Goal: Task Accomplishment & Management: Manage account settings

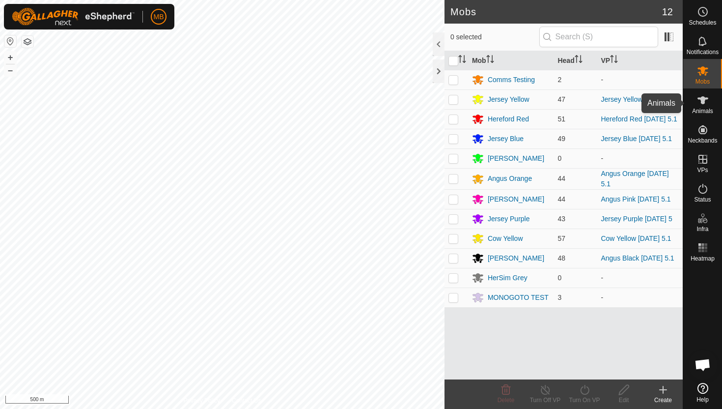
click at [704, 100] on icon at bounding box center [703, 100] width 11 height 8
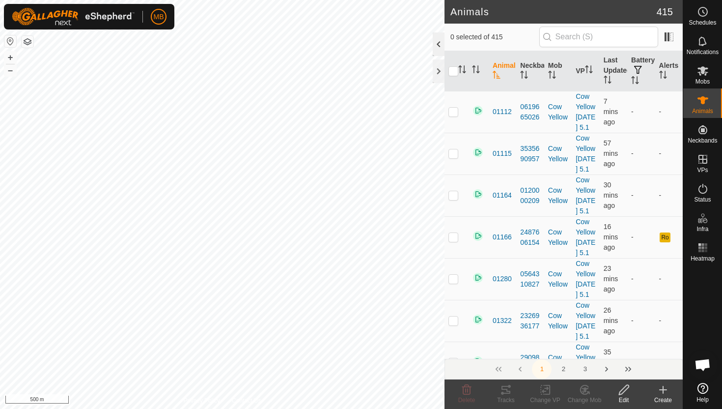
click at [437, 41] on div at bounding box center [439, 44] width 12 height 24
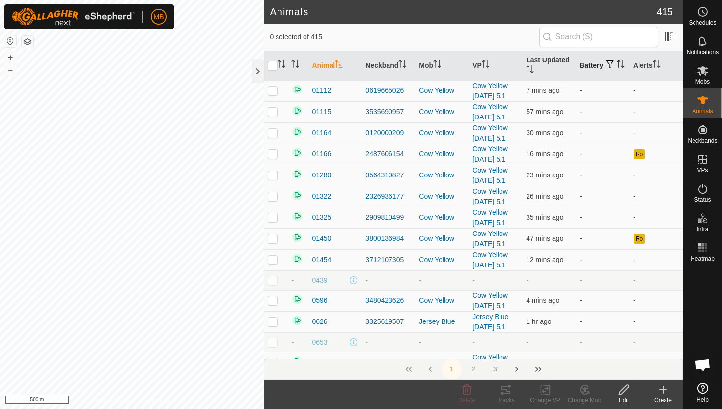
click at [617, 67] on icon "Activate to sort" at bounding box center [621, 64] width 8 height 8
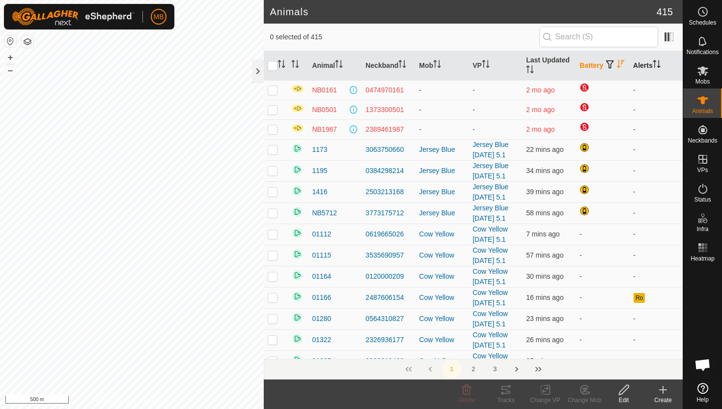
click at [655, 64] on icon "Activate to sort" at bounding box center [654, 64] width 1 height 8
click at [656, 64] on icon "Activate to sort" at bounding box center [656, 64] width 7 height 8
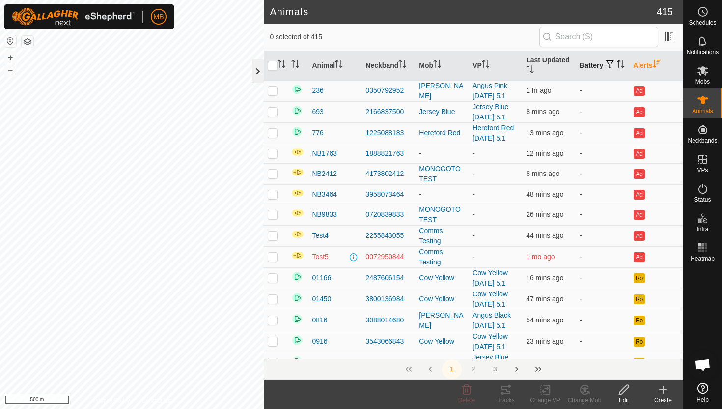
click at [262, 72] on div at bounding box center [258, 71] width 12 height 24
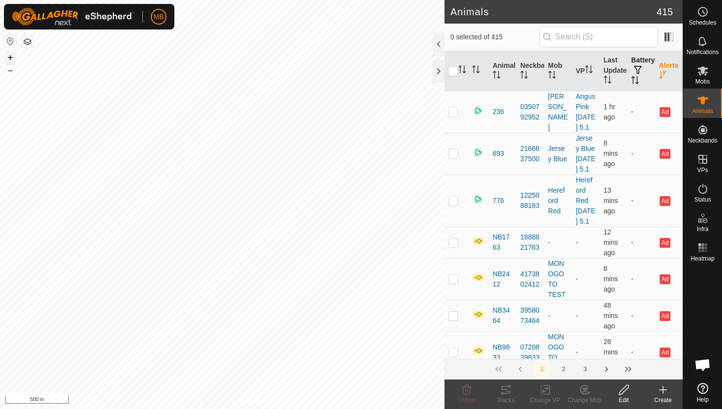
click at [12, 58] on button "+" at bounding box center [10, 58] width 12 height 12
click at [12, 57] on button "+" at bounding box center [10, 58] width 12 height 12
click at [13, 56] on button "+" at bounding box center [10, 58] width 12 height 12
click at [8, 55] on button "+" at bounding box center [10, 58] width 12 height 12
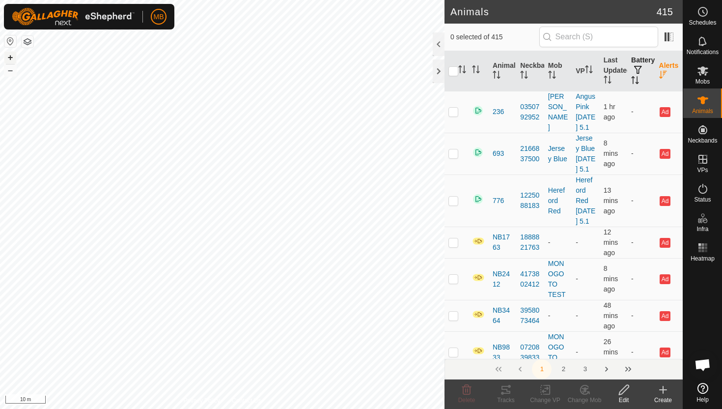
click at [8, 55] on button "+" at bounding box center [10, 58] width 12 height 12
click at [12, 70] on button "–" at bounding box center [10, 70] width 12 height 12
click at [10, 70] on button "–" at bounding box center [10, 70] width 12 height 12
click at [10, 71] on button "–" at bounding box center [10, 70] width 12 height 12
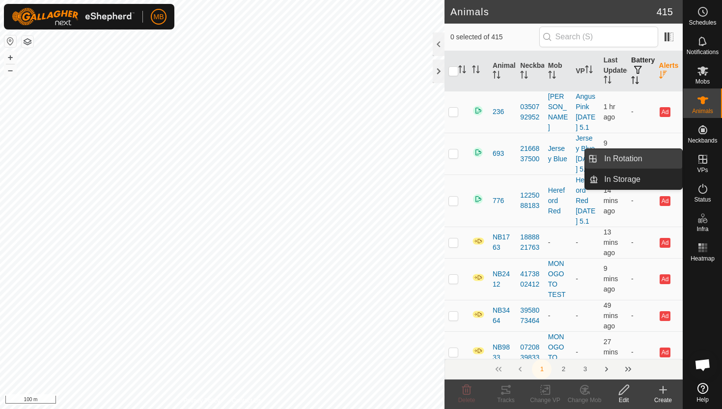
click at [642, 162] on link "In Rotation" at bounding box center [640, 159] width 84 height 20
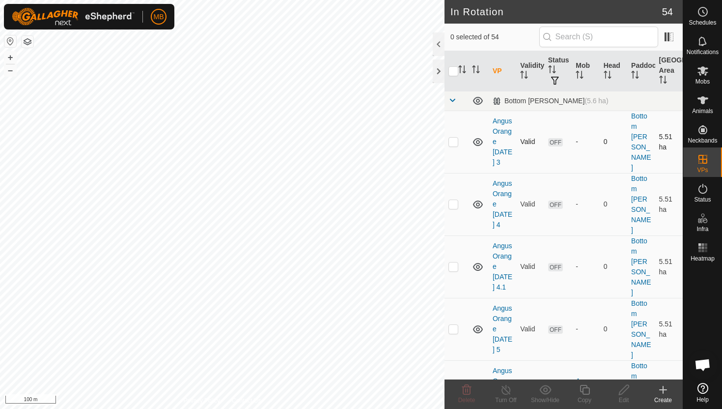
click at [455, 138] on p-checkbox at bounding box center [453, 142] width 10 height 8
checkbox input "true"
click at [453, 200] on p-checkbox at bounding box center [453, 204] width 10 height 8
checkbox input "true"
click at [454, 250] on td at bounding box center [457, 266] width 24 height 62
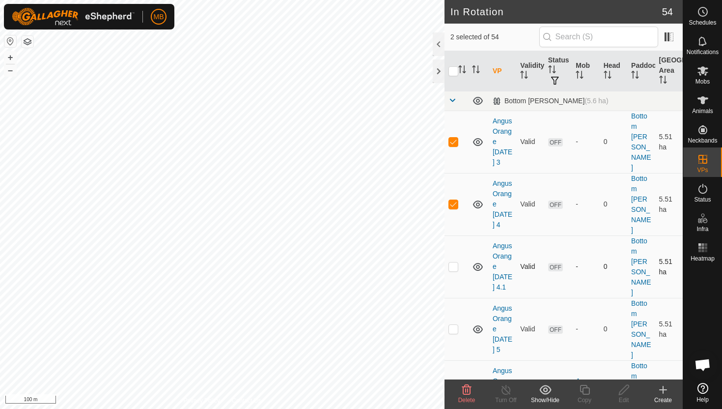
checkbox input "true"
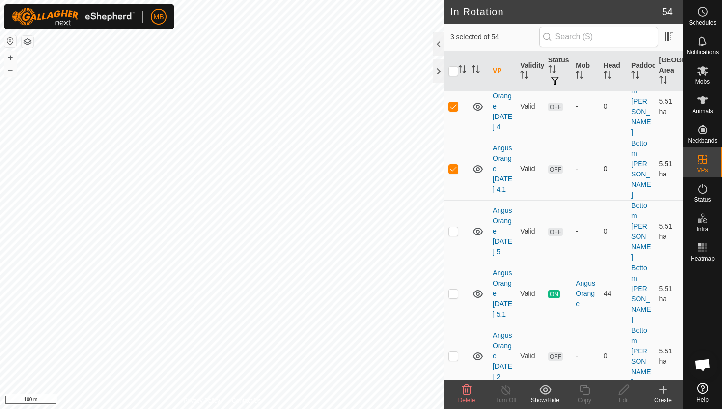
scroll to position [102, 0]
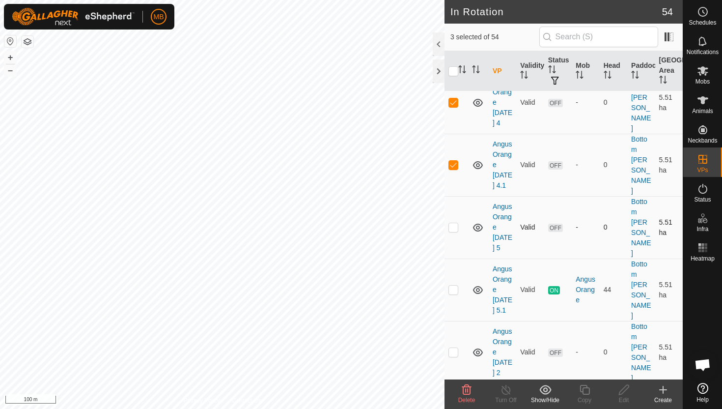
click at [455, 223] on p-checkbox at bounding box center [453, 227] width 10 height 8
checkbox input "true"
click at [451, 321] on td at bounding box center [457, 352] width 24 height 62
checkbox input "true"
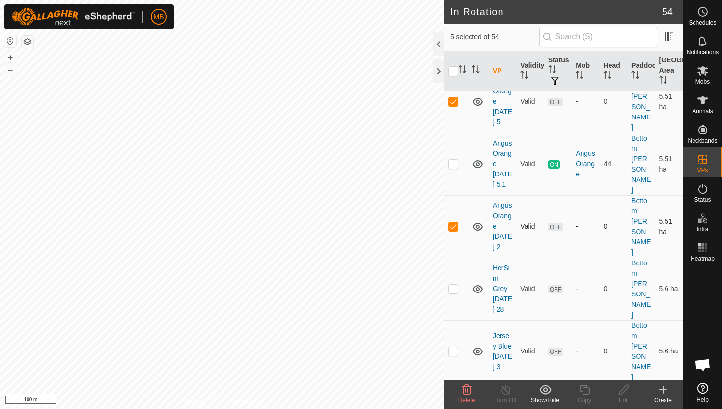
scroll to position [228, 0]
click at [455, 283] on p-checkbox at bounding box center [453, 287] width 10 height 8
checkbox input "true"
click at [453, 346] on p-checkbox at bounding box center [453, 350] width 10 height 8
checkbox input "true"
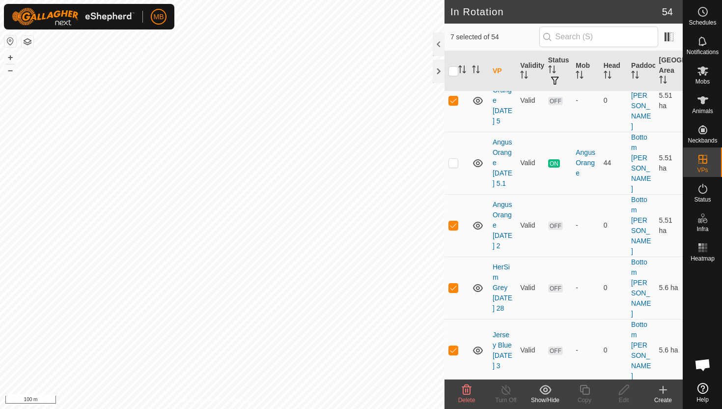
click at [452, 408] on p-checkbox at bounding box center [453, 412] width 10 height 8
checkbox input "true"
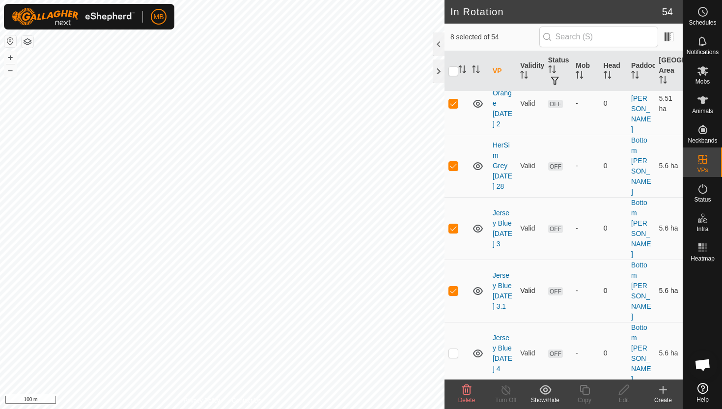
scroll to position [353, 0]
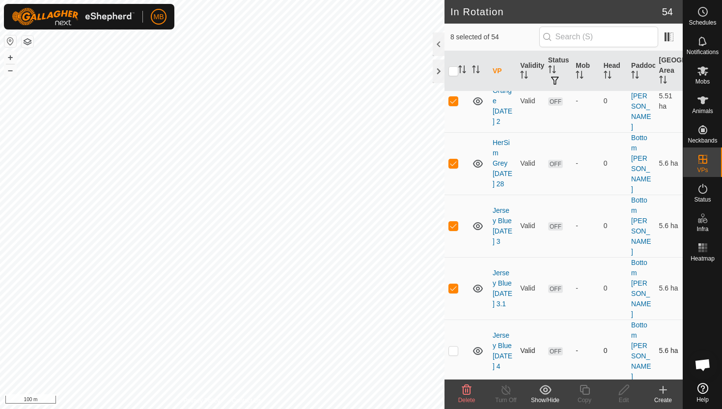
click at [455, 346] on p-checkbox at bounding box center [453, 350] width 10 height 8
checkbox input "true"
click at [456, 408] on p-checkbox at bounding box center [453, 413] width 10 height 8
checkbox input "true"
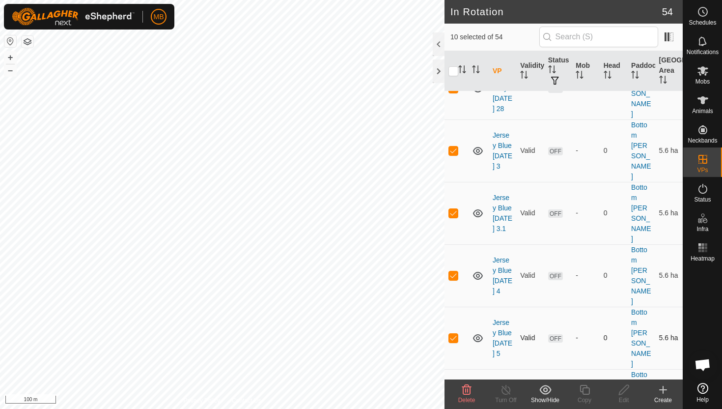
scroll to position [429, 0]
checkbox input "true"
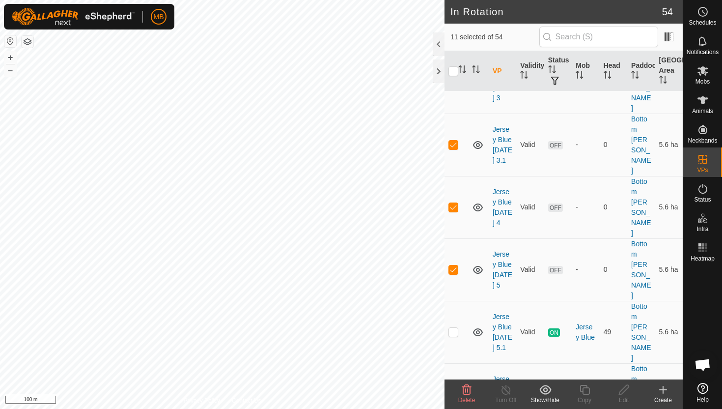
scroll to position [497, 0]
click at [467, 386] on icon at bounding box center [467, 390] width 12 height 12
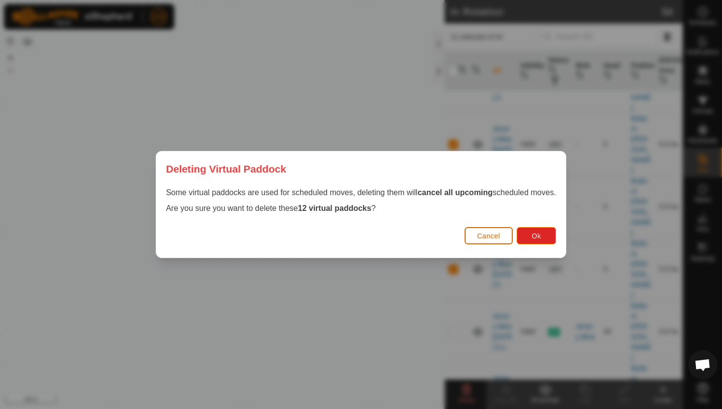
click at [494, 239] on span "Cancel" at bounding box center [488, 236] width 23 height 8
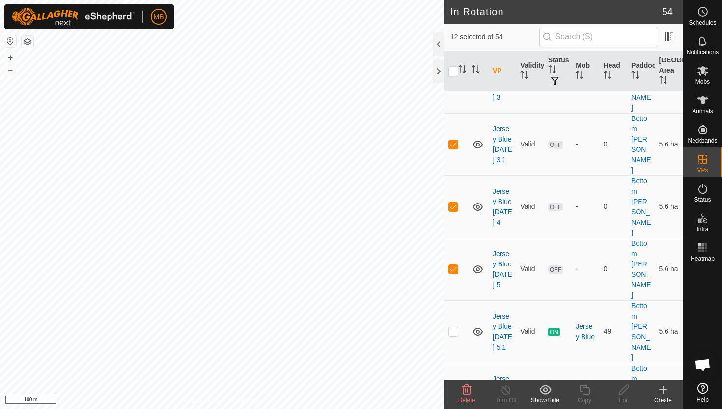
checkbox input "false"
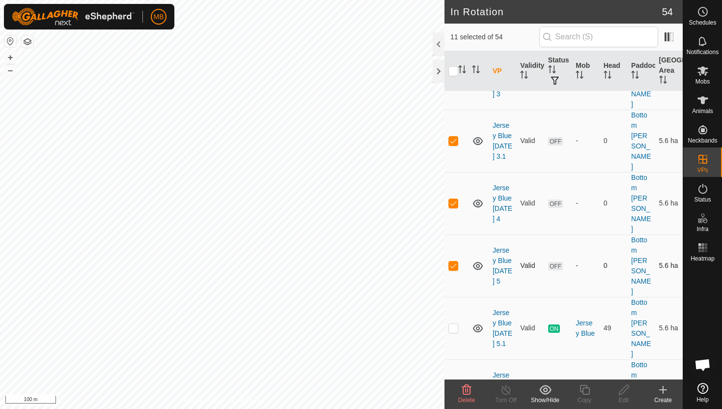
click at [453, 261] on p-checkbox at bounding box center [453, 265] width 10 height 8
checkbox input "false"
checkbox input "true"
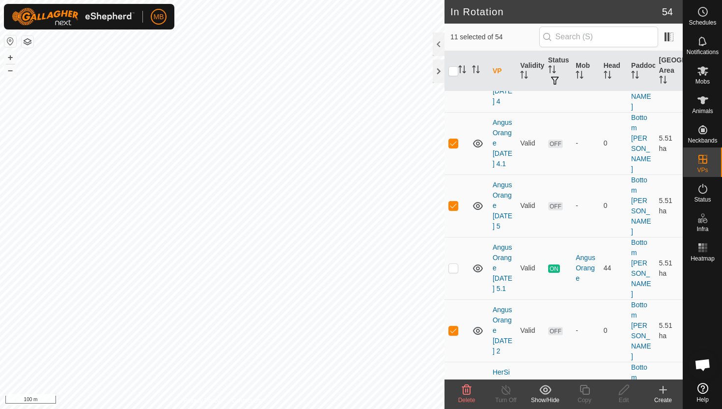
scroll to position [121, 0]
click at [456, 203] on p-checkbox at bounding box center [453, 207] width 10 height 8
checkbox input "false"
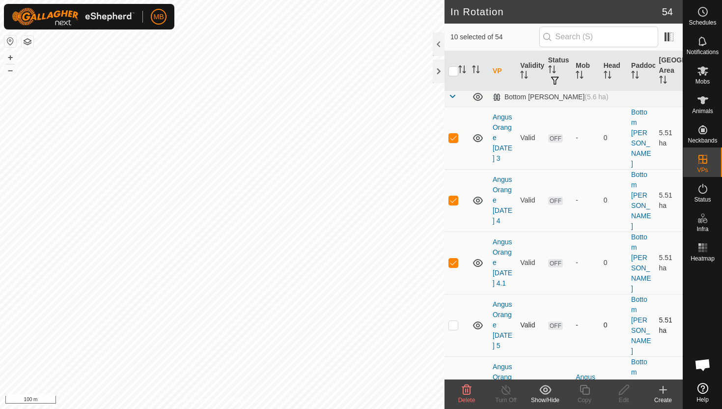
scroll to position [0, 0]
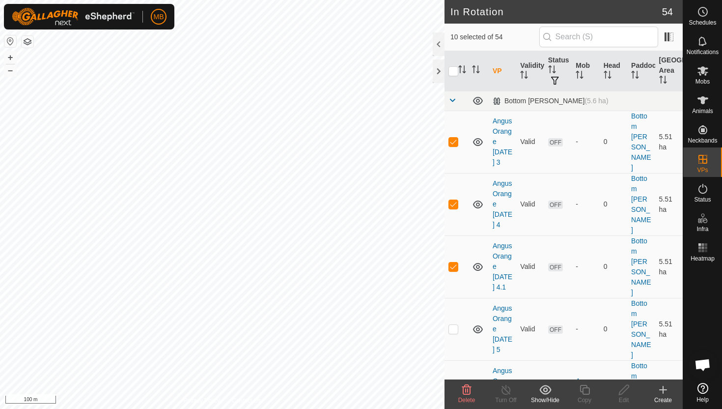
click at [466, 389] on icon at bounding box center [467, 390] width 12 height 12
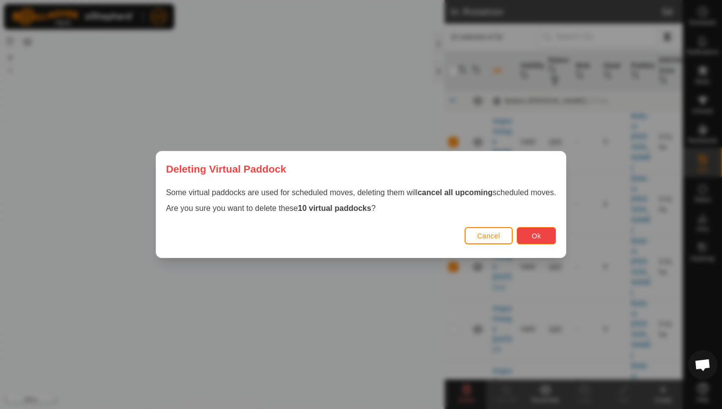
click at [530, 238] on button "Ok" at bounding box center [536, 235] width 39 height 17
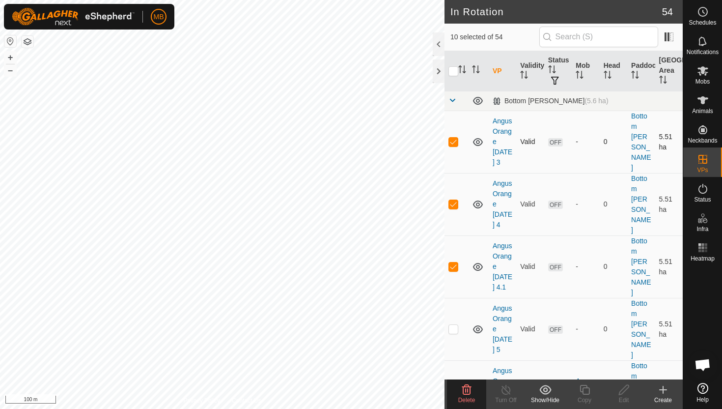
click at [452, 138] on p-checkbox at bounding box center [453, 142] width 10 height 8
checkbox input "false"
click at [451, 200] on p-checkbox at bounding box center [453, 204] width 10 height 8
checkbox input "false"
click at [454, 262] on p-checkbox at bounding box center [453, 266] width 10 height 8
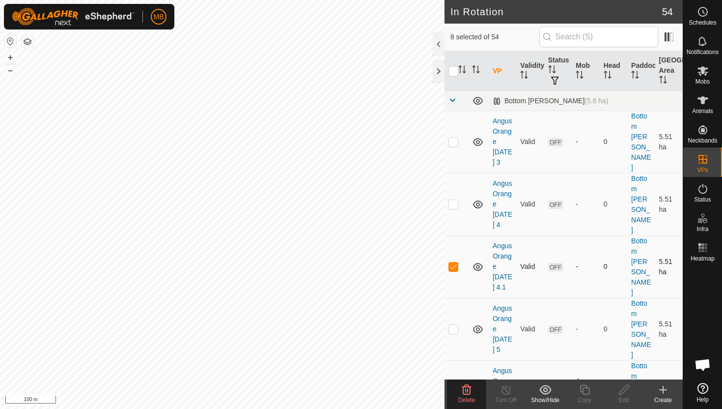
checkbox input "false"
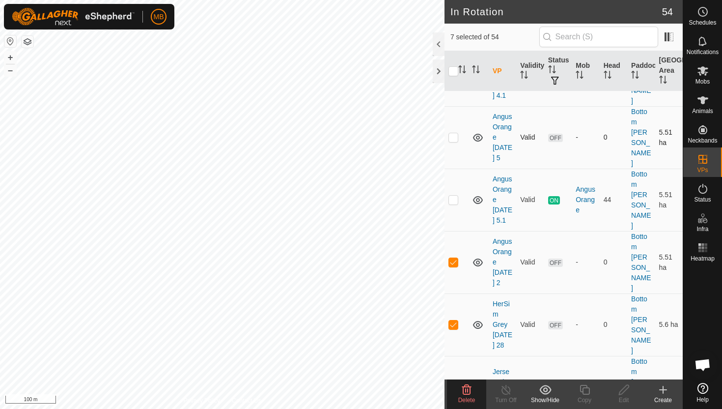
scroll to position [195, 0]
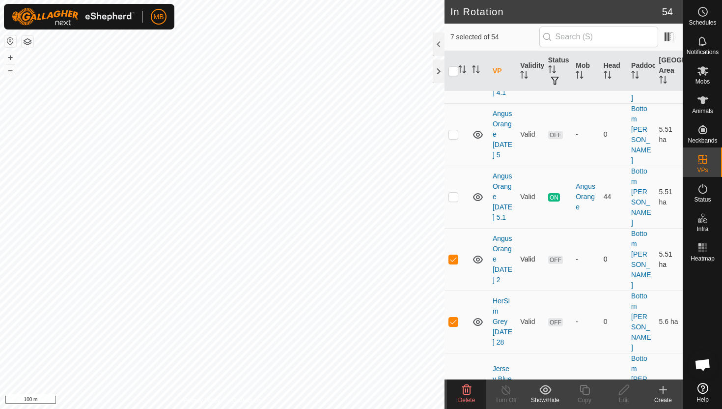
click at [455, 255] on p-checkbox at bounding box center [453, 259] width 10 height 8
checkbox input "false"
click at [454, 290] on td at bounding box center [457, 321] width 24 height 62
checkbox input "false"
click at [455, 380] on p-checkbox at bounding box center [453, 384] width 10 height 8
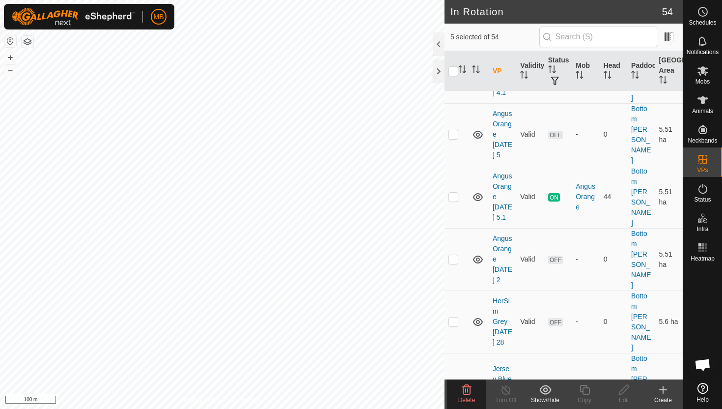
checkbox input "false"
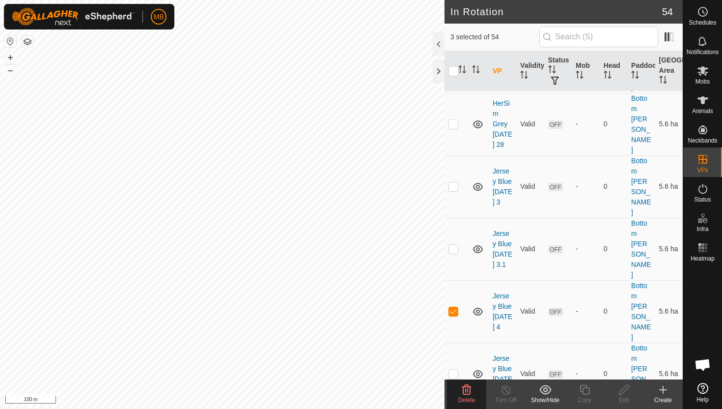
scroll to position [392, 0]
click at [455, 307] on p-checkbox at bounding box center [453, 311] width 10 height 8
checkbox input "false"
click at [465, 391] on icon at bounding box center [466, 390] width 9 height 10
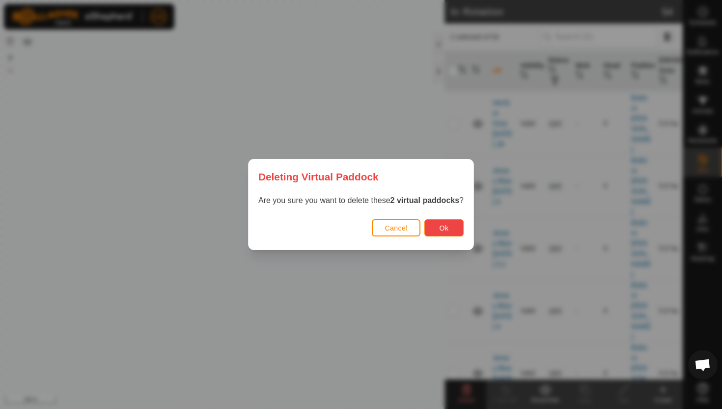
click at [442, 226] on span "Ok" at bounding box center [444, 228] width 9 height 8
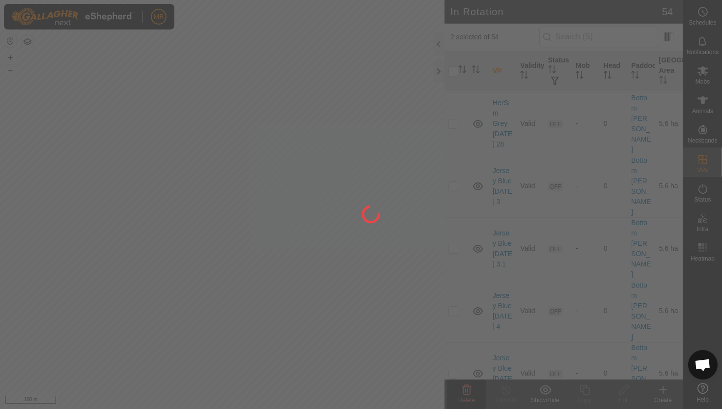
checkbox input "false"
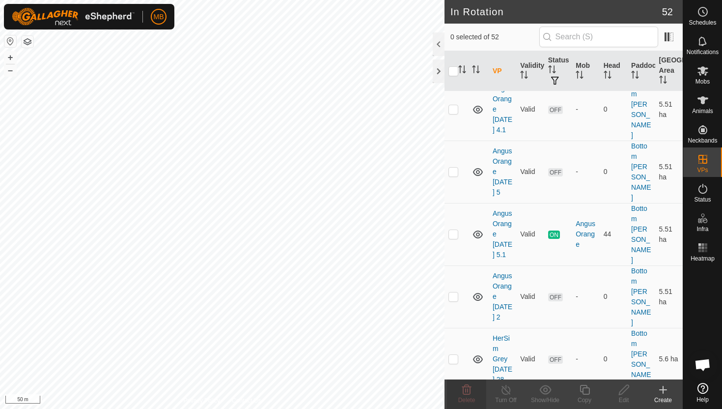
scroll to position [0, 0]
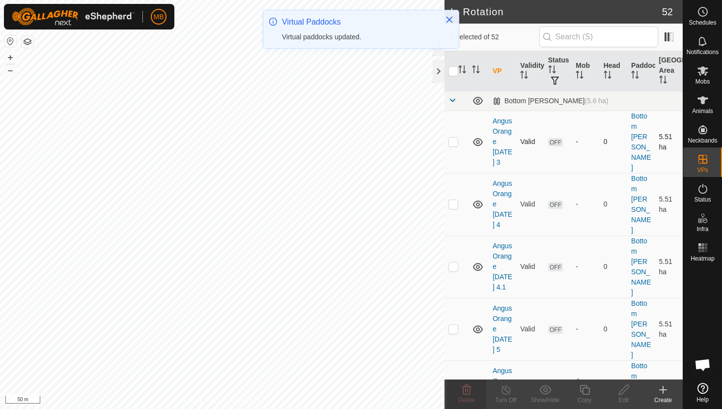
click at [454, 138] on p-checkbox at bounding box center [453, 142] width 10 height 8
checkbox input "true"
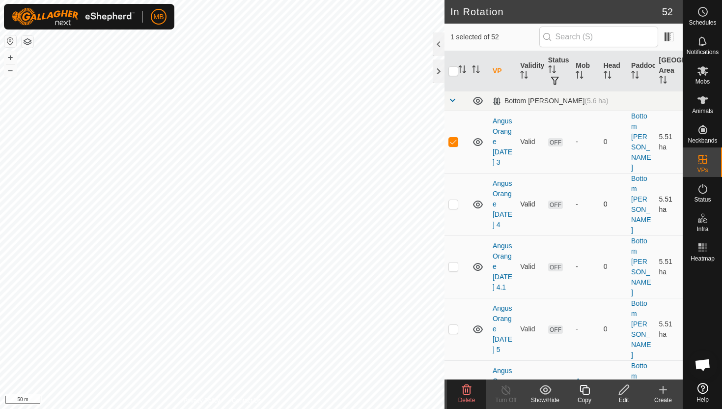
click at [454, 200] on p-checkbox at bounding box center [453, 204] width 10 height 8
checkbox input "true"
click at [453, 262] on p-checkbox at bounding box center [453, 266] width 10 height 8
checkbox input "true"
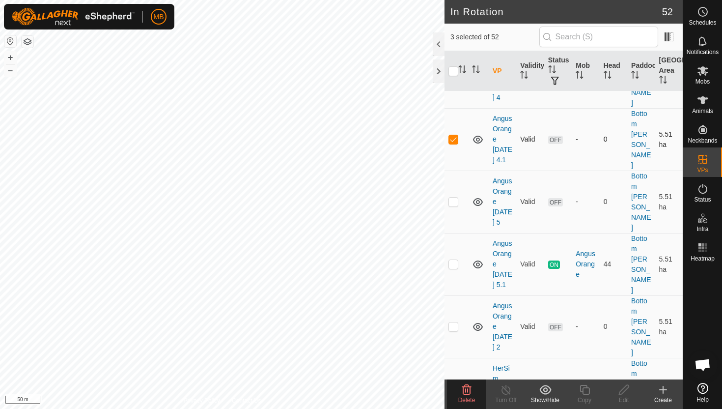
scroll to position [138, 0]
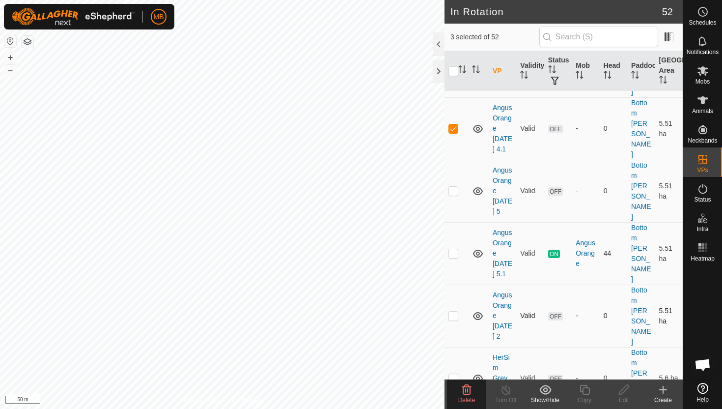
click at [454, 311] on p-checkbox at bounding box center [453, 315] width 10 height 8
checkbox input "true"
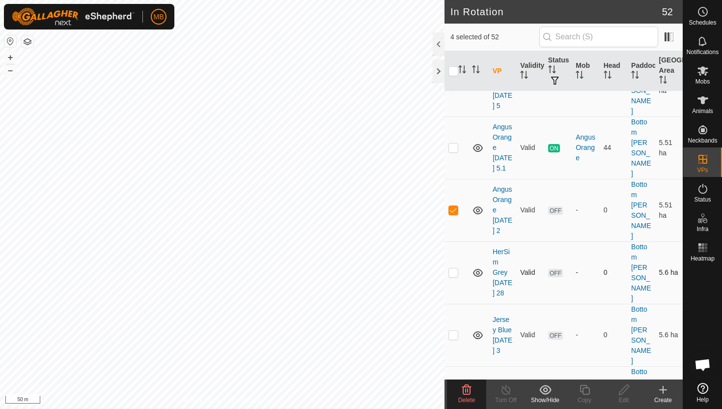
scroll to position [251, 0]
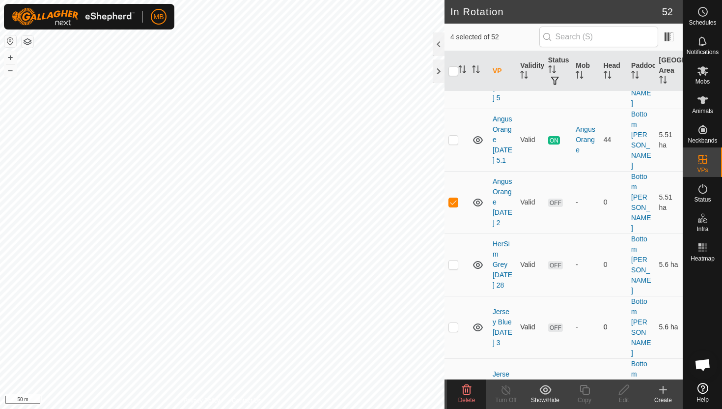
click at [454, 323] on p-checkbox at bounding box center [453, 327] width 10 height 8
checkbox input "true"
click at [452, 385] on p-checkbox at bounding box center [453, 389] width 10 height 8
checkbox input "true"
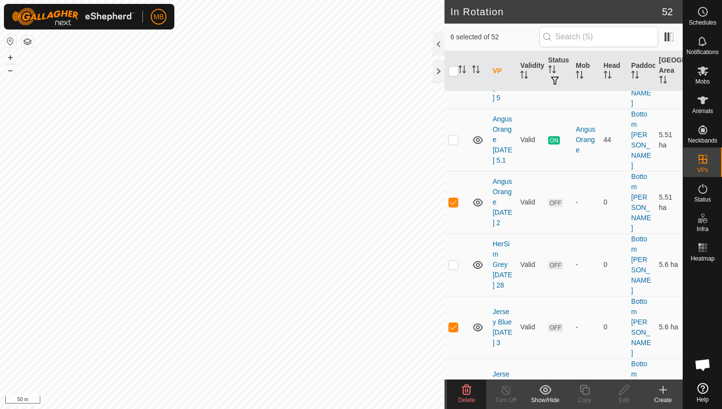
checkbox input "true"
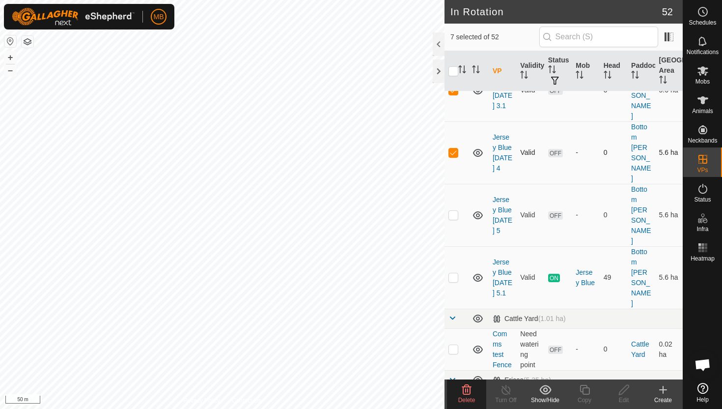
scroll to position [552, 0]
checkbox input "true"
click at [465, 390] on icon at bounding box center [466, 390] width 9 height 10
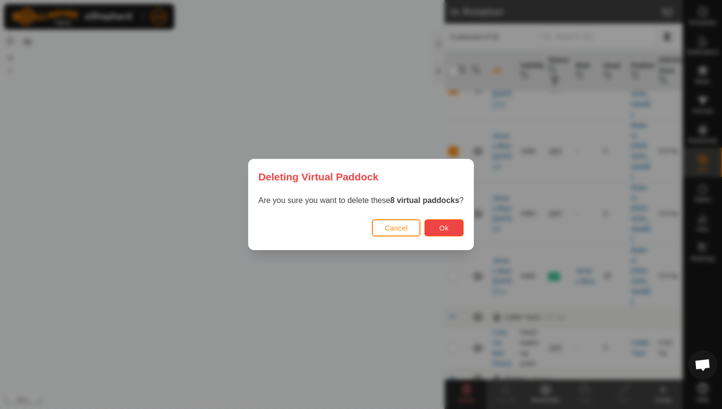
click at [444, 232] on button "Ok" at bounding box center [443, 227] width 39 height 17
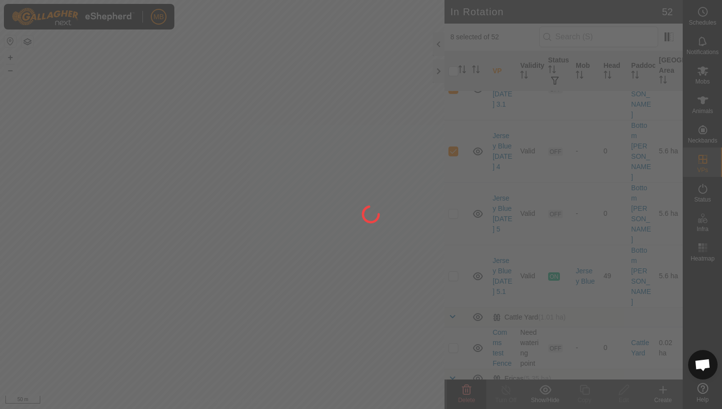
checkbox input "false"
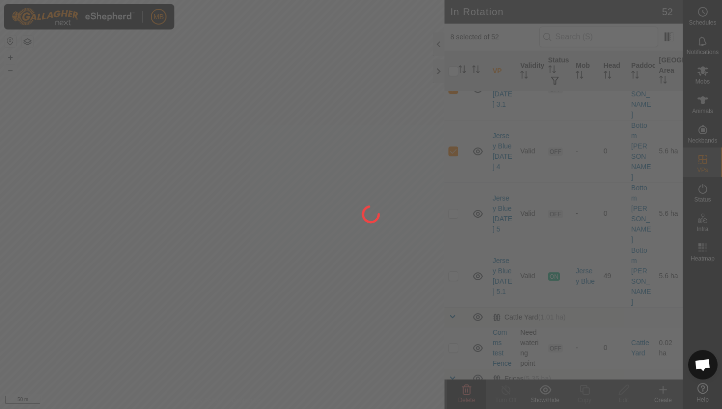
checkbox input "false"
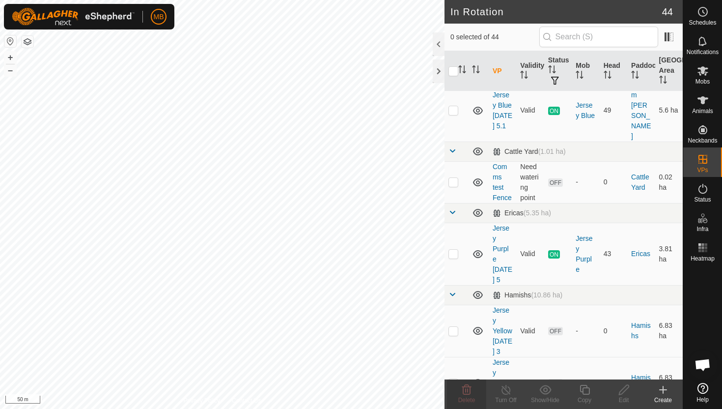
scroll to position [282, 0]
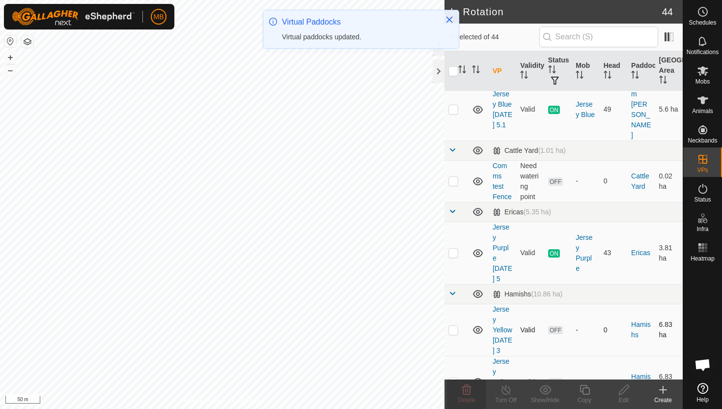
click at [456, 326] on p-checkbox at bounding box center [453, 330] width 10 height 8
checkbox input "true"
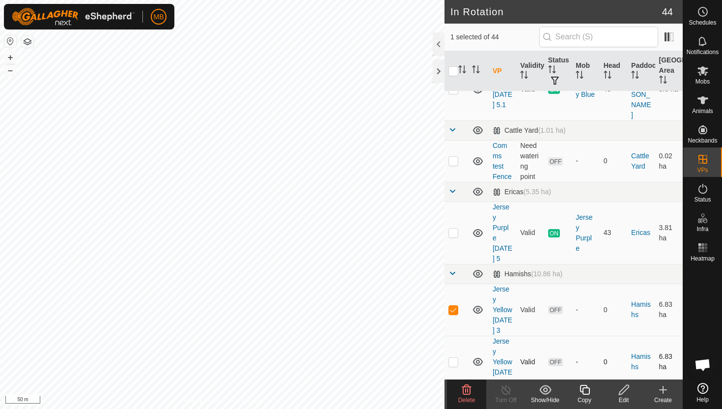
click at [455, 358] on p-checkbox at bounding box center [453, 362] width 10 height 8
checkbox input "true"
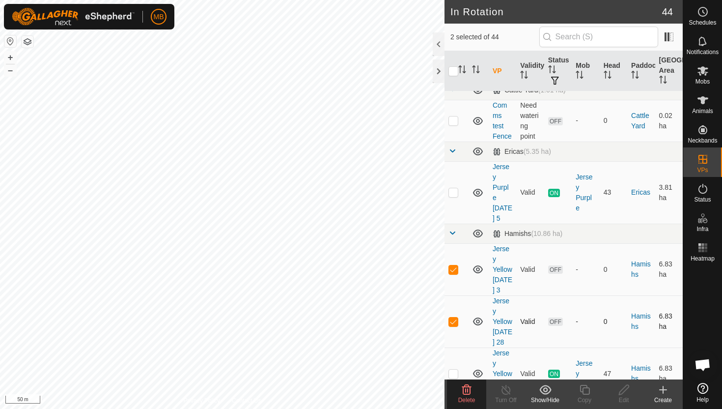
scroll to position [352, 0]
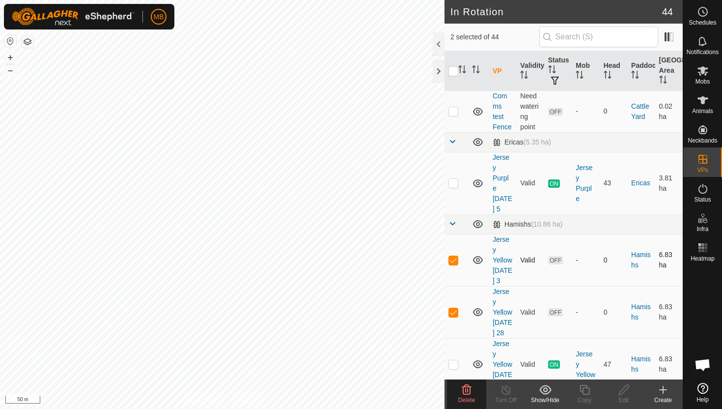
click at [454, 256] on p-checkbox at bounding box center [453, 260] width 10 height 8
checkbox input "false"
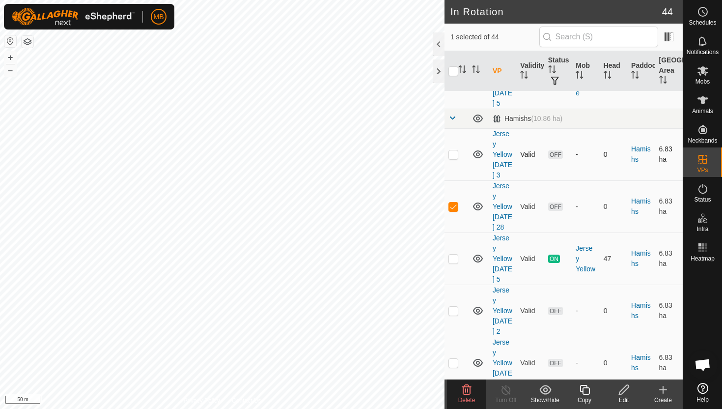
scroll to position [460, 0]
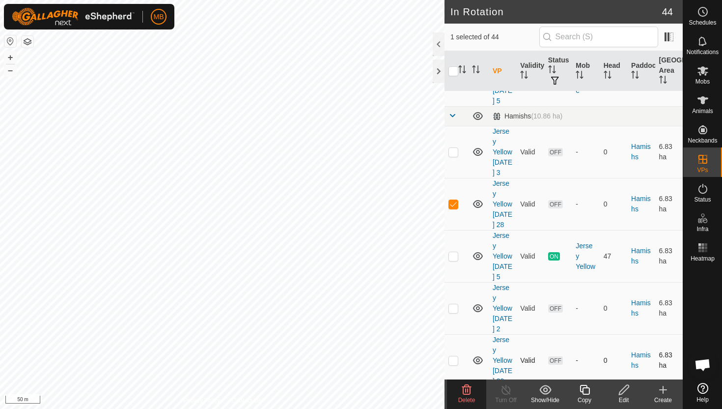
click at [452, 356] on p-checkbox at bounding box center [453, 360] width 10 height 8
checkbox input "true"
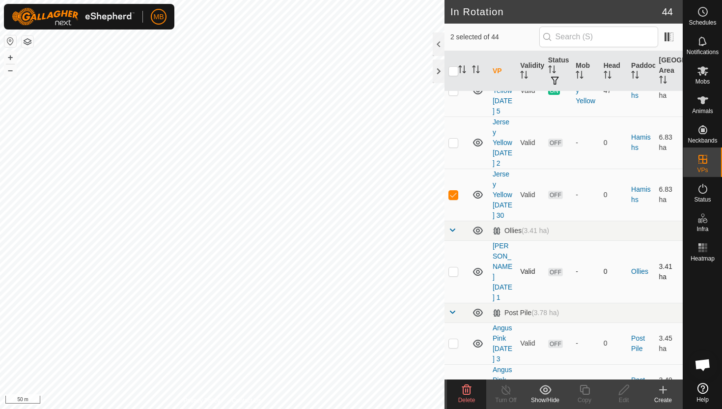
scroll to position [646, 0]
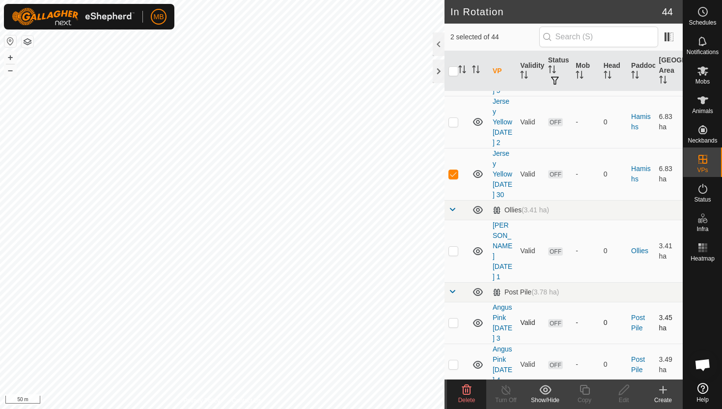
click at [456, 318] on p-checkbox at bounding box center [453, 322] width 10 height 8
checkbox input "true"
click at [454, 360] on p-checkbox at bounding box center [453, 364] width 10 height 8
checkbox input "true"
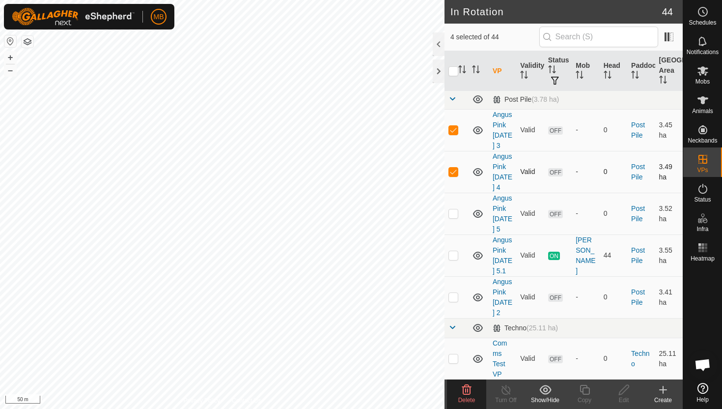
scroll to position [846, 0]
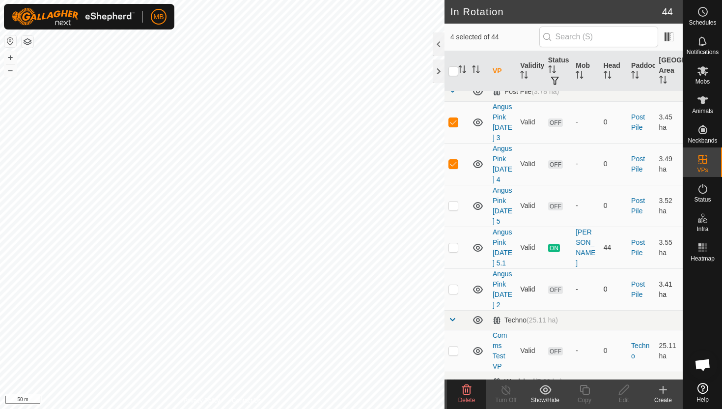
click at [453, 285] on p-checkbox at bounding box center [453, 289] width 10 height 8
checkbox input "true"
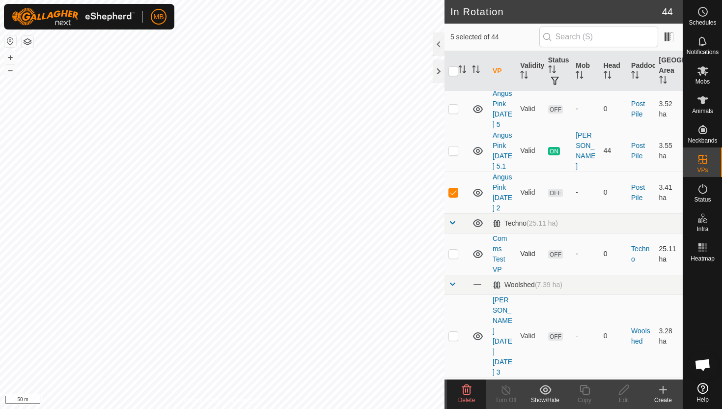
scroll to position [947, 0]
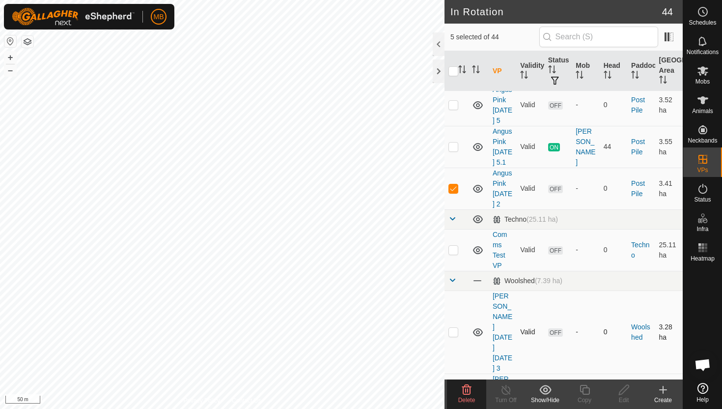
click at [453, 328] on p-checkbox at bounding box center [453, 332] width 10 height 8
checkbox input "true"
click at [455, 408] on p-checkbox at bounding box center [453, 415] width 10 height 8
checkbox input "true"
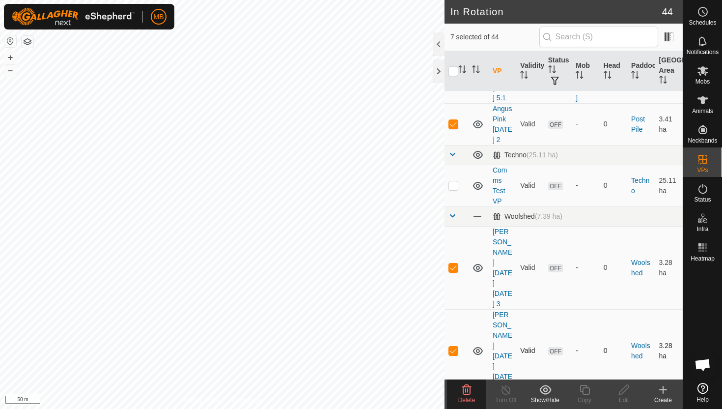
scroll to position [1015, 0]
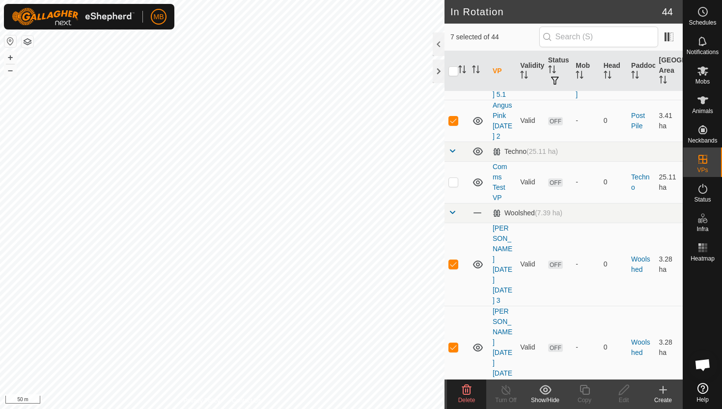
click at [454, 405] on p-checkbox at bounding box center [453, 409] width 10 height 8
checkbox input "true"
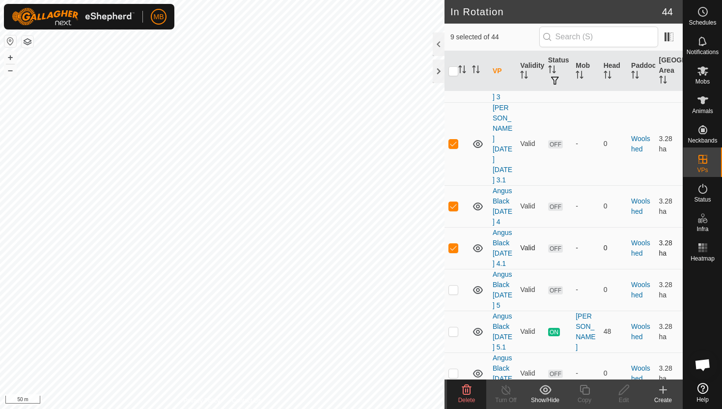
scroll to position [1231, 0]
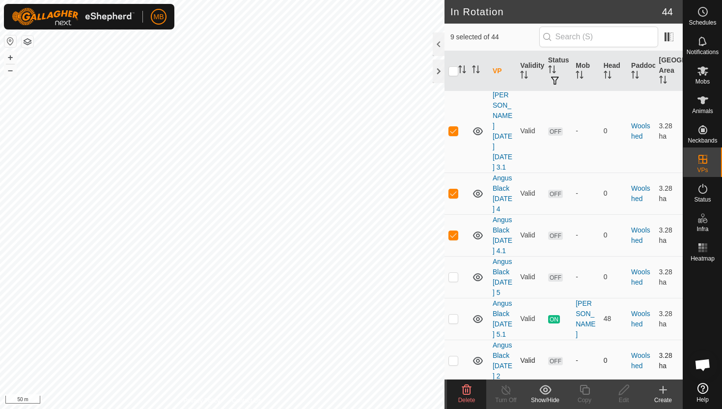
click at [453, 356] on p-checkbox at bounding box center [453, 360] width 10 height 8
checkbox input "true"
click at [454, 381] on td at bounding box center [457, 402] width 24 height 42
checkbox input "true"
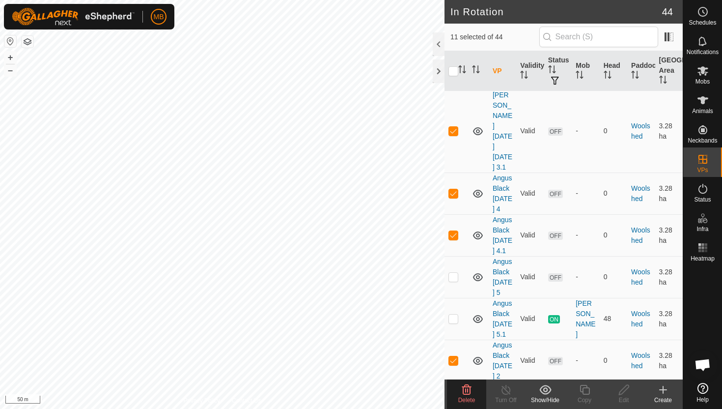
checkbox input "true"
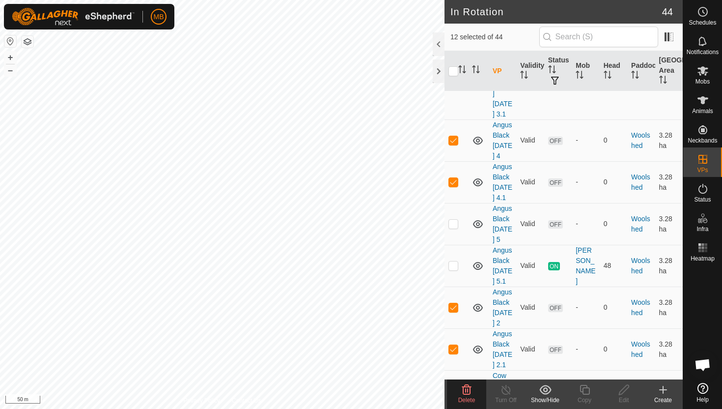
scroll to position [1291, 0]
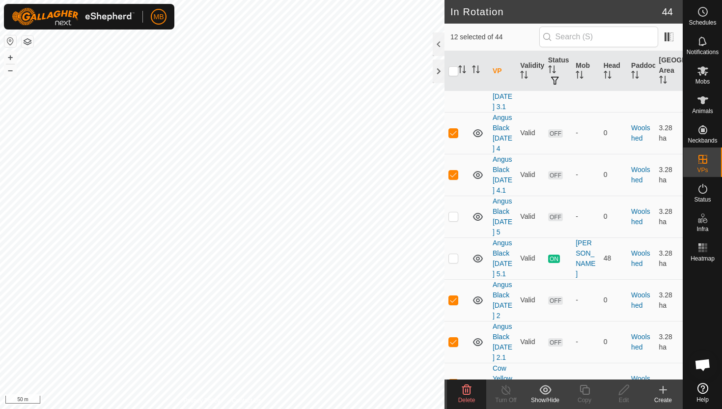
checkbox input "true"
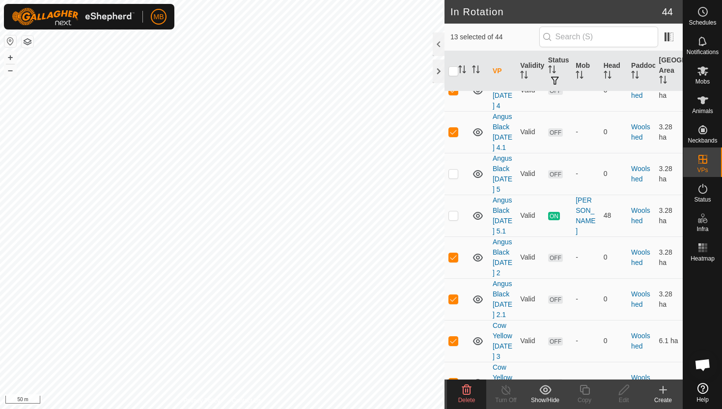
scroll to position [1341, 0]
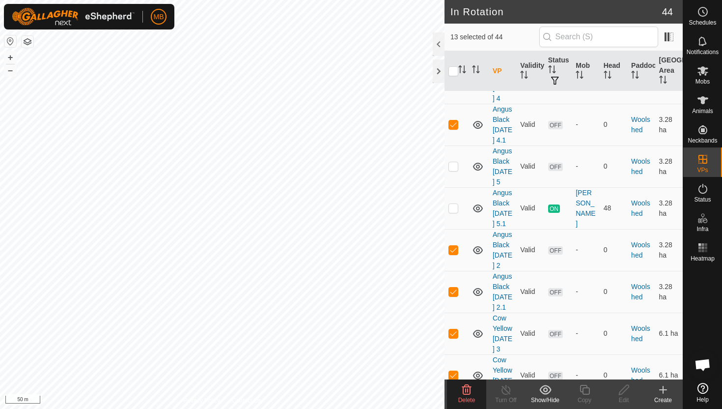
click at [453, 408] on p-checkbox at bounding box center [453, 417] width 10 height 8
checkbox input "true"
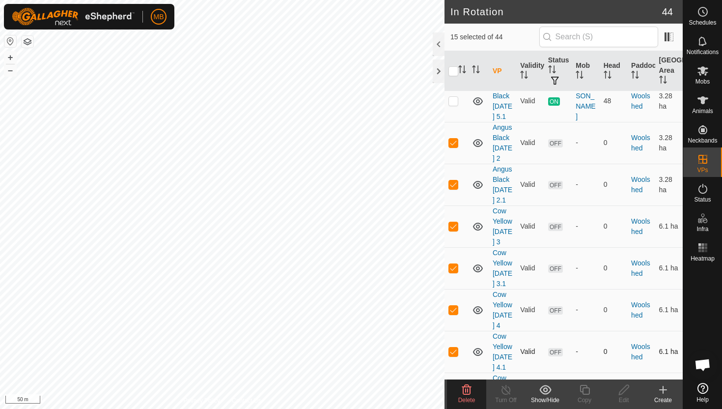
scroll to position [1461, 0]
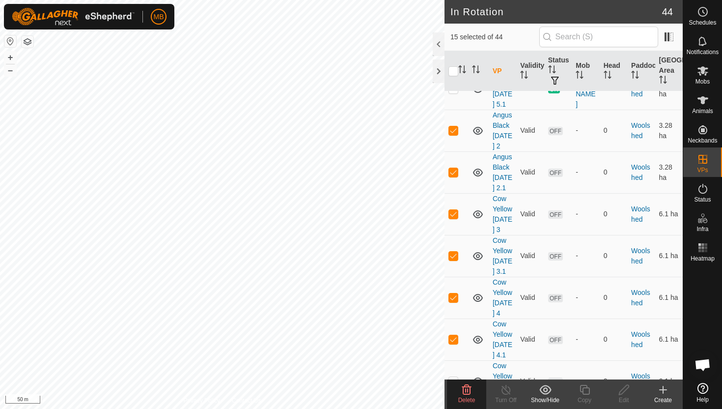
checkbox input "true"
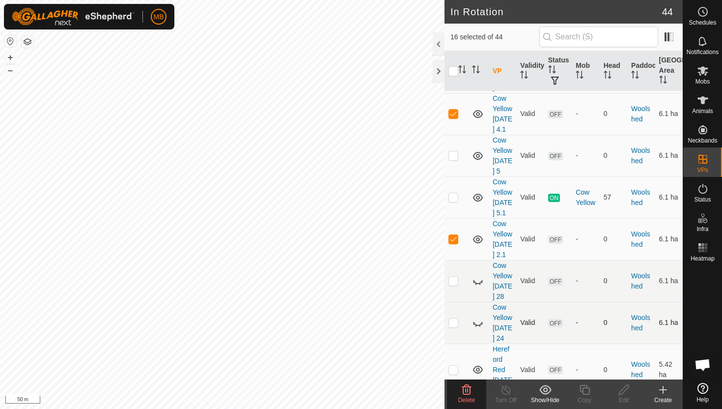
scroll to position [1690, 0]
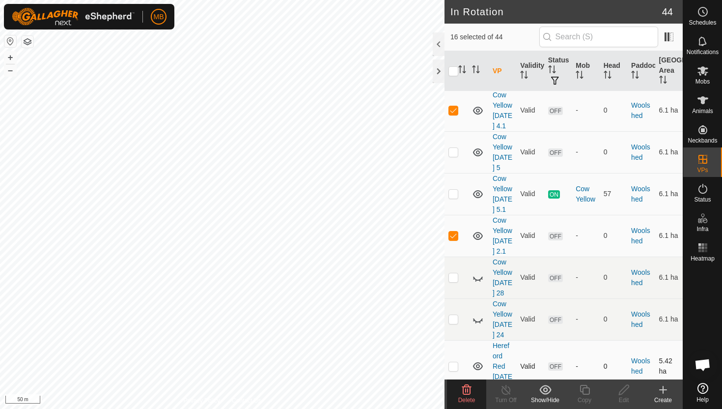
click at [455, 362] on p-checkbox at bounding box center [453, 366] width 10 height 8
checkbox input "true"
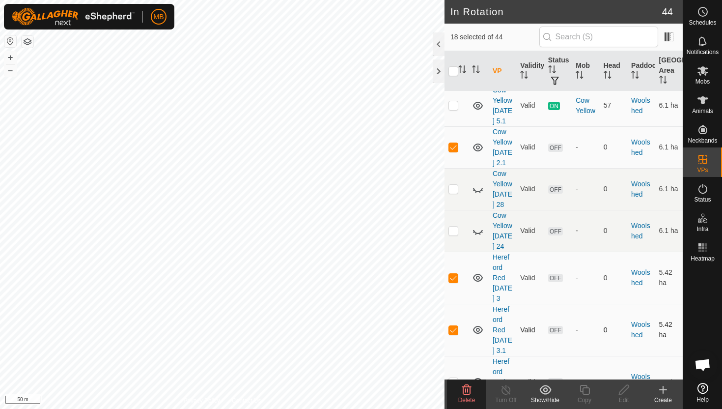
scroll to position [1789, 0]
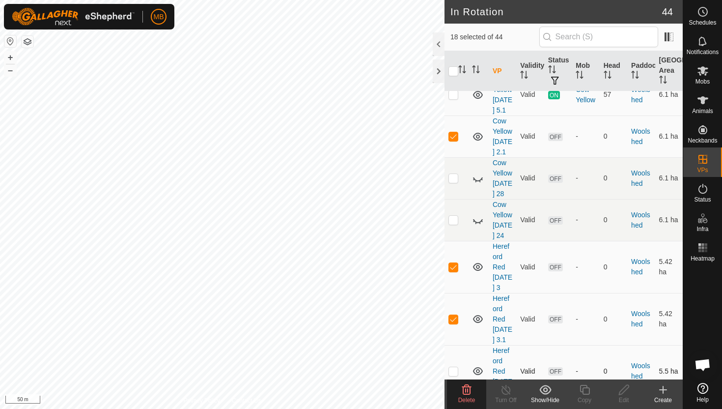
click at [454, 367] on p-checkbox at bounding box center [453, 371] width 10 height 8
checkbox input "true"
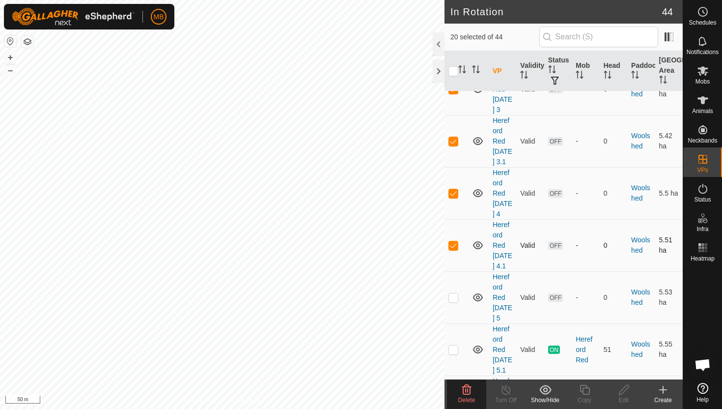
scroll to position [1984, 0]
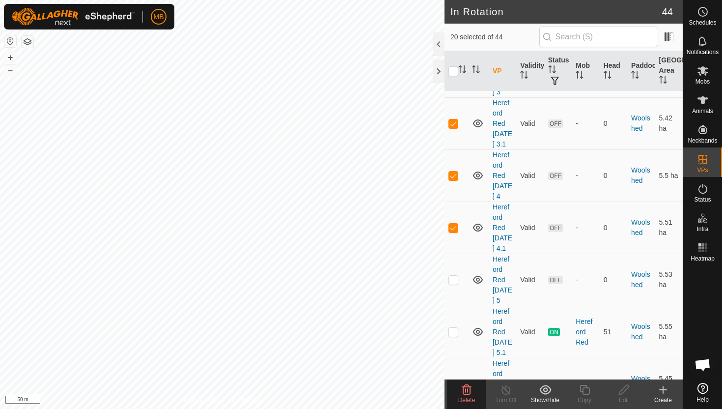
click at [454, 380] on p-checkbox at bounding box center [453, 384] width 10 height 8
checkbox input "true"
click at [466, 389] on icon at bounding box center [466, 390] width 9 height 10
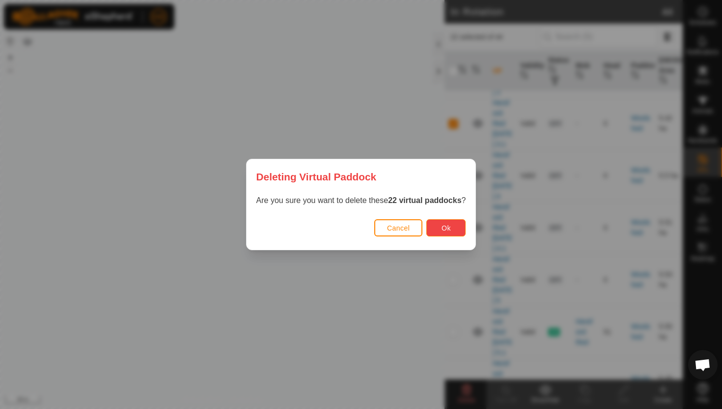
click at [445, 230] on span "Ok" at bounding box center [446, 228] width 9 height 8
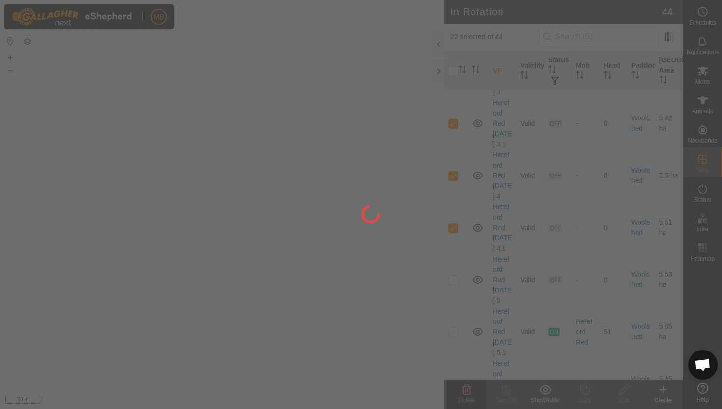
checkbox input "false"
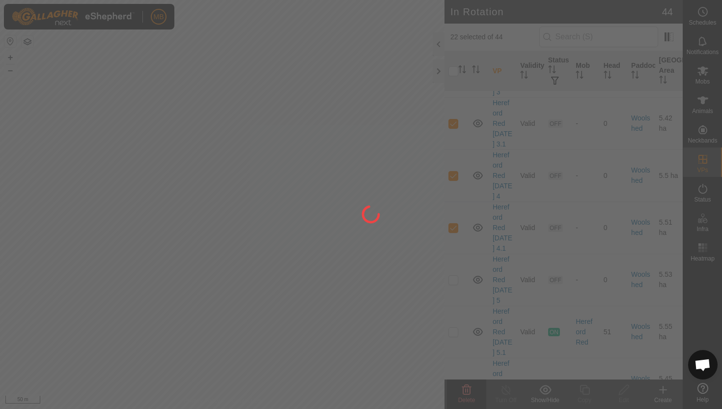
checkbox input "false"
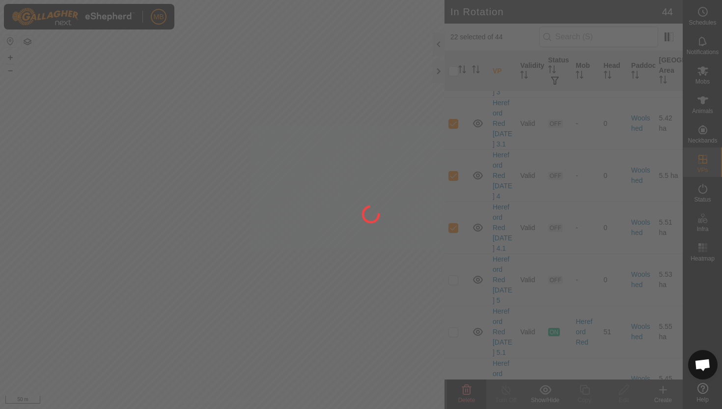
checkbox input "false"
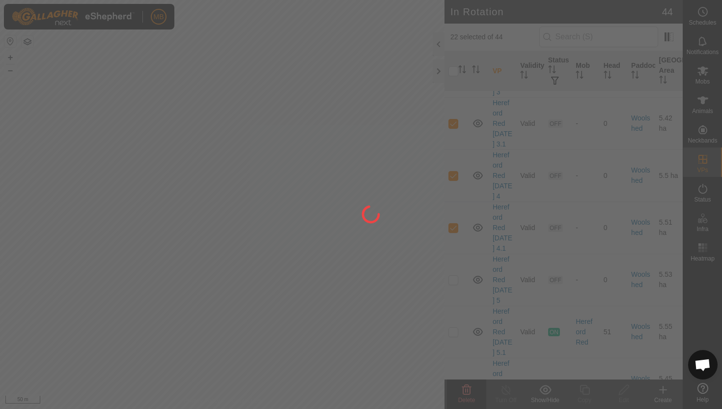
checkbox input "false"
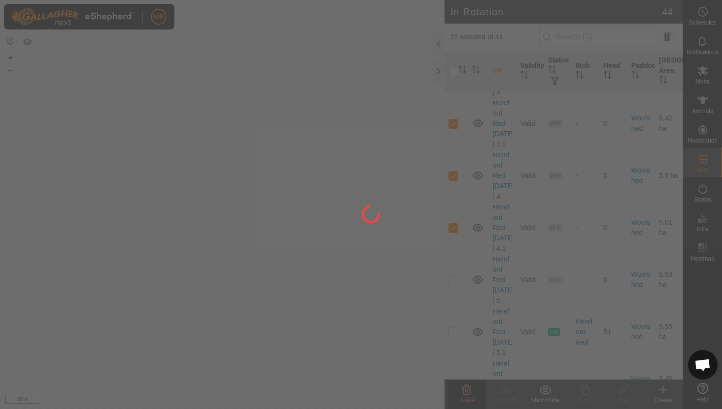
checkbox input "false"
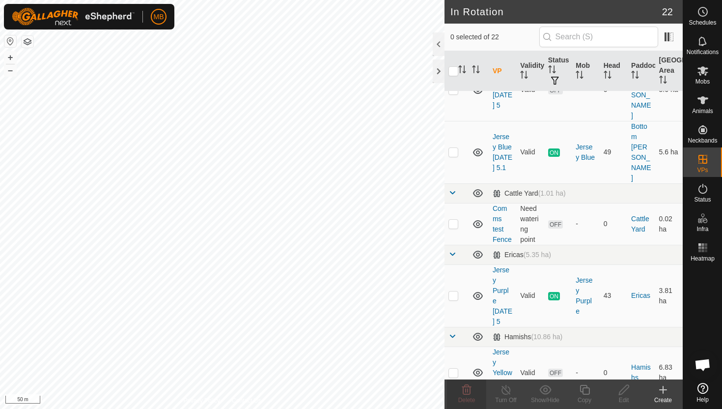
scroll to position [0, 0]
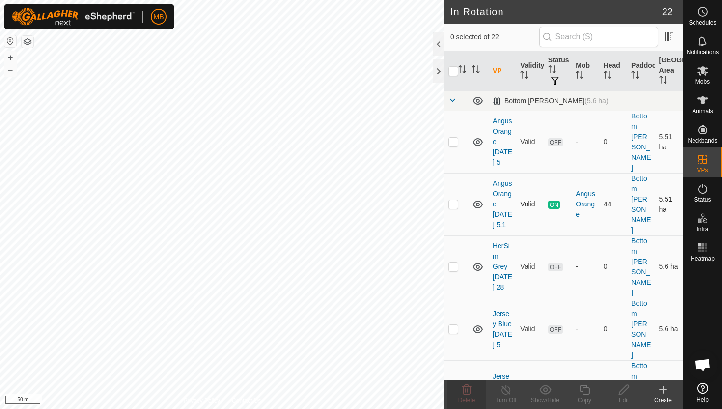
click at [453, 200] on p-checkbox at bounding box center [453, 204] width 10 height 8
checkbox input "true"
click at [9, 55] on button "+" at bounding box center [10, 58] width 12 height 12
click at [10, 58] on button "+" at bounding box center [10, 58] width 12 height 12
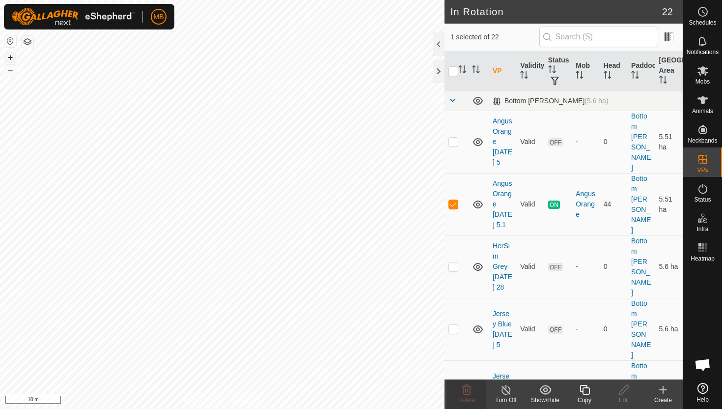
click at [10, 58] on button "+" at bounding box center [10, 58] width 12 height 12
click at [586, 393] on icon at bounding box center [585, 390] width 12 height 12
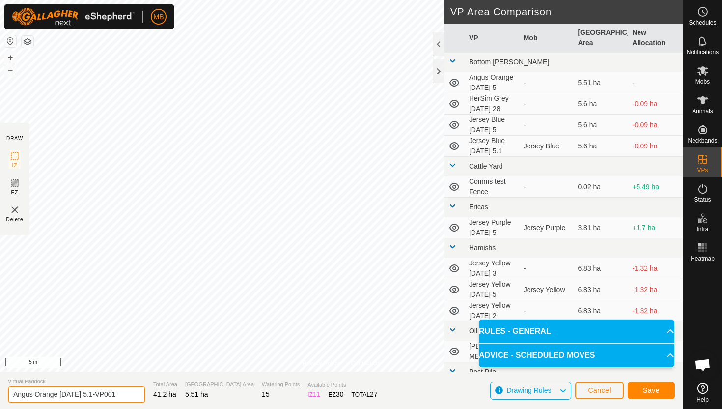
click at [120, 393] on input "Angus Orange Sunday 5.1-VP001" at bounding box center [77, 394] width 138 height 17
type input "Angus Orange [DATE] 6"
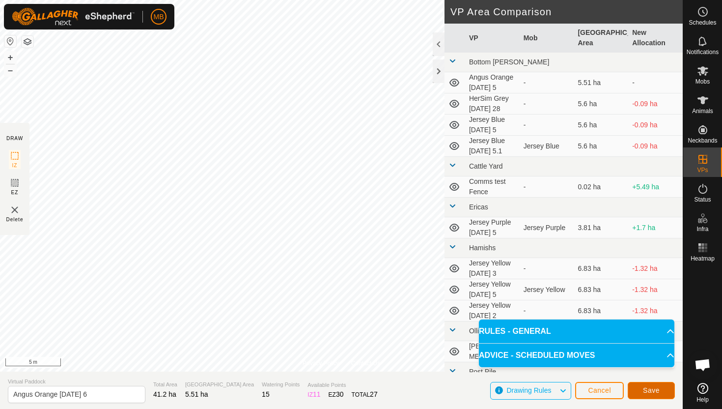
click at [644, 391] on span "Save" at bounding box center [651, 390] width 17 height 8
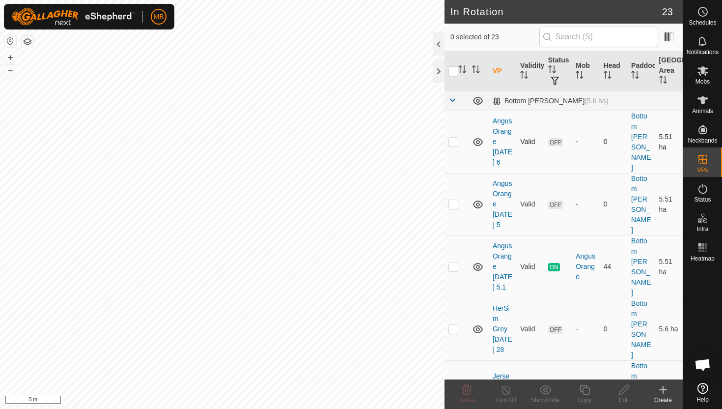
click at [453, 138] on p-checkbox at bounding box center [453, 142] width 10 height 8
checkbox input "true"
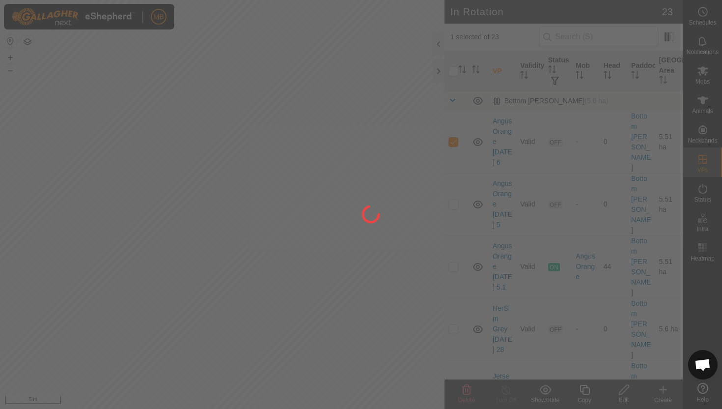
click at [586, 391] on div at bounding box center [361, 204] width 722 height 409
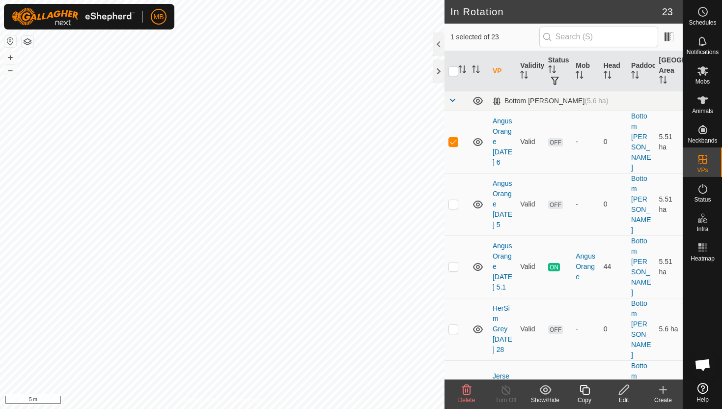
click at [584, 390] on icon at bounding box center [585, 390] width 12 height 12
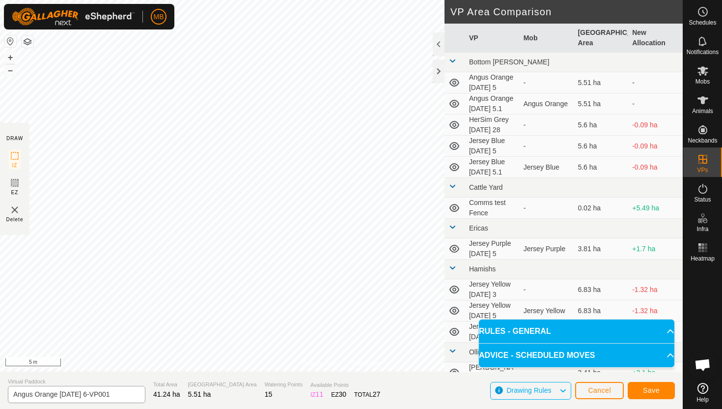
click at [107, 401] on div "Privacy Policy Contact Us Status: OFF Type: Inclusion Zone + – ⇧ i 5 m DRAW IZ …" at bounding box center [341, 204] width 683 height 409
click at [10, 71] on button "–" at bounding box center [10, 70] width 12 height 12
click at [120, 394] on input "Angus Orange Monday 6-VP001" at bounding box center [77, 394] width 138 height 17
type input "Angus Orange [DATE] 6.1"
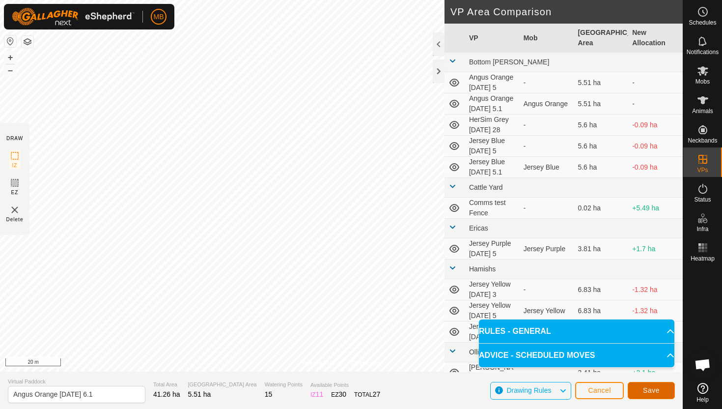
click at [649, 391] on span "Save" at bounding box center [651, 390] width 17 height 8
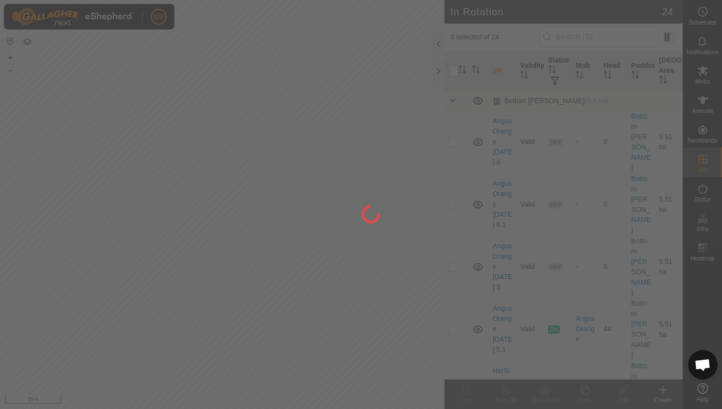
click at [322, 237] on div "MB Schedules Notifications Mobs Animals Neckbands VPs Status Infra Heatmap Help…" at bounding box center [361, 204] width 722 height 409
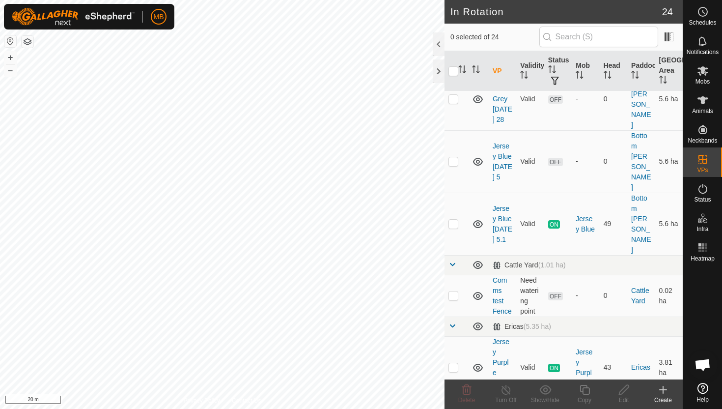
scroll to position [295, 0]
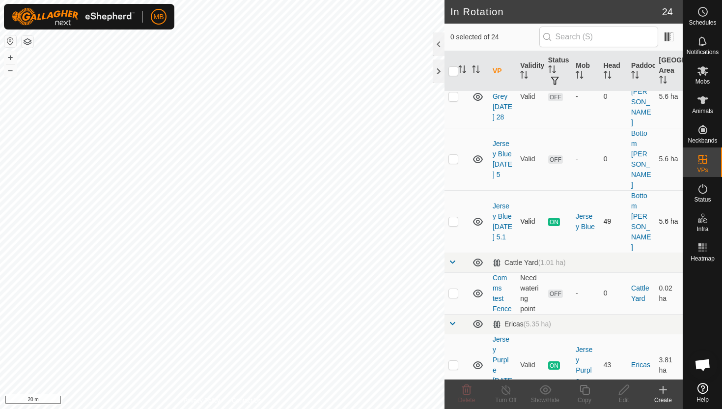
click at [451, 217] on p-checkbox at bounding box center [453, 221] width 10 height 8
checkbox input "true"
click at [584, 390] on icon at bounding box center [585, 390] width 12 height 12
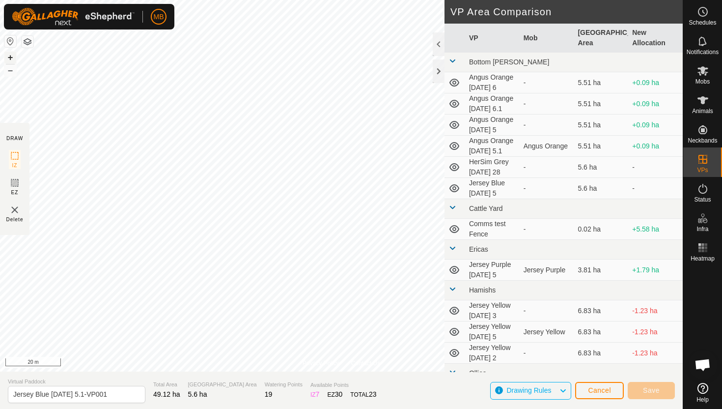
click at [9, 54] on button "+" at bounding box center [10, 58] width 12 height 12
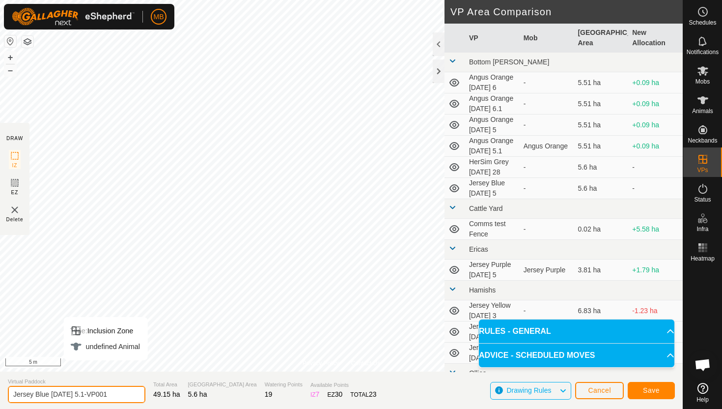
click at [113, 392] on input "Jersey Blue Sunday 5.1-VP001" at bounding box center [77, 394] width 138 height 17
type input "Jersey Blue [DATE] 6"
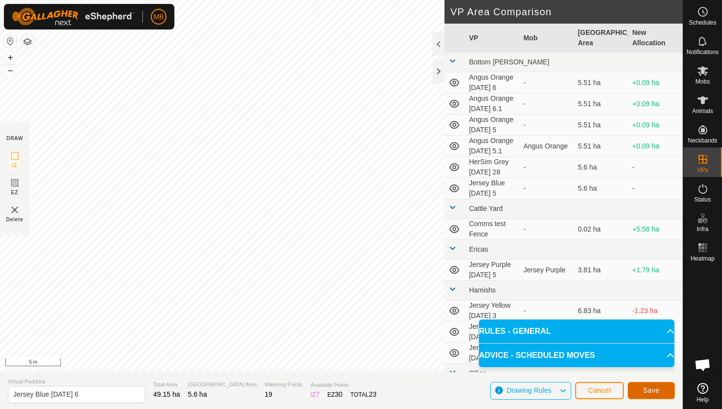
click at [647, 389] on span "Save" at bounding box center [651, 390] width 17 height 8
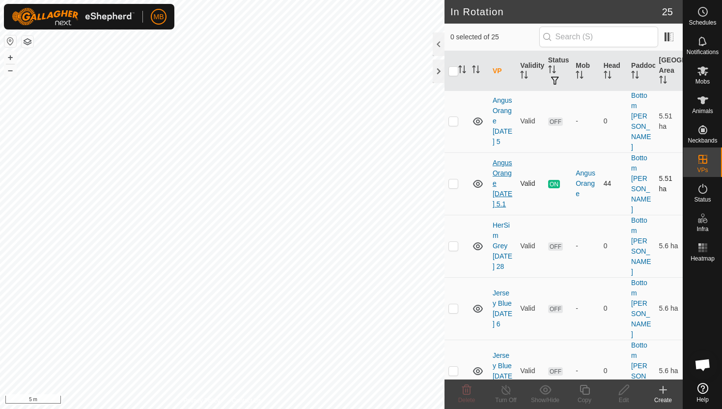
scroll to position [147, 0]
click at [454, 303] on p-checkbox at bounding box center [453, 307] width 10 height 8
checkbox input "true"
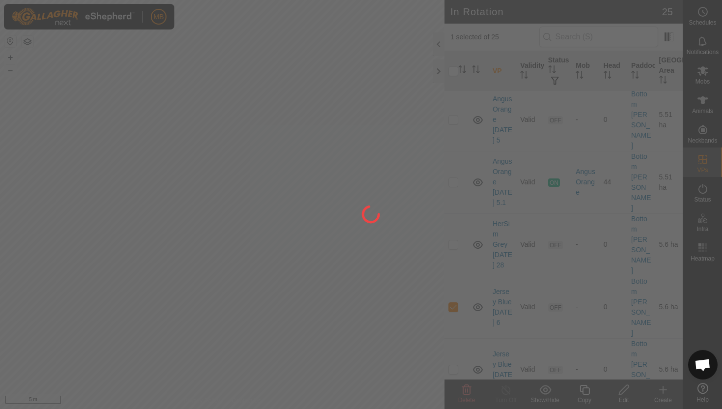
click at [586, 390] on div at bounding box center [361, 204] width 722 height 409
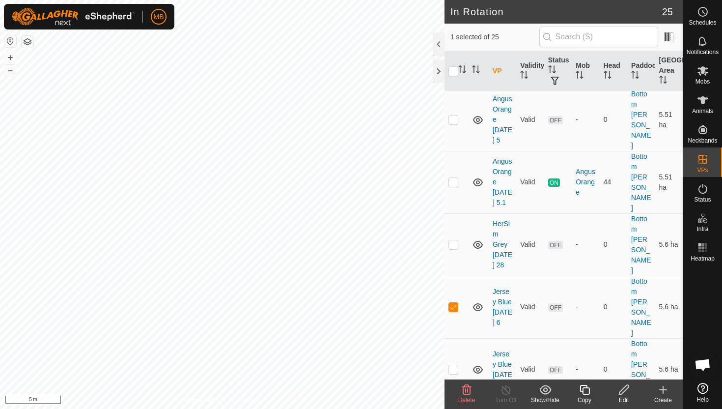
click at [586, 391] on icon at bounding box center [585, 390] width 12 height 12
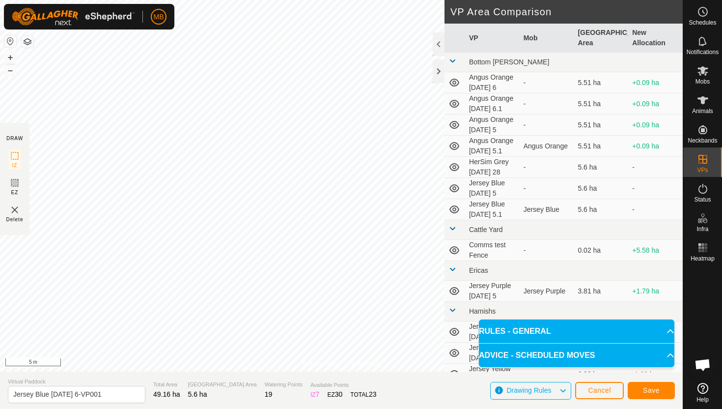
click at [280, 0] on html "MB Schedules Notifications Mobs Animals Neckbands VPs Status Infra Heatmap Help…" at bounding box center [361, 204] width 722 height 409
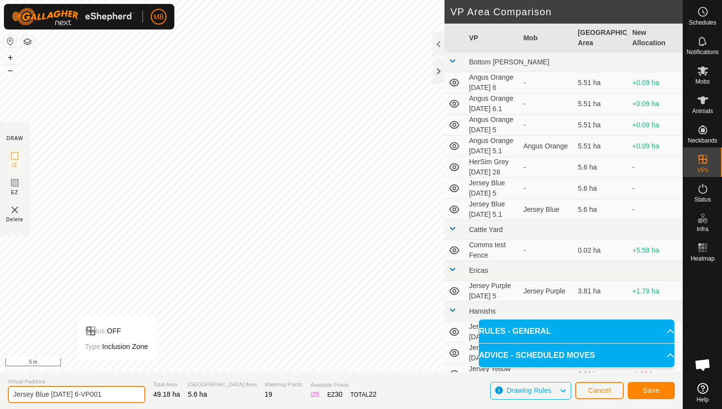
click at [112, 393] on input "Jersey Blue Monday 6-VP001" at bounding box center [77, 394] width 138 height 17
type input "Jersey Blue [DATE] 6.1"
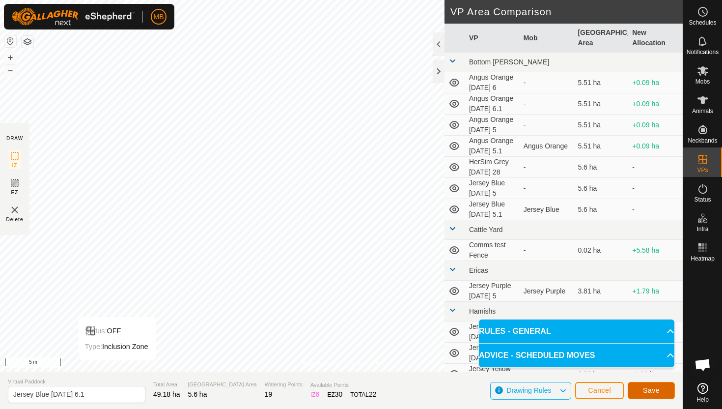
click at [641, 387] on button "Save" at bounding box center [651, 390] width 47 height 17
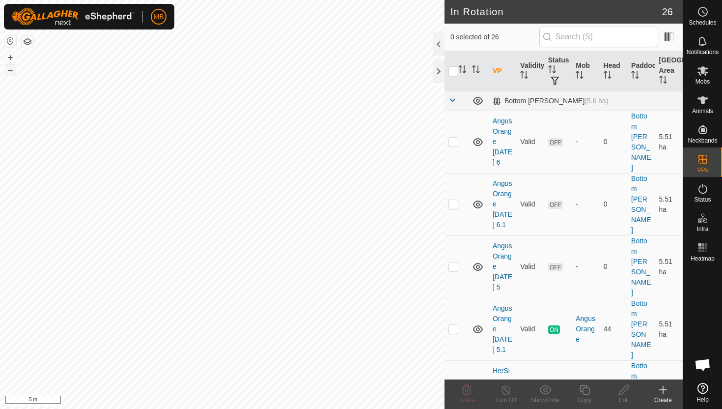
click at [12, 73] on button "–" at bounding box center [10, 70] width 12 height 12
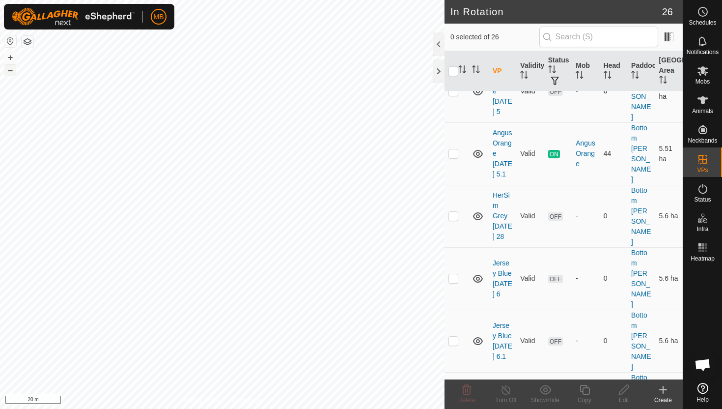
scroll to position [173, 0]
click at [7, 73] on button "–" at bounding box center [10, 70] width 12 height 12
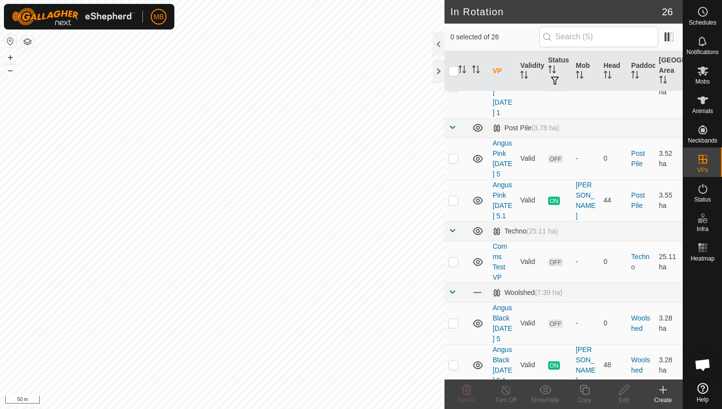
scroll to position [957, 0]
click at [456, 359] on p-checkbox at bounding box center [453, 363] width 10 height 8
checkbox input "true"
click at [583, 393] on icon at bounding box center [585, 390] width 12 height 12
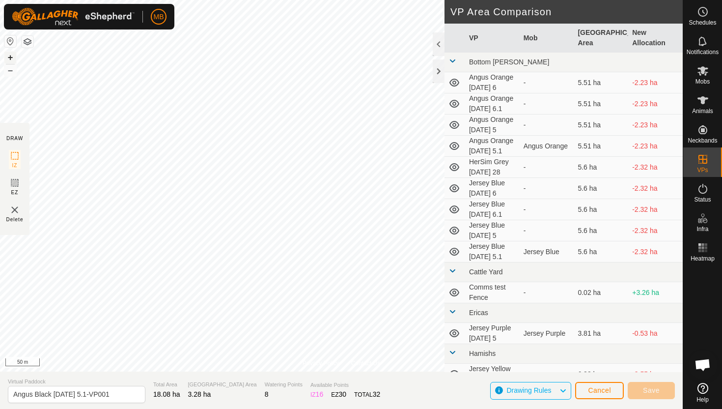
click at [11, 56] on button "+" at bounding box center [10, 58] width 12 height 12
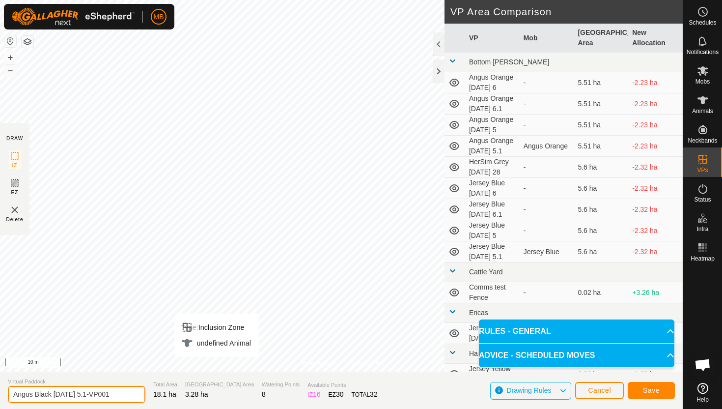
click at [116, 395] on input "Angus Black Sunday 5.1-VP001" at bounding box center [77, 394] width 138 height 17
type input "[PERSON_NAME] [DATE] 6"
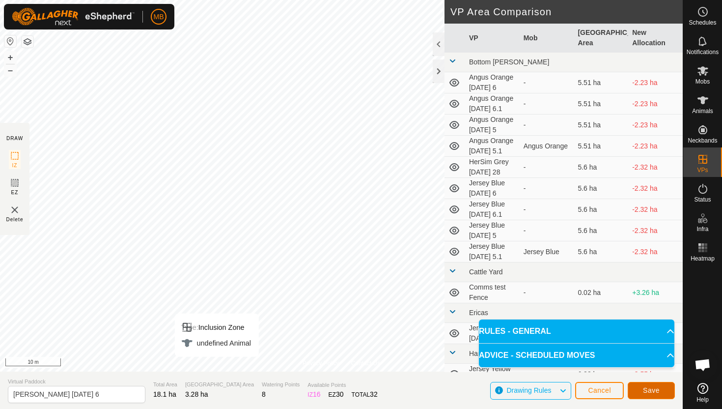
click at [660, 386] on button "Save" at bounding box center [651, 390] width 47 height 17
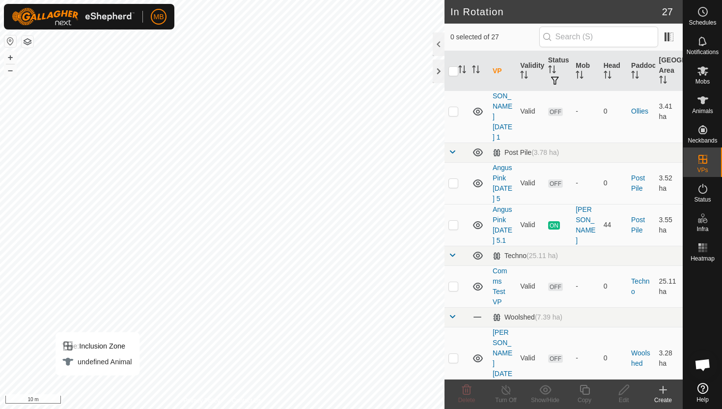
scroll to position [931, 0]
click at [453, 353] on p-checkbox at bounding box center [453, 357] width 10 height 8
checkbox input "true"
click at [584, 390] on icon at bounding box center [585, 390] width 12 height 12
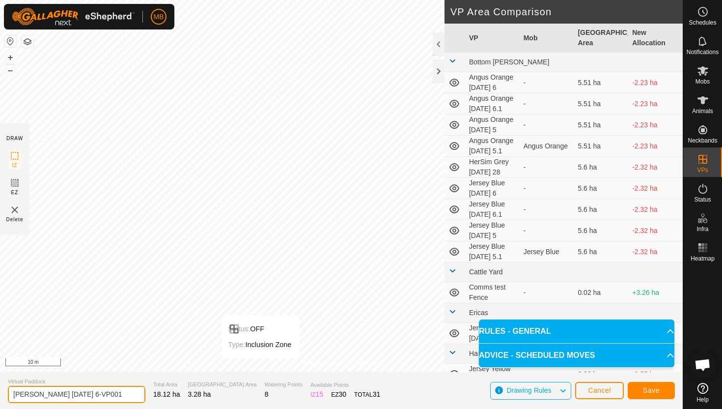
click at [113, 395] on input "Angus Black Monday 6-VP001" at bounding box center [77, 394] width 138 height 17
type input "Angus Black [DATE] 6.1"
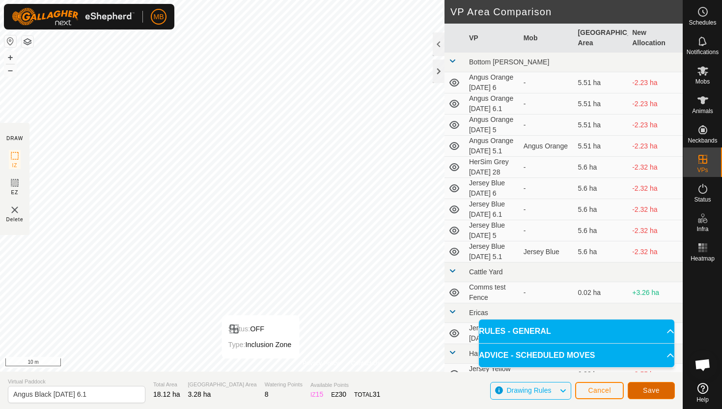
click at [659, 391] on span "Save" at bounding box center [651, 390] width 17 height 8
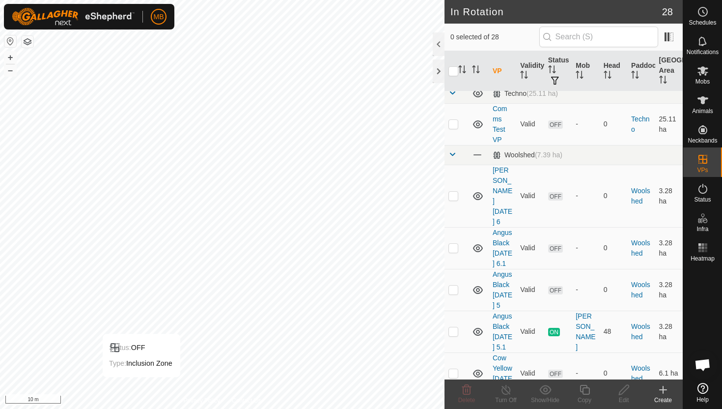
scroll to position [1193, 0]
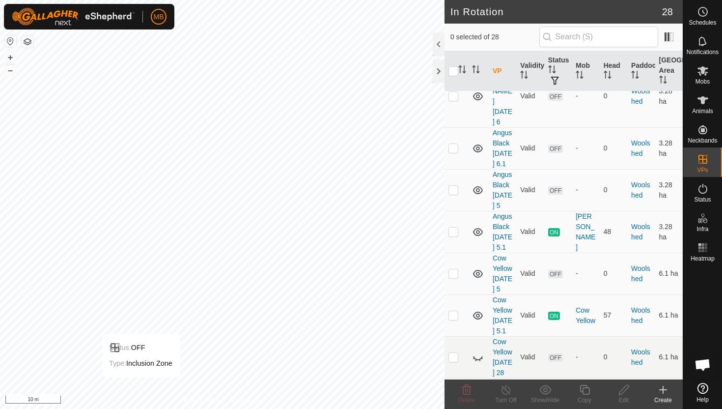
checkbox input "true"
click at [584, 387] on icon at bounding box center [585, 390] width 12 height 12
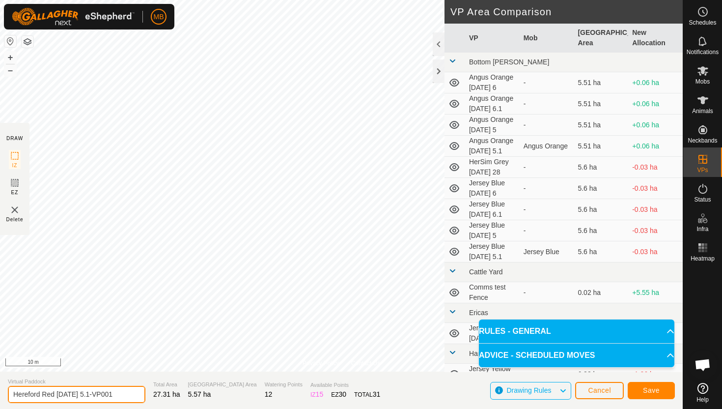
click at [118, 395] on input "Hereford Red Sunday 5.1-VP001" at bounding box center [77, 394] width 138 height 17
type input "Hereford Red [DATE] 6"
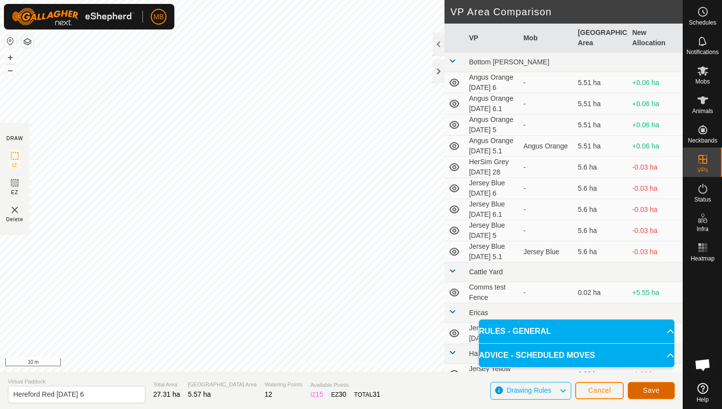
click at [659, 387] on span "Save" at bounding box center [651, 390] width 17 height 8
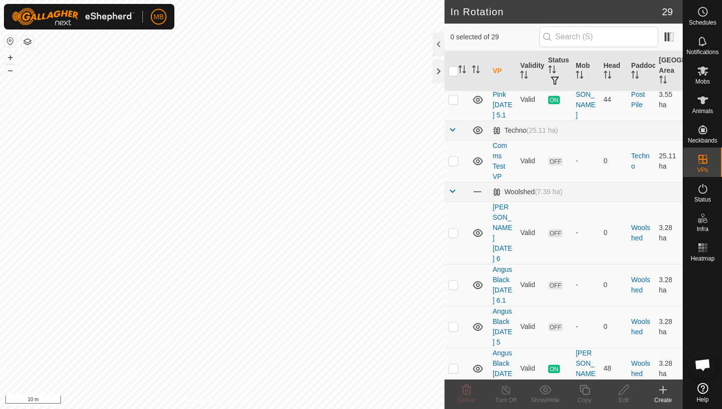
scroll to position [1245, 0]
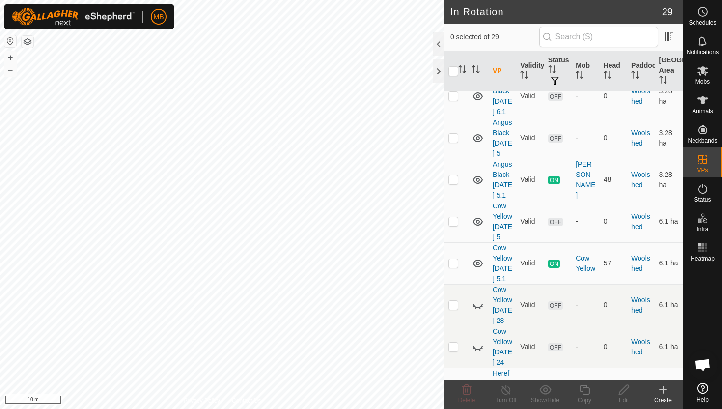
click at [454, 390] on p-checkbox at bounding box center [453, 394] width 10 height 8
checkbox input "true"
click at [585, 388] on icon at bounding box center [585, 390] width 12 height 12
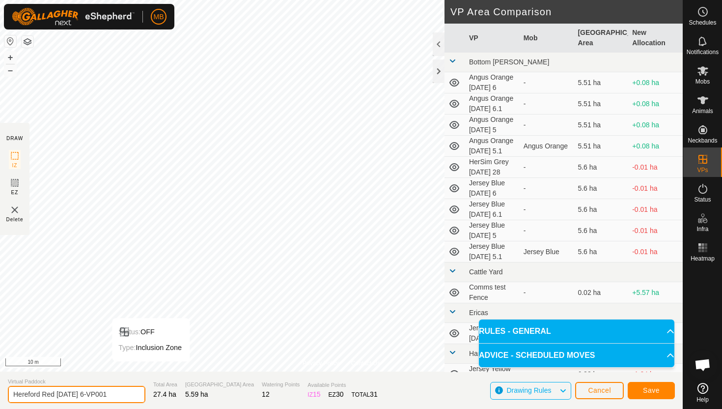
click at [119, 395] on input "Hereford Red Monday 6-VP001" at bounding box center [77, 394] width 138 height 17
type input "Hereford Red [DATE] 6.1"
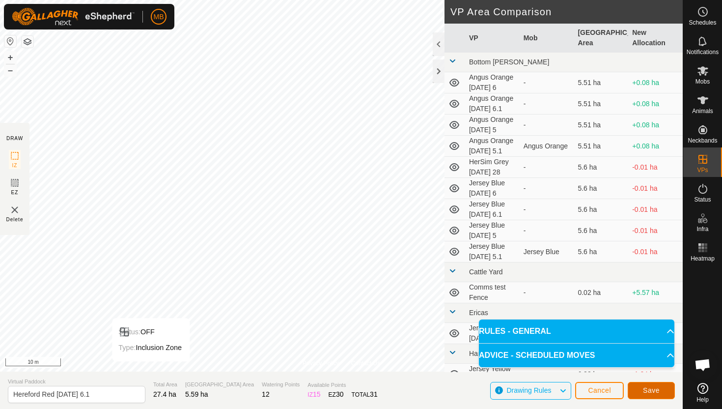
click at [661, 389] on button "Save" at bounding box center [651, 390] width 47 height 17
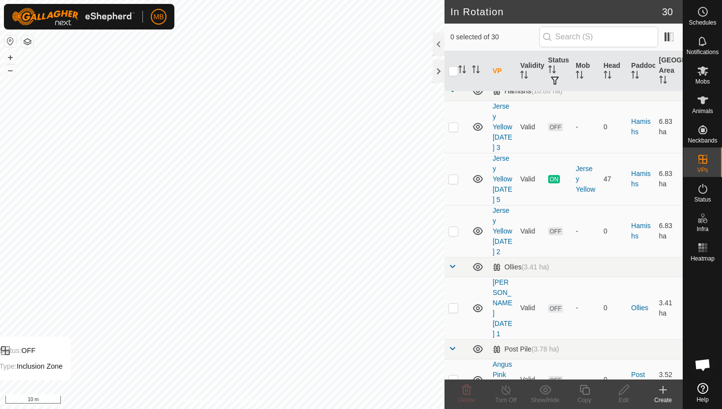
scroll to position [732, 0]
checkbox input "true"
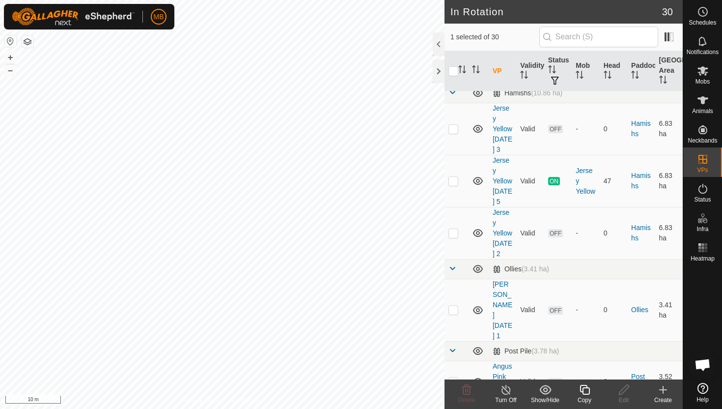
click at [585, 390] on icon at bounding box center [585, 390] width 12 height 12
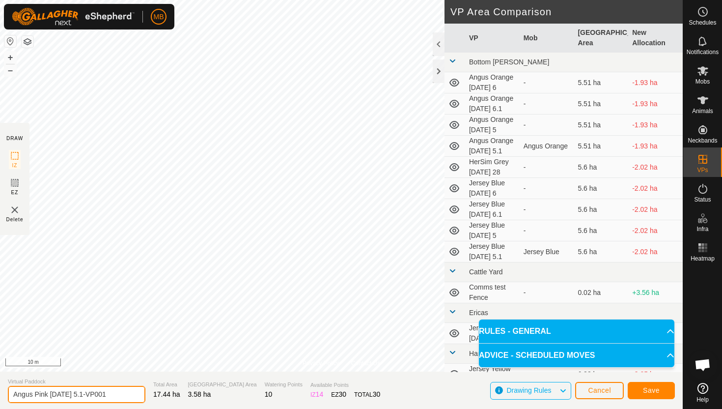
click at [113, 394] on input "Angus Pink Sunday 5.1-VP001" at bounding box center [77, 394] width 138 height 17
type input "Angus Pink [DATE] 6"
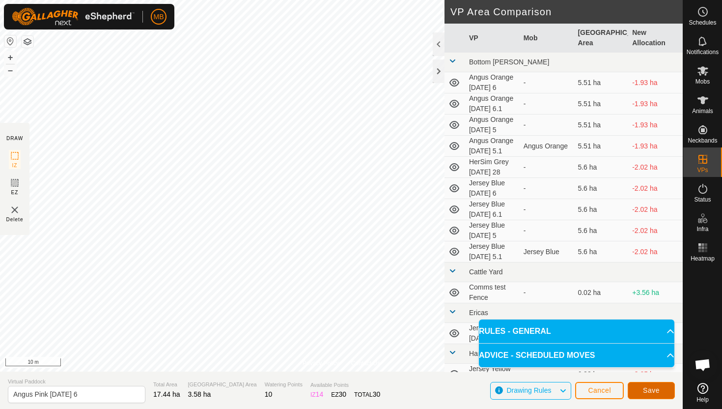
click at [650, 389] on span "Save" at bounding box center [651, 390] width 17 height 8
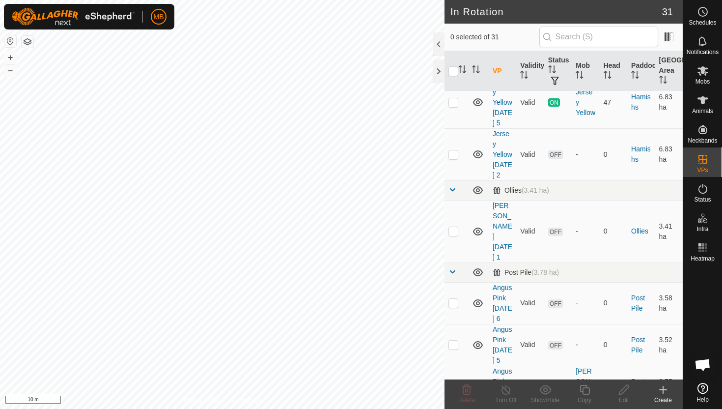
scroll to position [812, 0]
click at [450, 298] on p-checkbox at bounding box center [453, 302] width 10 height 8
checkbox input "true"
click at [585, 391] on icon at bounding box center [585, 390] width 12 height 12
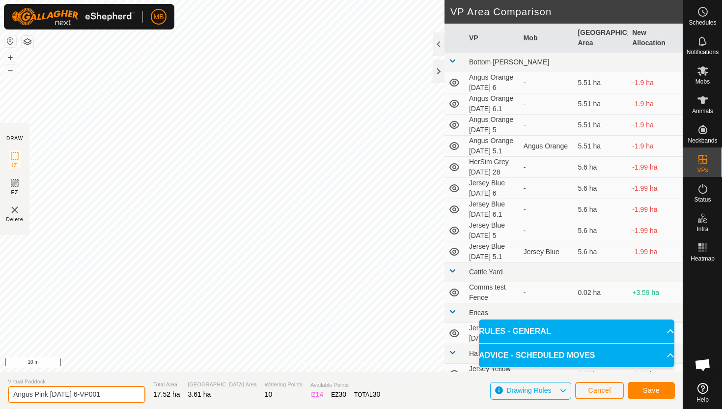
click at [107, 394] on input "Angus Pink Monday 6-VP001" at bounding box center [77, 394] width 138 height 17
type input "Angus Pink [DATE] 6.1"
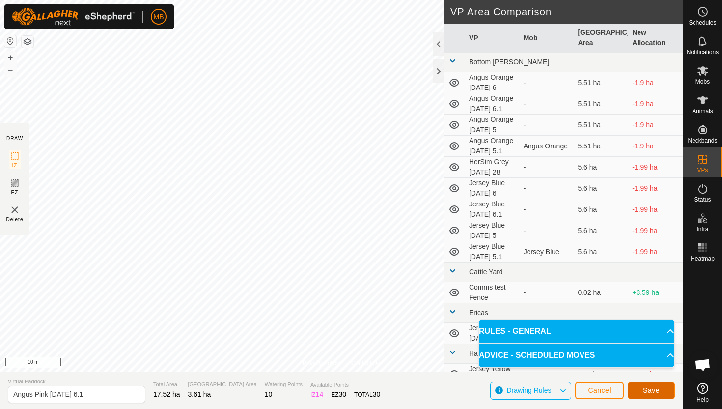
click at [648, 390] on span "Save" at bounding box center [651, 390] width 17 height 8
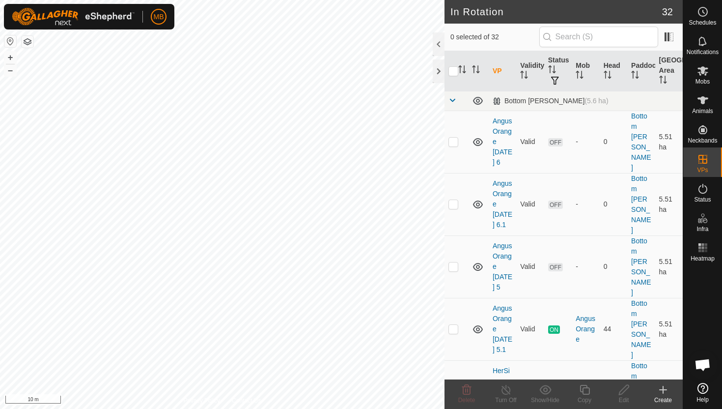
click at [648, 390] on create-svg-icon at bounding box center [662, 390] width 39 height 12
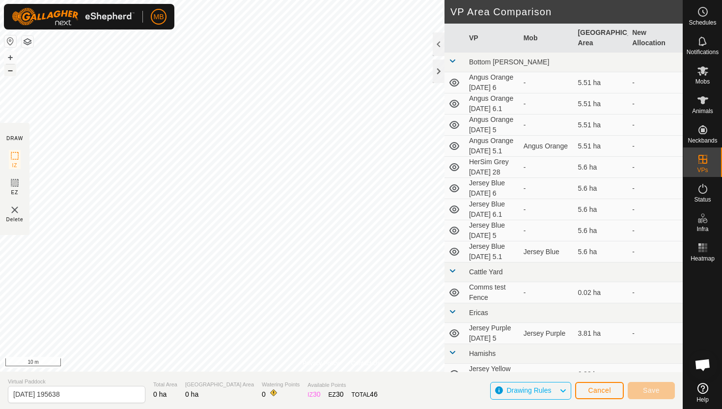
click at [12, 73] on button "–" at bounding box center [10, 70] width 12 height 12
click at [599, 392] on span "Cancel" at bounding box center [599, 390] width 23 height 8
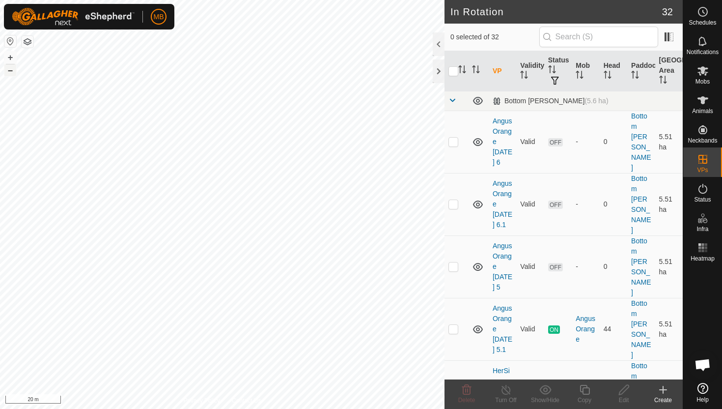
click at [12, 74] on button "–" at bounding box center [10, 70] width 12 height 12
click at [158, 0] on html "MB Schedules Notifications Mobs Animals Neckbands VPs Status Infra Heatmap Help…" at bounding box center [361, 204] width 722 height 409
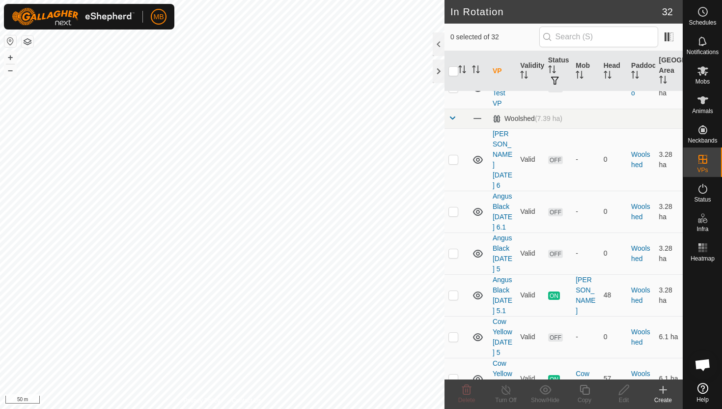
scroll to position [1215, 0]
click at [451, 372] on p-checkbox at bounding box center [453, 376] width 10 height 8
checkbox input "true"
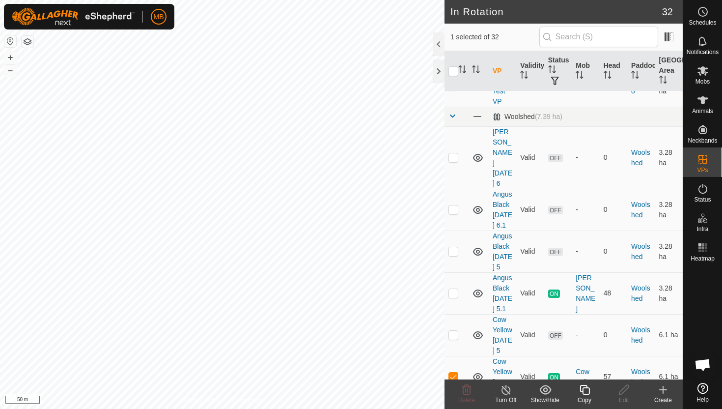
click at [585, 391] on icon at bounding box center [585, 390] width 12 height 12
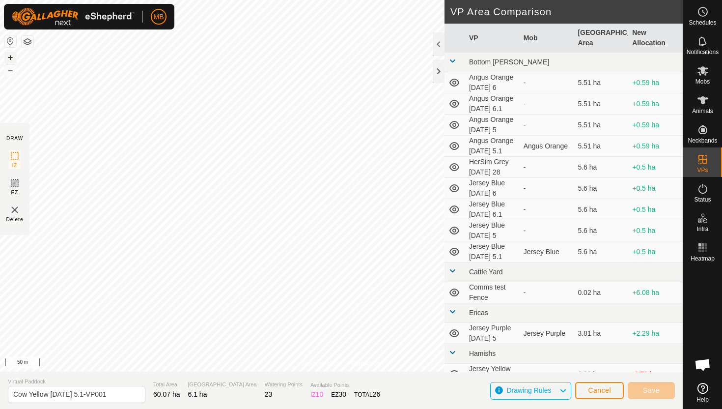
click at [11, 57] on button "+" at bounding box center [10, 58] width 12 height 12
click at [9, 58] on button "+" at bounding box center [10, 58] width 12 height 12
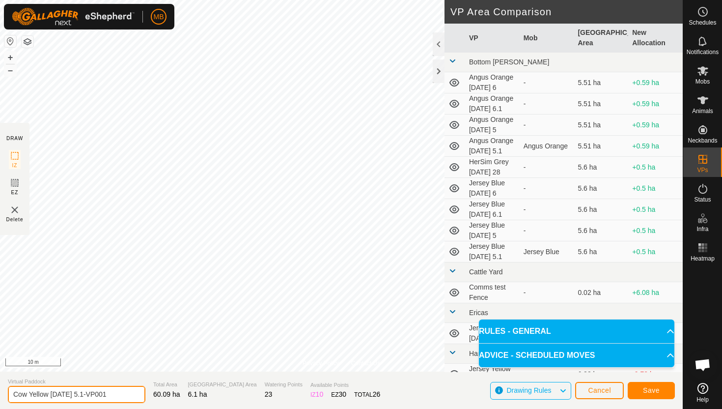
click at [112, 393] on input "Cow Yellow Sunday 5.1-VP001" at bounding box center [77, 394] width 138 height 17
type input "Cow Yellow [DATE] 6"
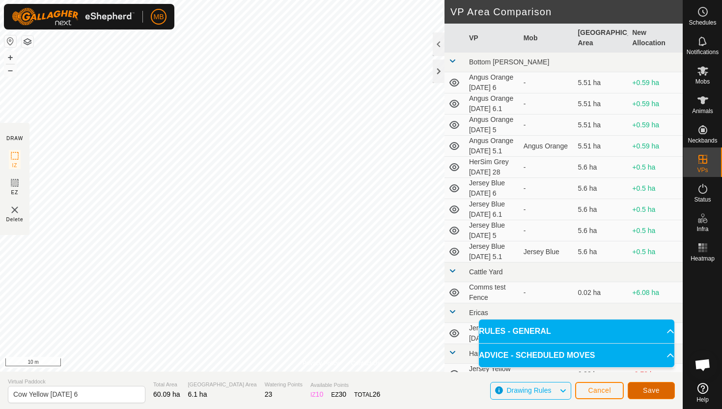
click at [659, 390] on span "Save" at bounding box center [651, 390] width 17 height 8
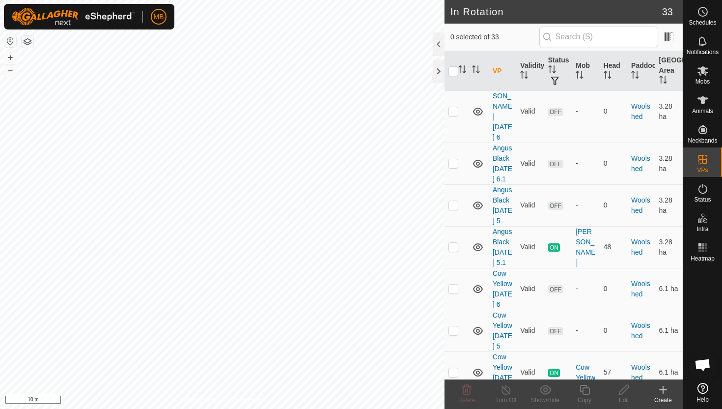
scroll to position [1261, 0]
click at [452, 284] on p-checkbox at bounding box center [453, 288] width 10 height 8
checkbox input "true"
click at [585, 390] on icon at bounding box center [585, 390] width 12 height 12
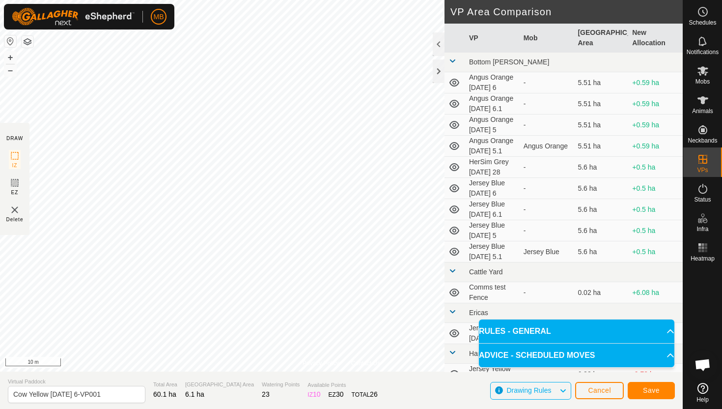
click at [276, 378] on div "Privacy Policy Contact Us Status: OFF Type: Inclusion Zone + – ⇧ i 10 m DRAW IZ…" at bounding box center [341, 204] width 683 height 409
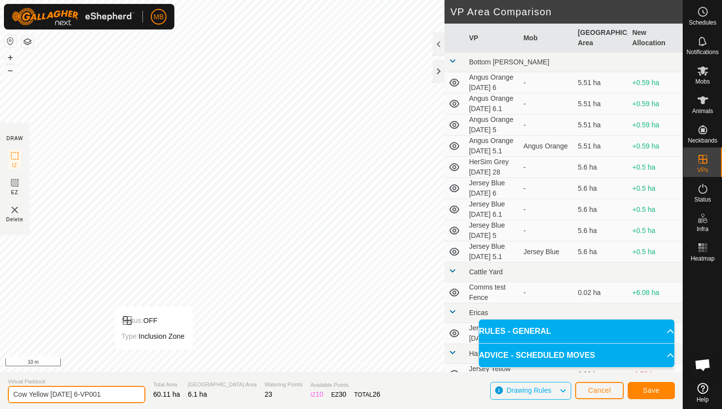
click at [106, 396] on input "Cow Yellow Monday 6-VP001" at bounding box center [77, 394] width 138 height 17
type input "Cow Yellow [DATE] 6.1"
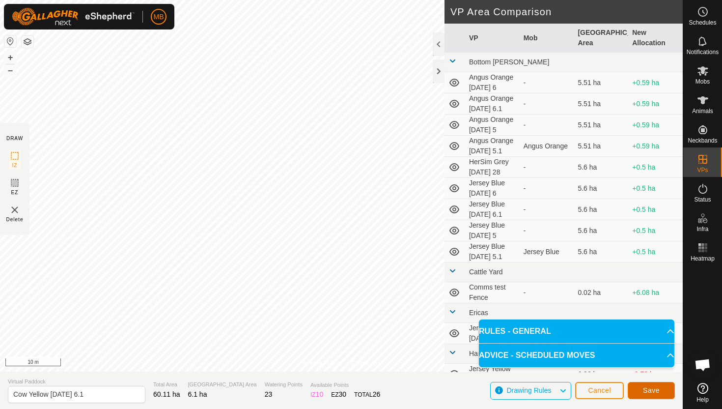
click at [657, 389] on span "Save" at bounding box center [651, 390] width 17 height 8
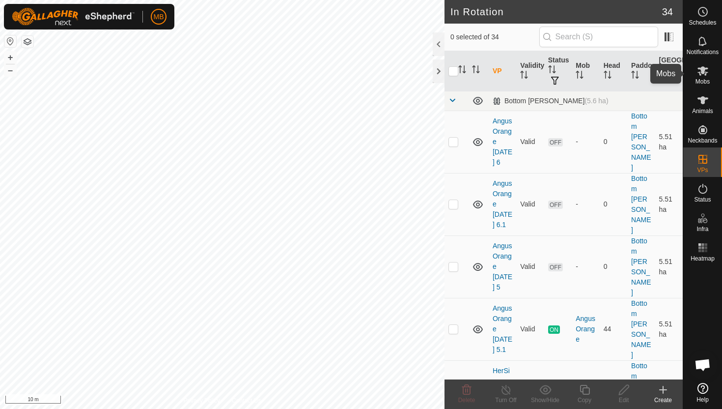
click at [699, 72] on icon at bounding box center [703, 70] width 11 height 9
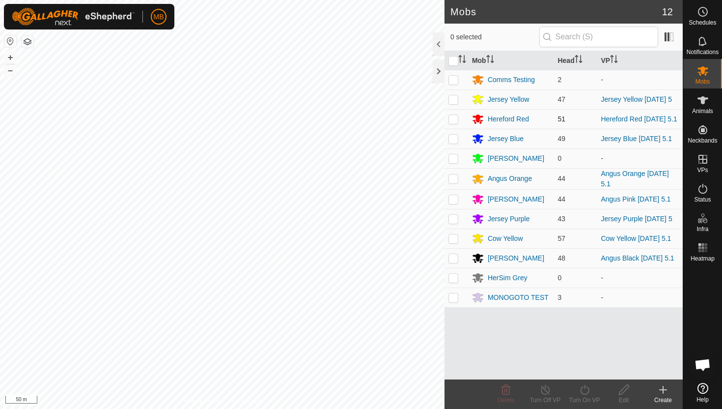
click at [454, 118] on p-checkbox at bounding box center [453, 119] width 10 height 8
checkbox input "true"
click at [584, 386] on icon at bounding box center [585, 390] width 12 height 12
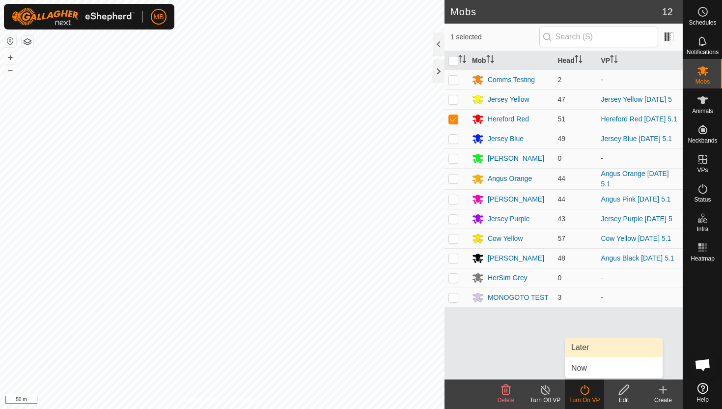
click at [588, 349] on link "Later" at bounding box center [613, 347] width 97 height 20
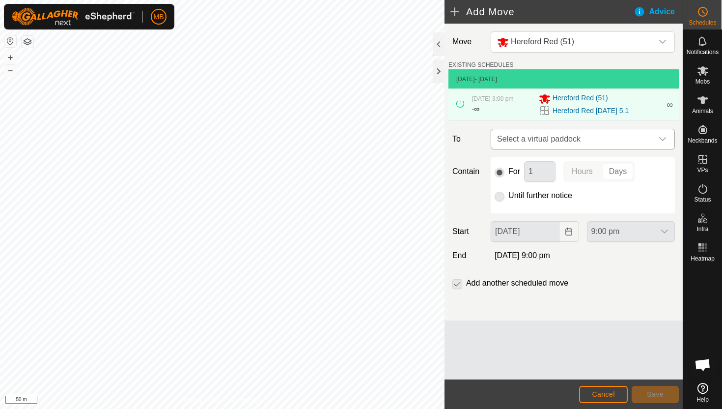
click at [665, 139] on icon "dropdown trigger" at bounding box center [662, 139] width 7 height 4
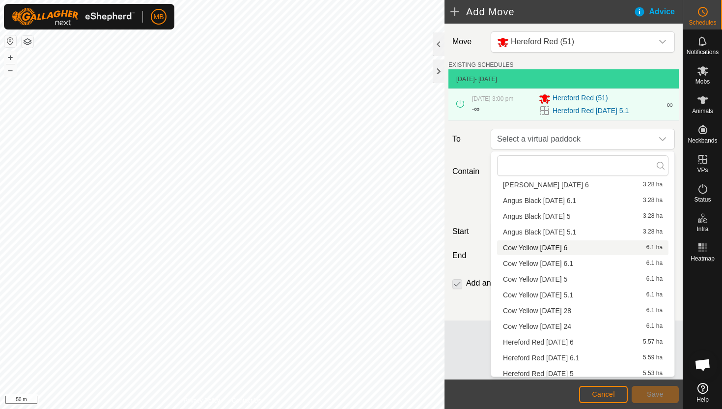
scroll to position [29, 0]
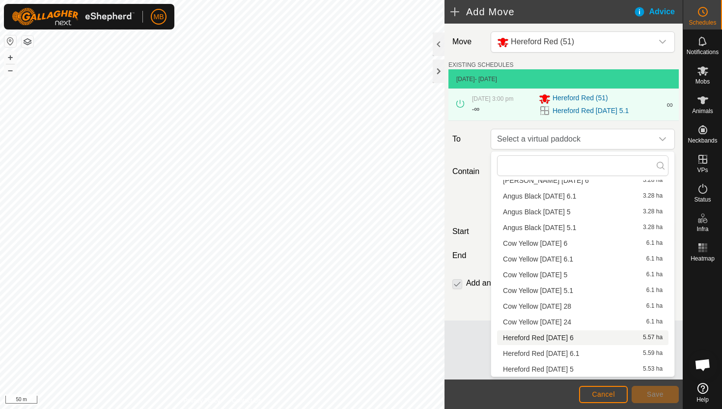
click at [567, 338] on li "Hereford Red Monday 6 5.57 ha" at bounding box center [582, 337] width 171 height 15
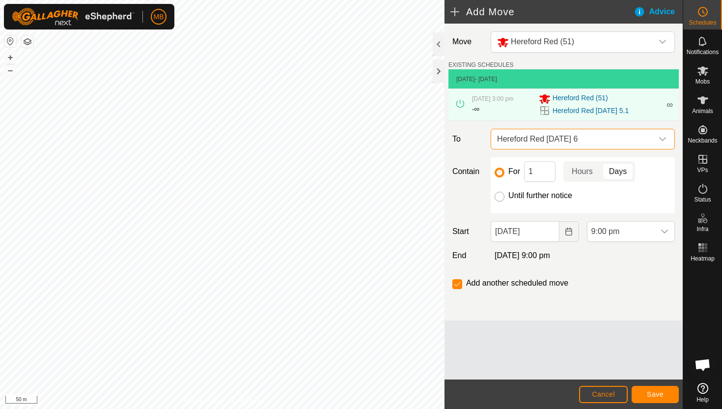
click at [500, 198] on input "Until further notice" at bounding box center [500, 197] width 10 height 10
radio input "true"
checkbox input "false"
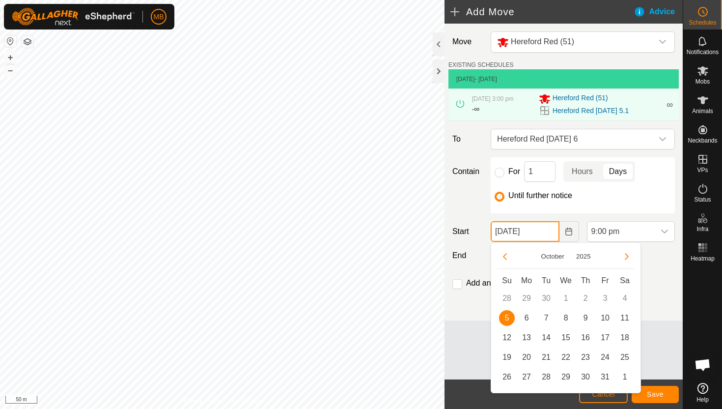
click at [547, 232] on input "[DATE]" at bounding box center [525, 231] width 68 height 21
click at [528, 319] on span "6" at bounding box center [527, 318] width 16 height 16
type input "[DATE]"
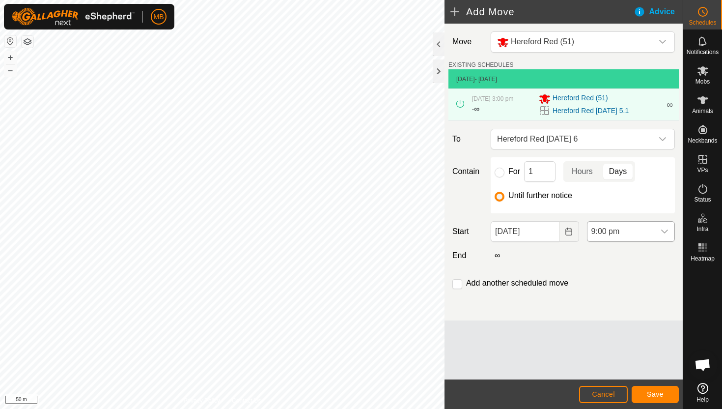
click at [646, 231] on span "9:00 pm" at bounding box center [620, 232] width 67 height 20
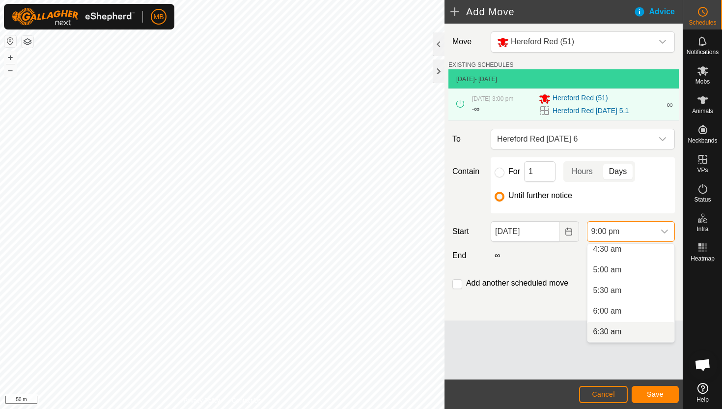
scroll to position [182, 0]
click at [642, 278] on li "5:00 am" at bounding box center [630, 278] width 87 height 20
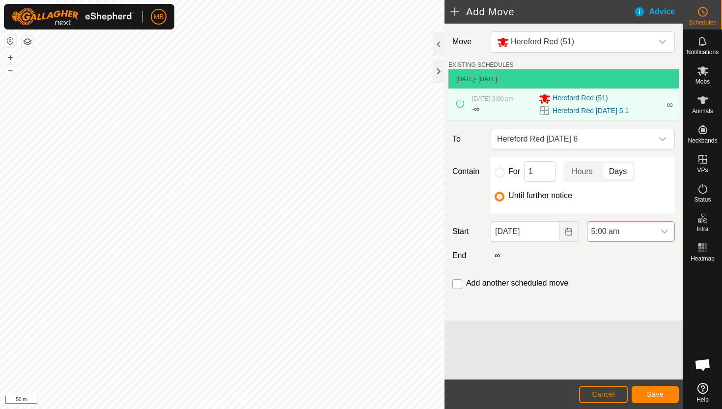
click at [458, 284] on input "checkbox" at bounding box center [457, 284] width 10 height 10
checkbox input "true"
click at [662, 393] on span "Save" at bounding box center [655, 394] width 17 height 8
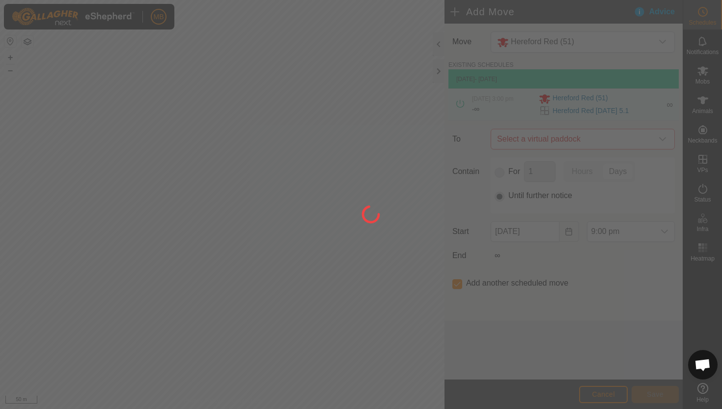
type input "[DATE]"
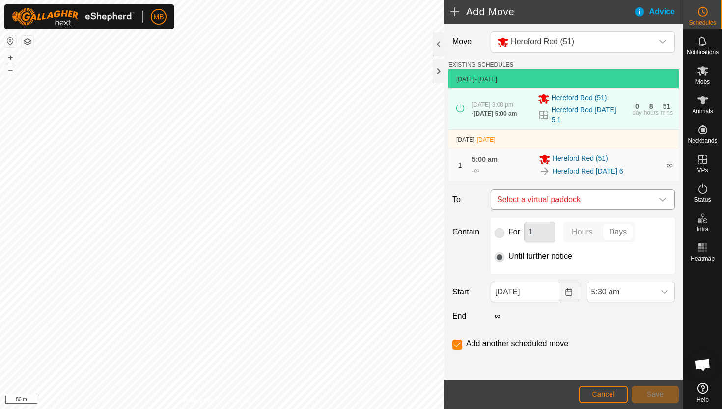
click at [660, 203] on icon "dropdown trigger" at bounding box center [663, 199] width 8 height 8
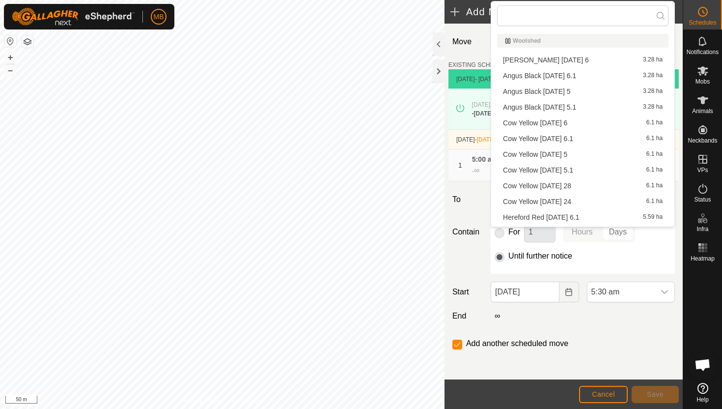
click at [587, 216] on li "Hereford Red Monday 6.1 5.59 ha" at bounding box center [582, 217] width 171 height 15
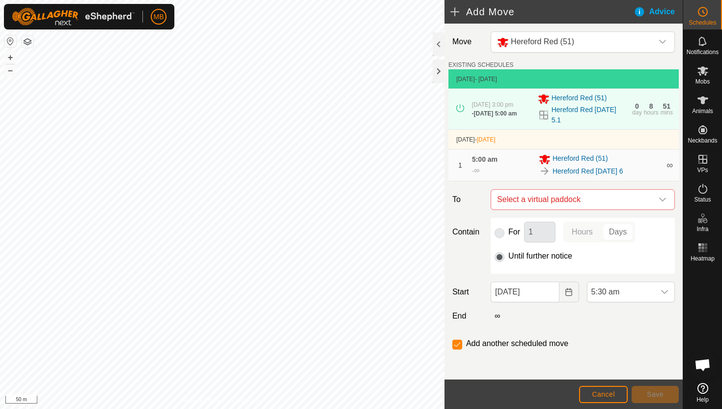
checkbox input "false"
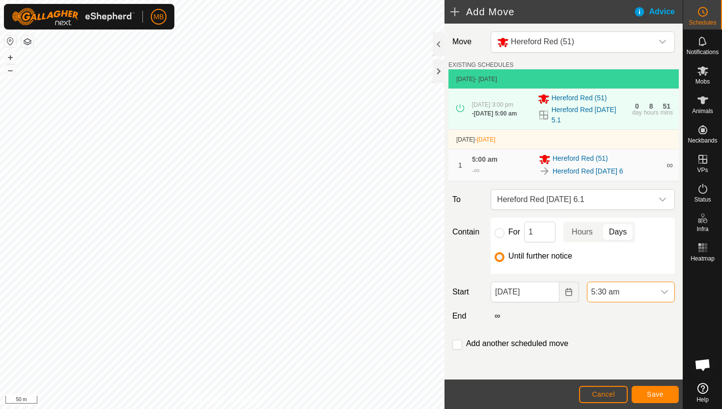
click at [641, 288] on span "5:30 am" at bounding box center [620, 292] width 67 height 20
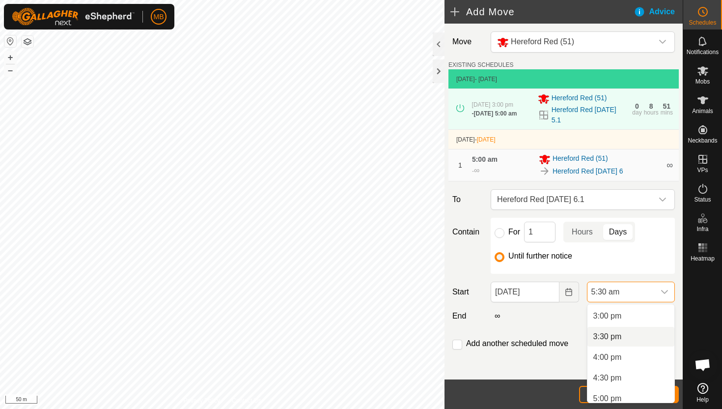
scroll to position [614, 0]
click at [651, 323] on li "3:00 pm" at bounding box center [630, 318] width 87 height 20
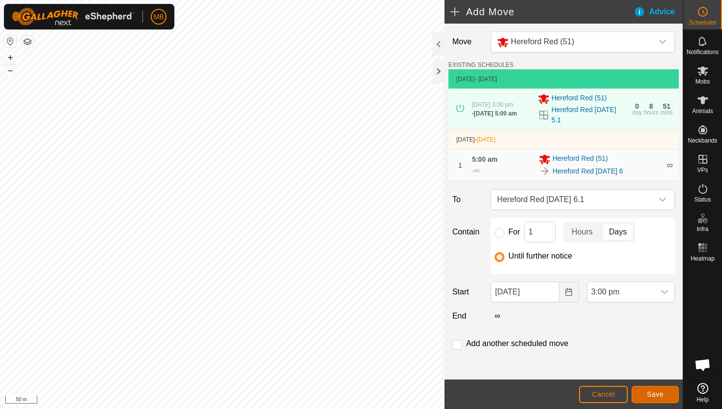
click at [661, 391] on span "Save" at bounding box center [655, 394] width 17 height 8
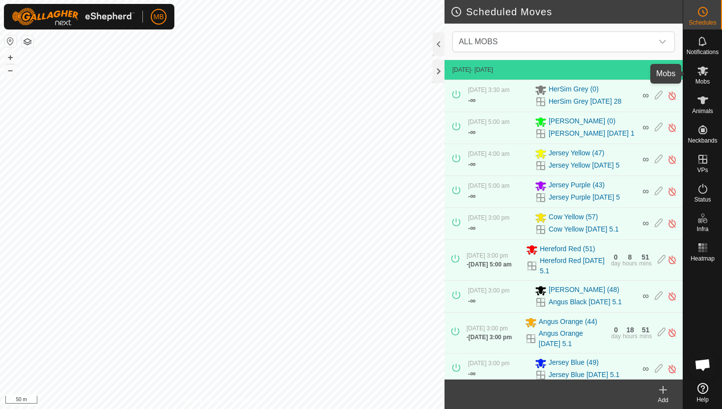
click at [702, 72] on icon at bounding box center [703, 70] width 11 height 9
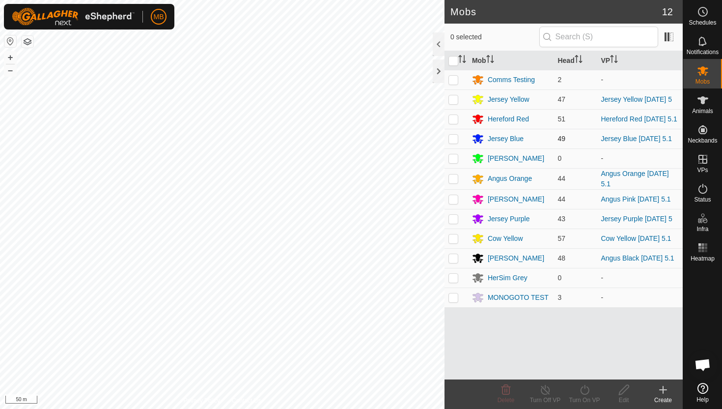
click at [449, 141] on p-checkbox at bounding box center [453, 139] width 10 height 8
checkbox input "true"
click at [585, 390] on icon at bounding box center [585, 390] width 12 height 12
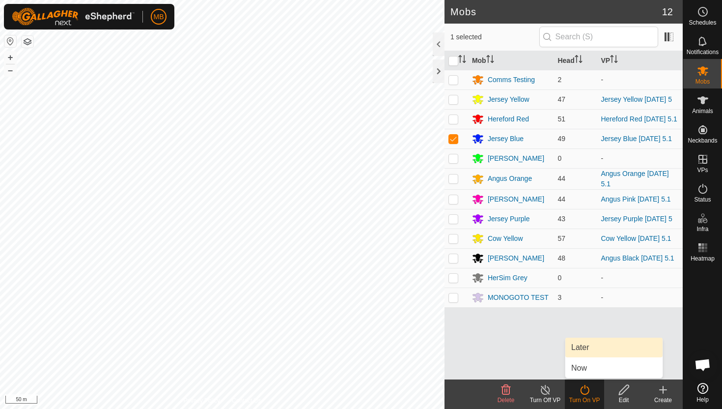
click at [591, 351] on link "Later" at bounding box center [613, 347] width 97 height 20
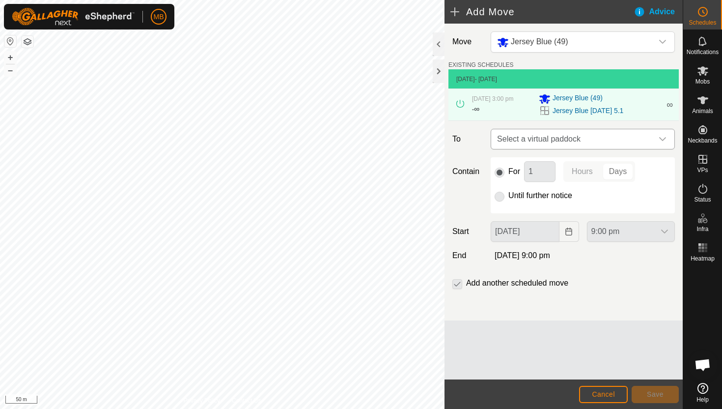
click at [662, 138] on icon "dropdown trigger" at bounding box center [663, 139] width 8 height 8
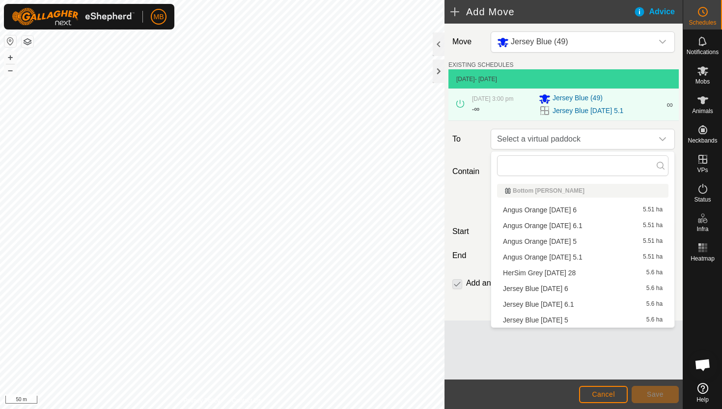
click at [567, 285] on li "Jersey Blue Monday 6 5.6 ha" at bounding box center [582, 288] width 171 height 15
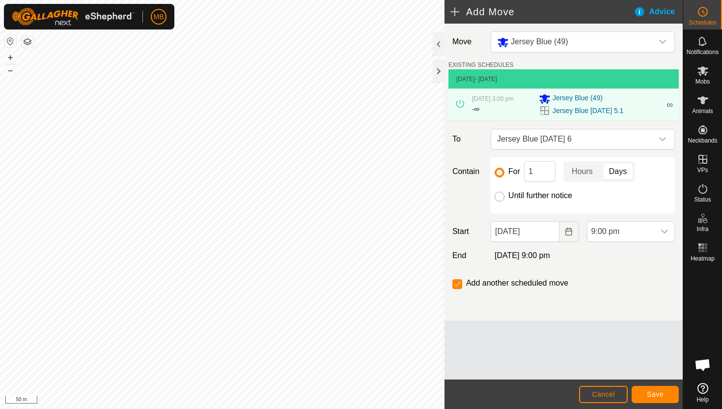
click at [498, 196] on input "Until further notice" at bounding box center [500, 197] width 10 height 10
radio input "true"
checkbox input "false"
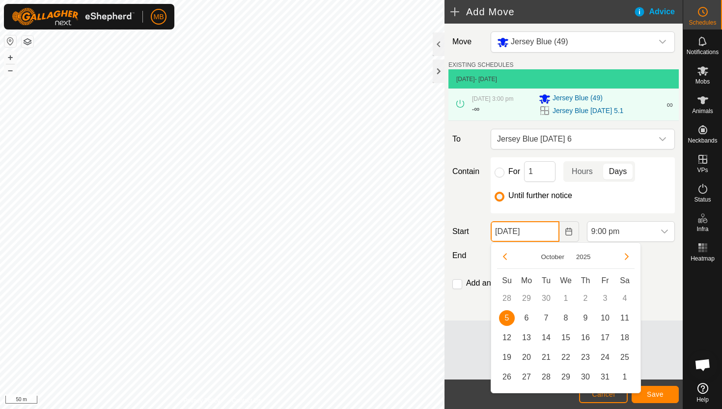
click at [546, 232] on input "[DATE]" at bounding box center [525, 231] width 68 height 21
click at [525, 316] on span "6" at bounding box center [527, 318] width 16 height 16
type input "[DATE]"
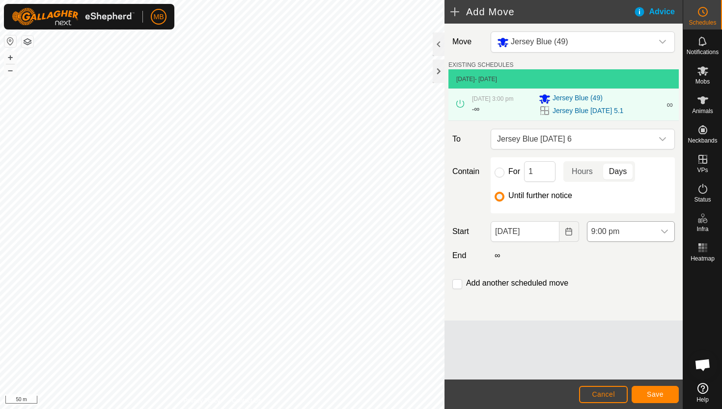
click at [638, 233] on span "9:00 pm" at bounding box center [620, 232] width 67 height 20
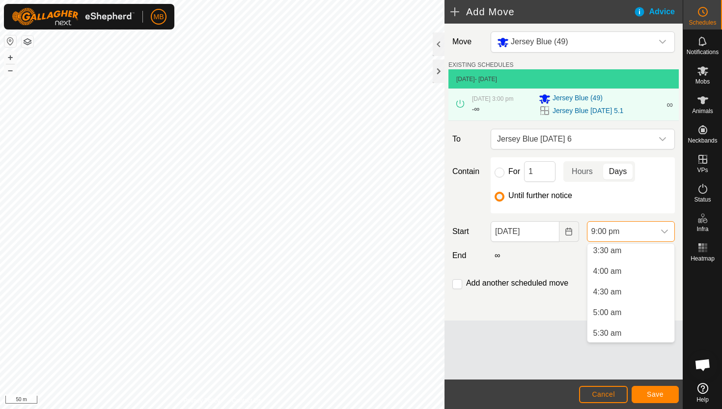
scroll to position [151, 0]
click at [625, 289] on li "4:30 am" at bounding box center [630, 288] width 87 height 20
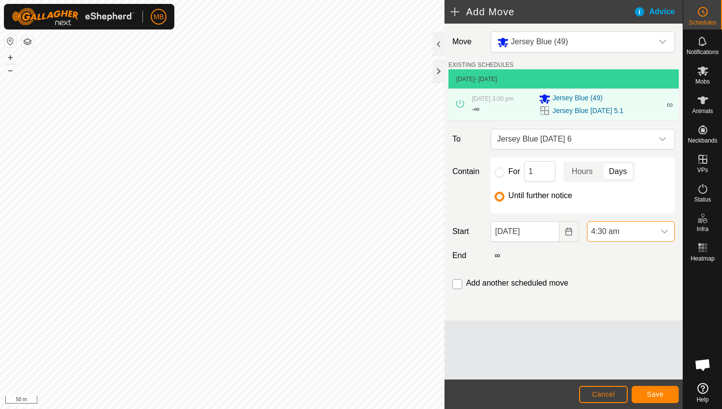
click at [455, 285] on input "checkbox" at bounding box center [457, 284] width 10 height 10
checkbox input "true"
click at [664, 390] on button "Save" at bounding box center [655, 394] width 47 height 17
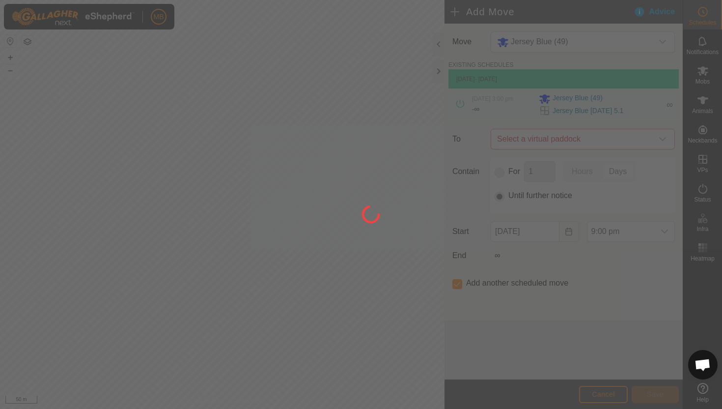
type input "[DATE]"
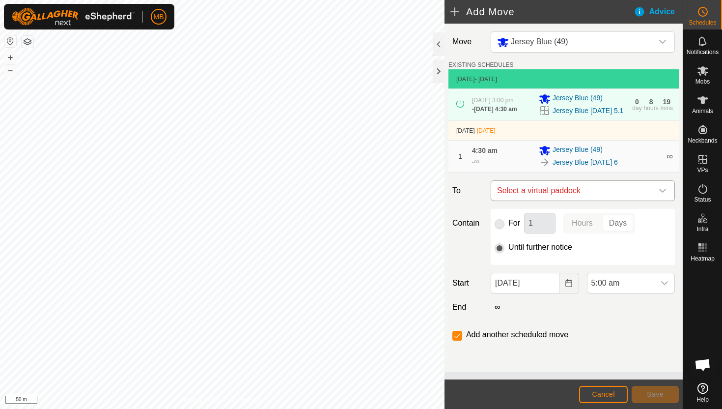
click at [664, 189] on icon "dropdown trigger" at bounding box center [663, 191] width 8 height 8
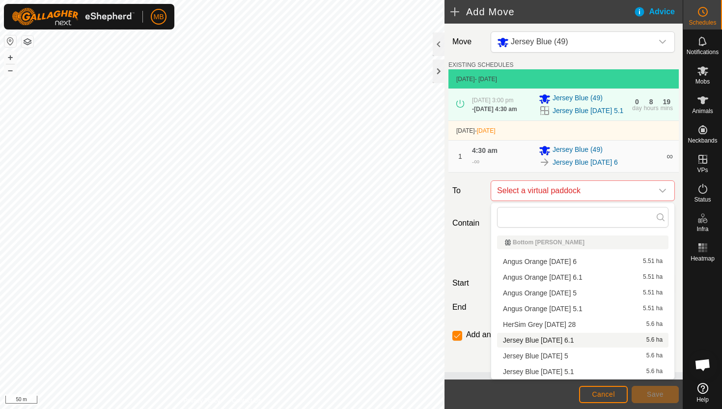
click at [581, 337] on li "Jersey Blue Monday 6.1 5.6 ha" at bounding box center [582, 340] width 171 height 15
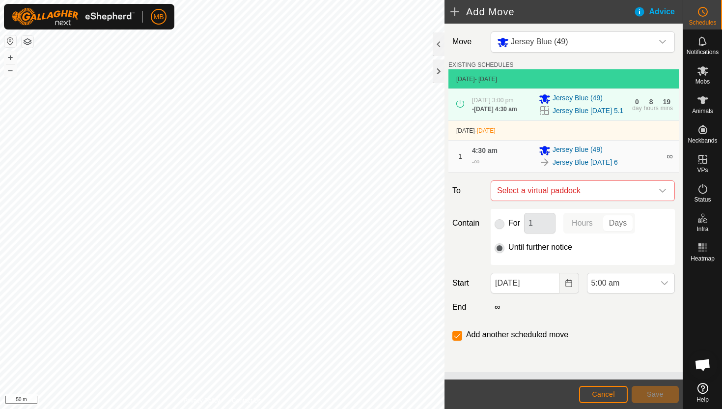
checkbox input "false"
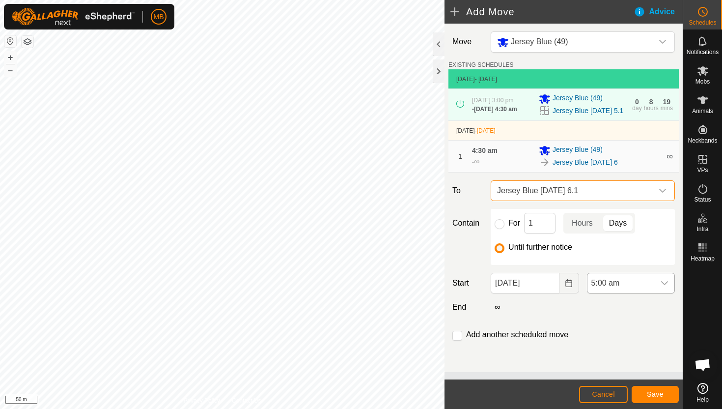
click at [642, 280] on span "5:00 am" at bounding box center [620, 283] width 67 height 20
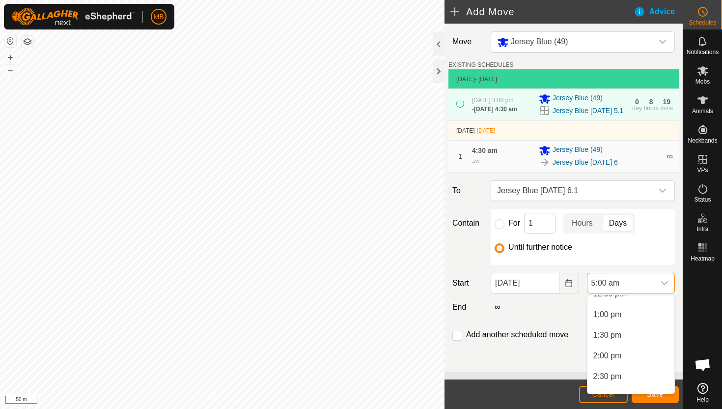
scroll to position [525, 0]
click at [625, 357] on li "2:00 pm" at bounding box center [630, 358] width 87 height 20
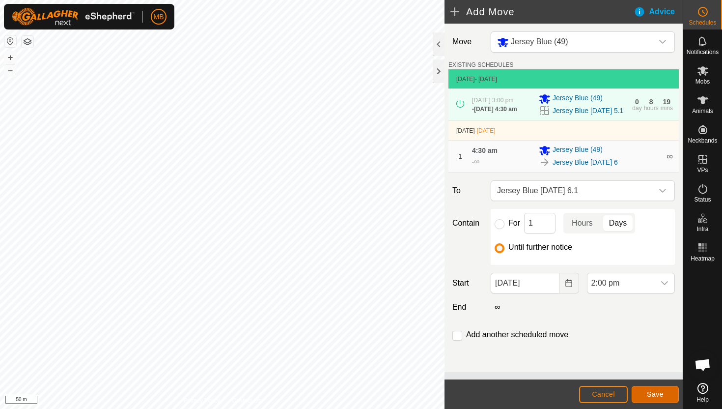
click at [650, 391] on span "Save" at bounding box center [655, 394] width 17 height 8
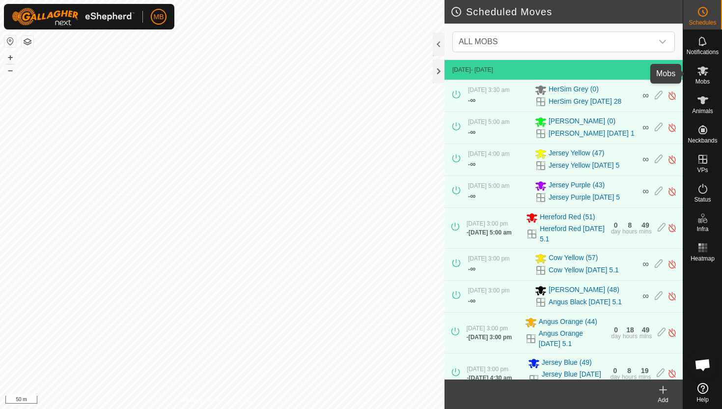
click at [703, 75] on icon at bounding box center [703, 71] width 12 height 12
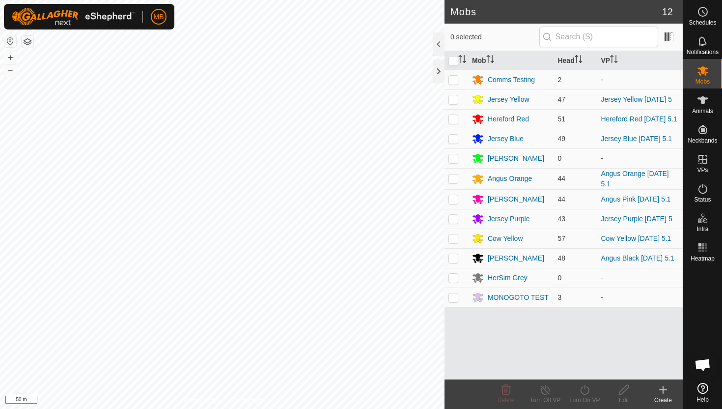
click at [454, 180] on p-checkbox at bounding box center [453, 178] width 10 height 8
checkbox input "true"
click at [583, 387] on icon at bounding box center [584, 390] width 9 height 10
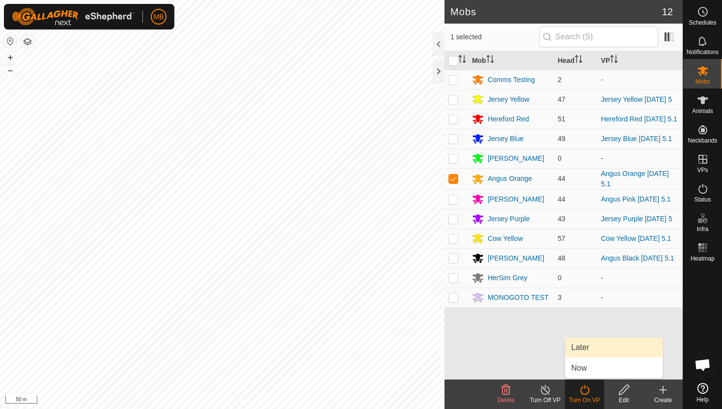
click at [589, 349] on link "Later" at bounding box center [613, 347] width 97 height 20
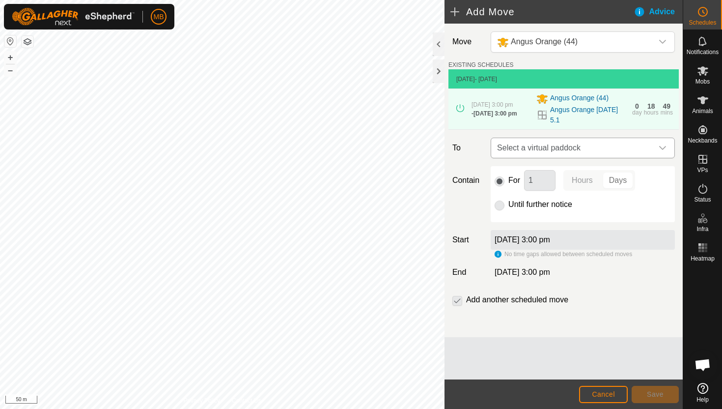
click at [662, 146] on icon "dropdown trigger" at bounding box center [663, 148] width 8 height 8
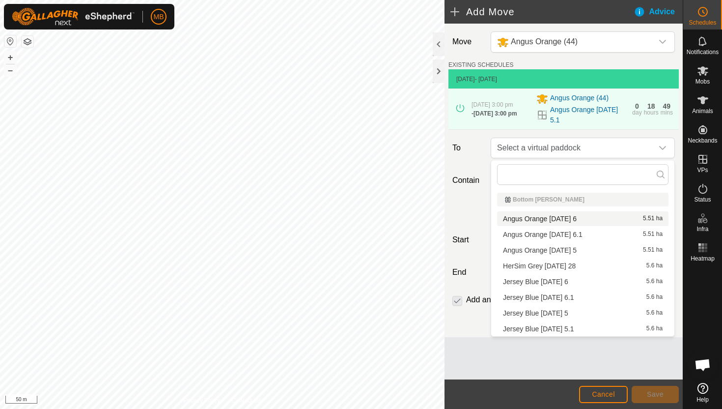
click at [585, 215] on li "Angus Orange Monday 6 5.51 ha" at bounding box center [582, 218] width 171 height 15
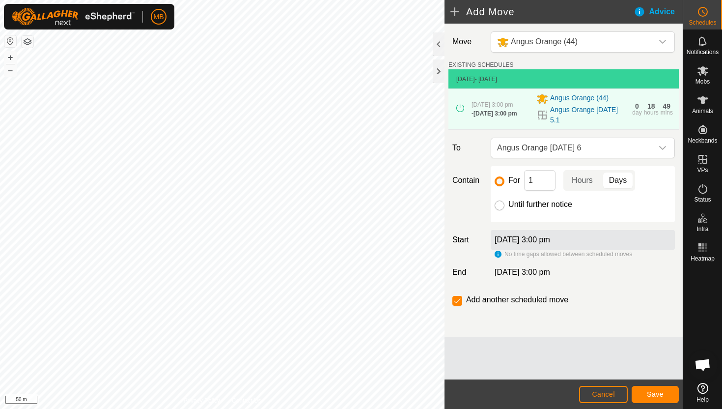
click at [500, 205] on input "Until further notice" at bounding box center [500, 205] width 10 height 10
radio input "true"
checkbox input "false"
click at [608, 396] on span "Cancel" at bounding box center [603, 394] width 23 height 8
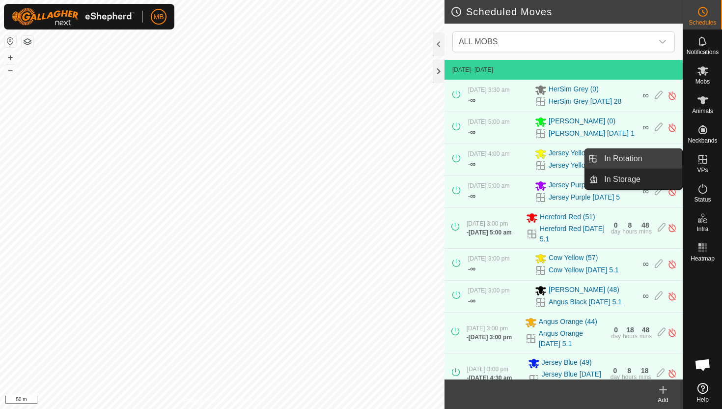
click at [639, 158] on link "In Rotation" at bounding box center [640, 159] width 84 height 20
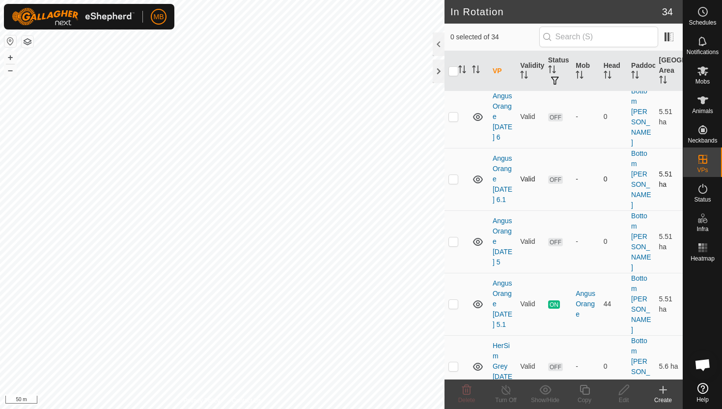
scroll to position [26, 0]
click at [451, 299] on p-checkbox at bounding box center [453, 303] width 10 height 8
checkbox input "true"
click at [584, 389] on icon at bounding box center [585, 390] width 12 height 12
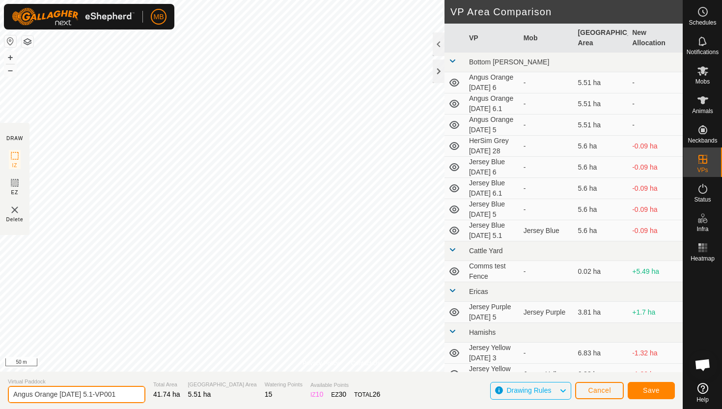
click at [121, 394] on input "Angus Orange Sunday 5.1-VP001" at bounding box center [77, 394] width 138 height 17
type input "Angus Orange [DATE] 5.2"
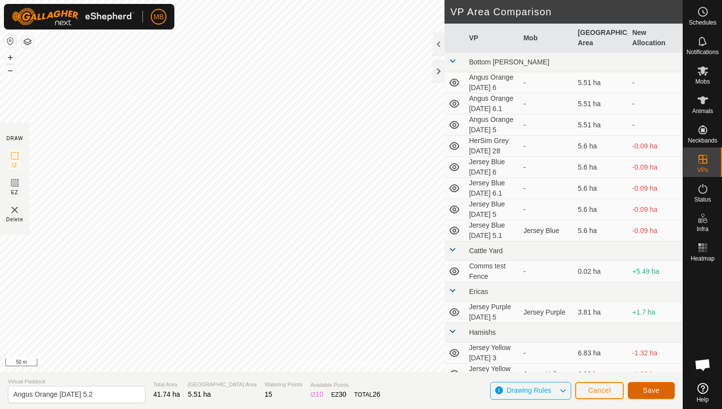
click at [658, 388] on span "Save" at bounding box center [651, 390] width 17 height 8
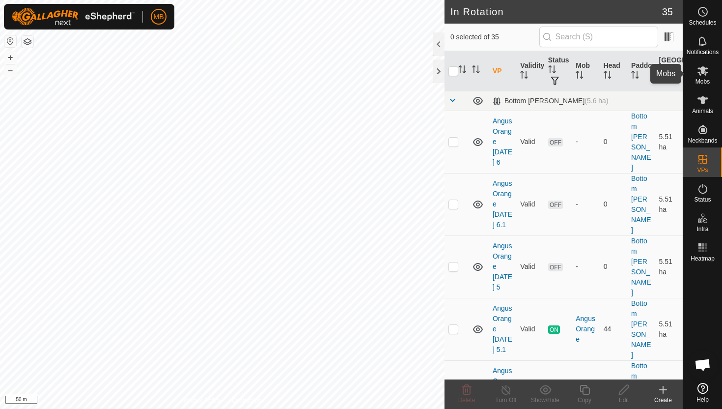
click at [704, 76] on icon at bounding box center [703, 71] width 12 height 12
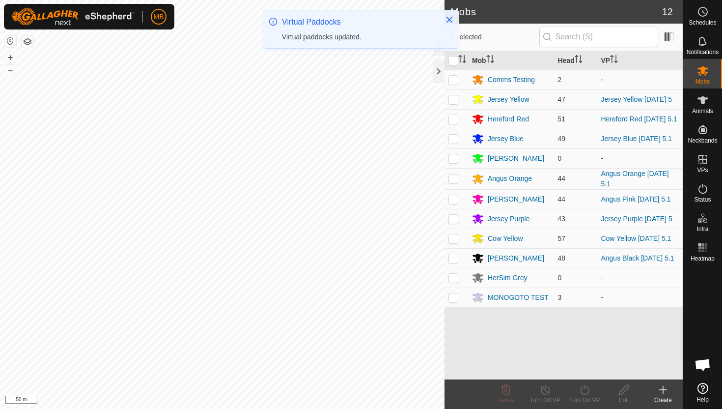
click at [453, 182] on p-checkbox at bounding box center [453, 178] width 10 height 8
checkbox input "true"
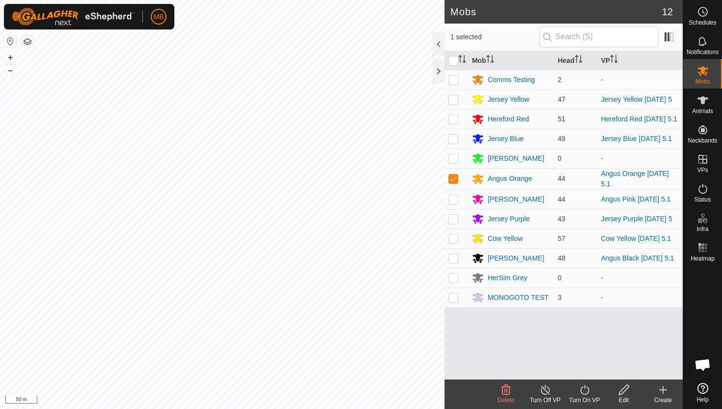
click at [582, 391] on icon at bounding box center [585, 390] width 12 height 12
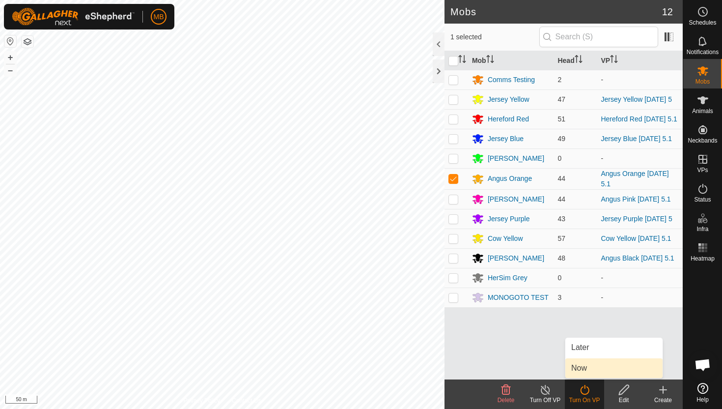
click at [585, 368] on link "Now" at bounding box center [613, 368] width 97 height 20
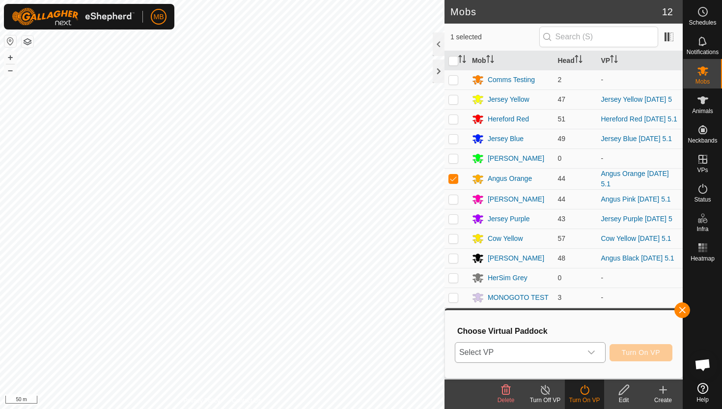
click at [594, 351] on icon "dropdown trigger" at bounding box center [591, 352] width 7 height 4
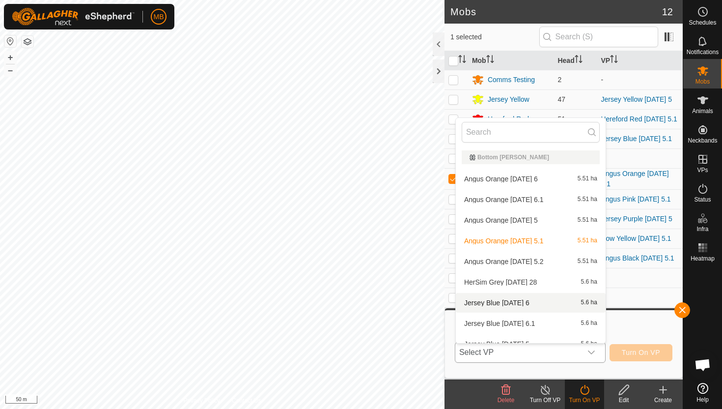
scroll to position [11, 0]
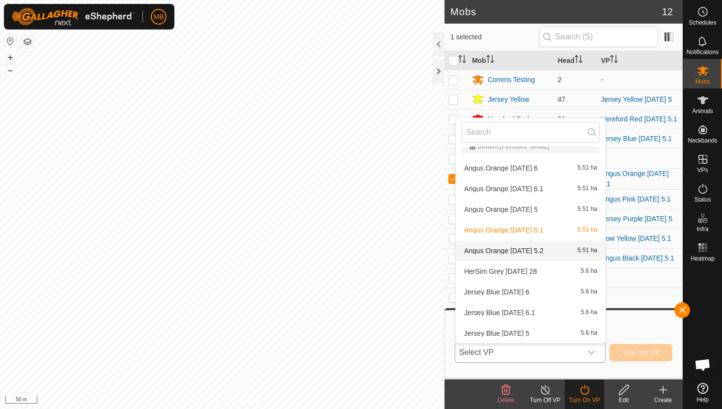
click at [538, 250] on li "Angus Orange Sunday 5.2 5.51 ha" at bounding box center [531, 251] width 150 height 20
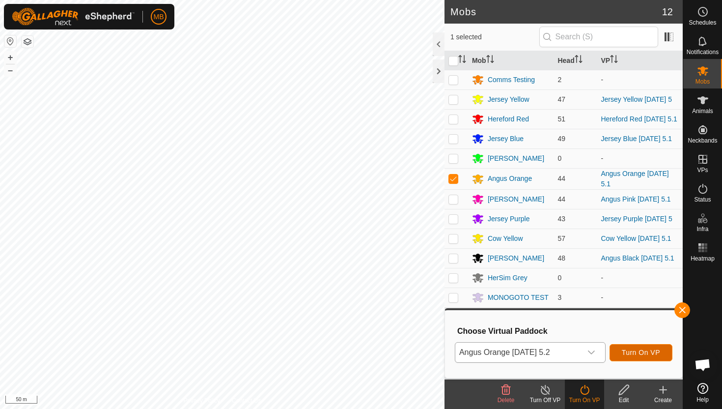
click at [650, 350] on span "Turn On VP" at bounding box center [641, 352] width 38 height 8
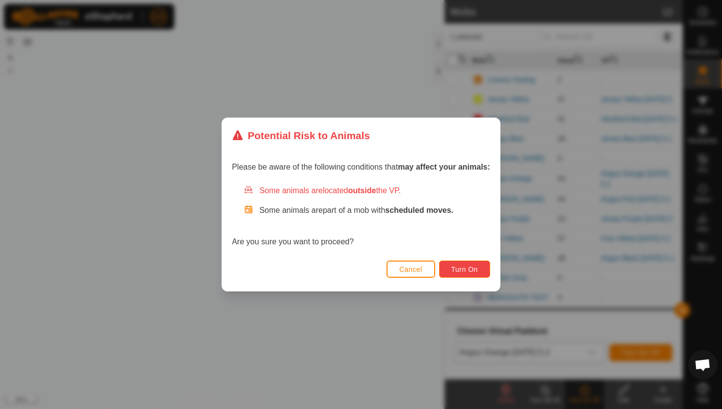
click at [458, 268] on span "Turn On" at bounding box center [464, 269] width 27 height 8
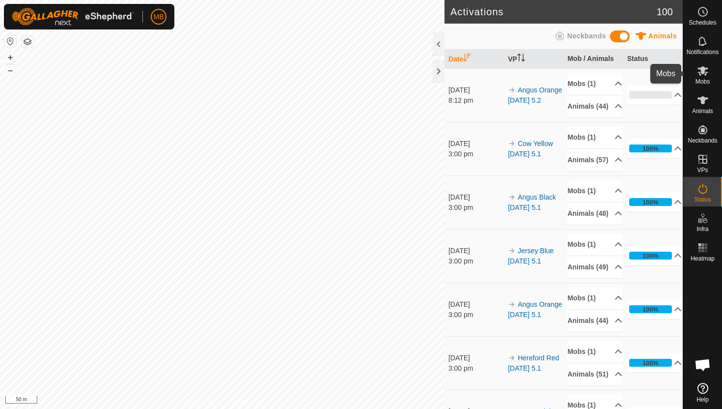
click at [701, 71] on icon at bounding box center [703, 70] width 11 height 9
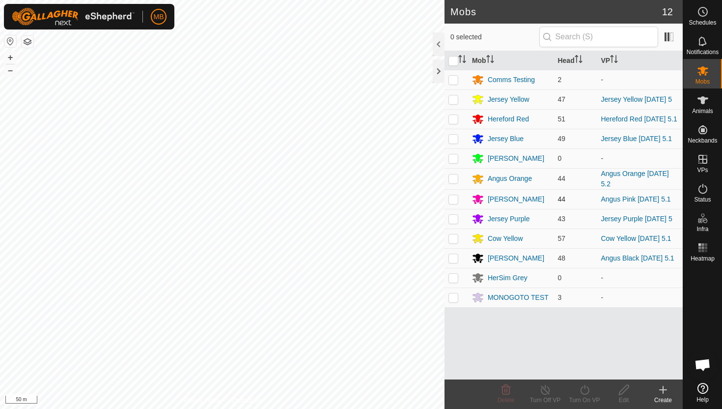
click at [454, 198] on p-checkbox at bounding box center [453, 199] width 10 height 8
checkbox input "true"
click at [584, 386] on icon at bounding box center [584, 390] width 9 height 10
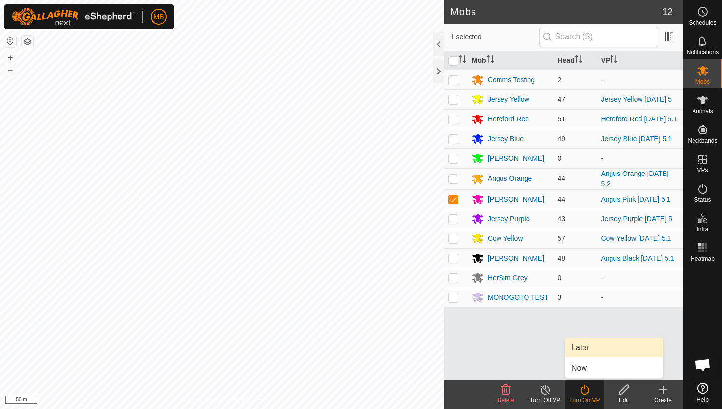
click at [582, 346] on link "Later" at bounding box center [613, 347] width 97 height 20
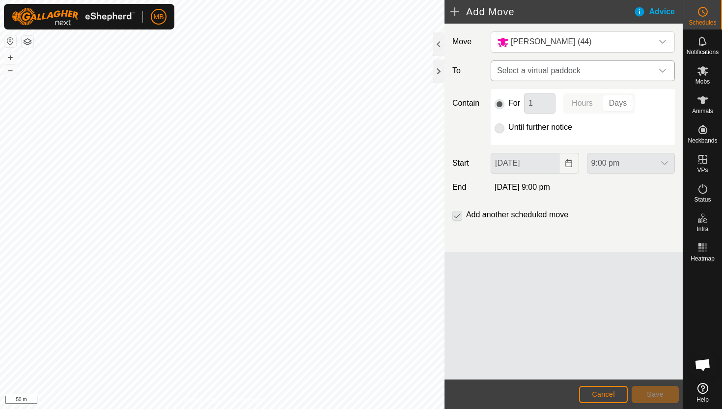
click at [662, 72] on icon "dropdown trigger" at bounding box center [662, 71] width 7 height 4
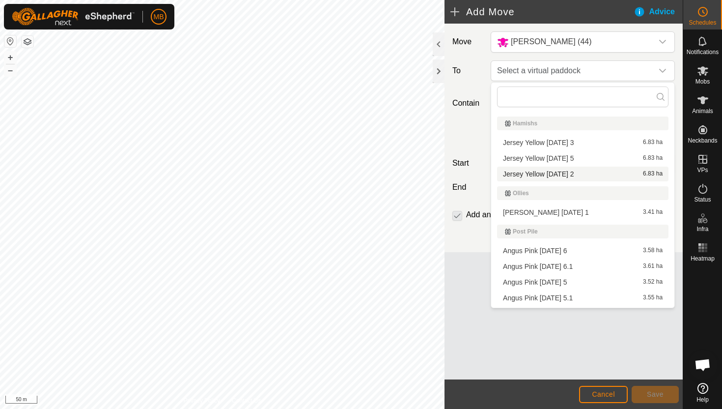
scroll to position [256, 0]
click at [585, 249] on li "Angus Pink [DATE] 6 3.58 ha" at bounding box center [582, 249] width 171 height 15
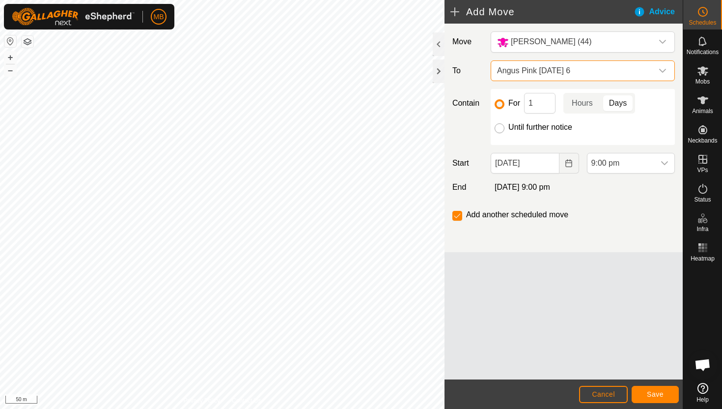
click at [501, 128] on input "Until further notice" at bounding box center [500, 128] width 10 height 10
radio input "true"
checkbox input "false"
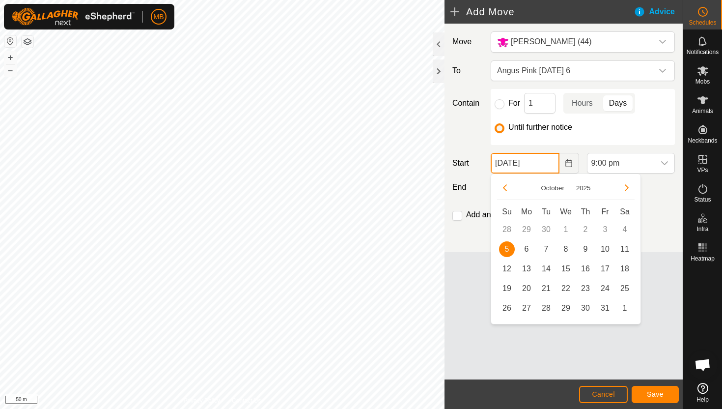
click at [548, 165] on input "[DATE]" at bounding box center [525, 163] width 68 height 21
click at [525, 246] on span "6" at bounding box center [527, 249] width 16 height 16
type input "[DATE]"
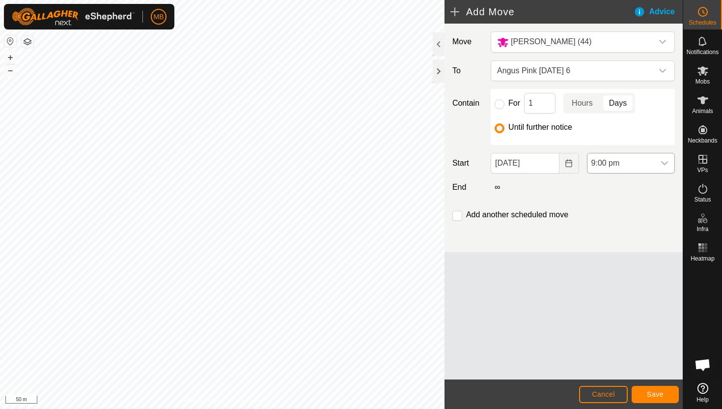
click at [662, 163] on icon "dropdown trigger" at bounding box center [665, 163] width 8 height 8
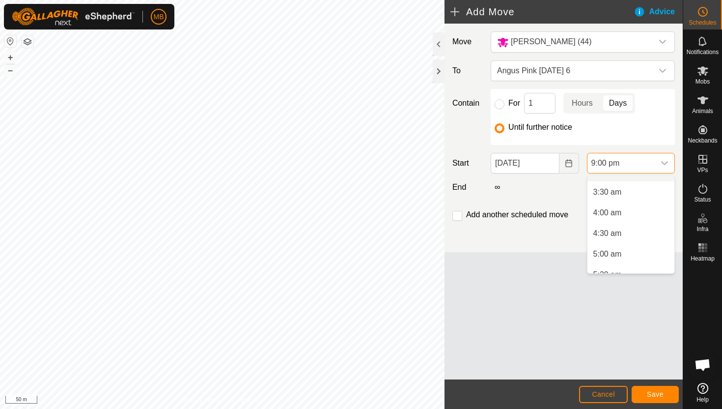
scroll to position [145, 0]
click at [631, 247] on li "5:00 am" at bounding box center [630, 246] width 87 height 20
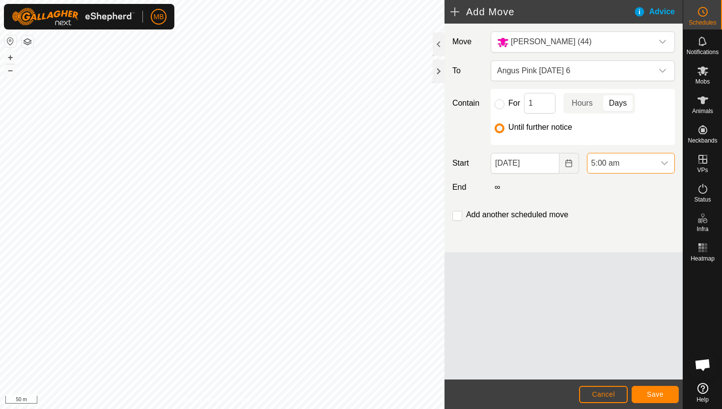
scroll to position [788, 0]
click at [457, 216] on input "checkbox" at bounding box center [457, 216] width 10 height 10
click at [660, 394] on span "Save" at bounding box center [655, 394] width 17 height 8
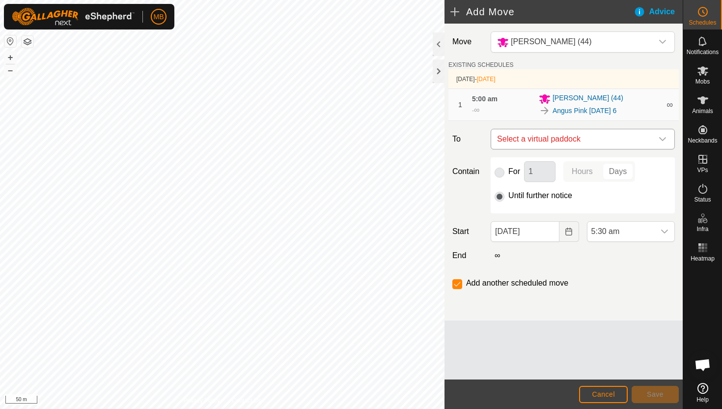
click at [664, 140] on icon "dropdown trigger" at bounding box center [662, 139] width 7 height 4
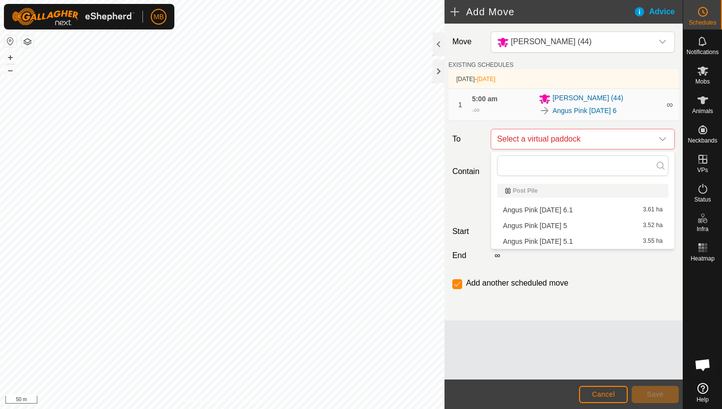
click at [576, 212] on li "Angus Pink [DATE] 6.1 3.61 ha" at bounding box center [582, 209] width 171 height 15
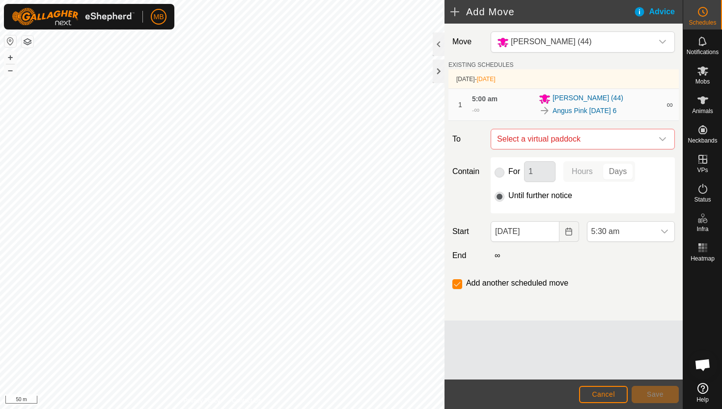
checkbox input "false"
click at [649, 226] on span "5:30 am" at bounding box center [620, 232] width 67 height 20
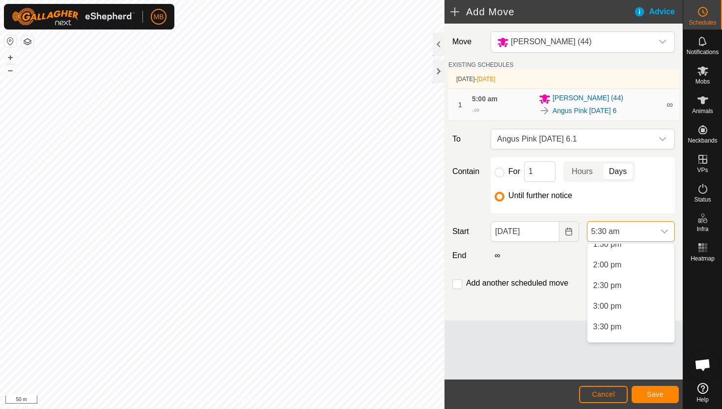
scroll to position [570, 0]
click at [637, 283] on li "2:30 pm" at bounding box center [630, 282] width 87 height 20
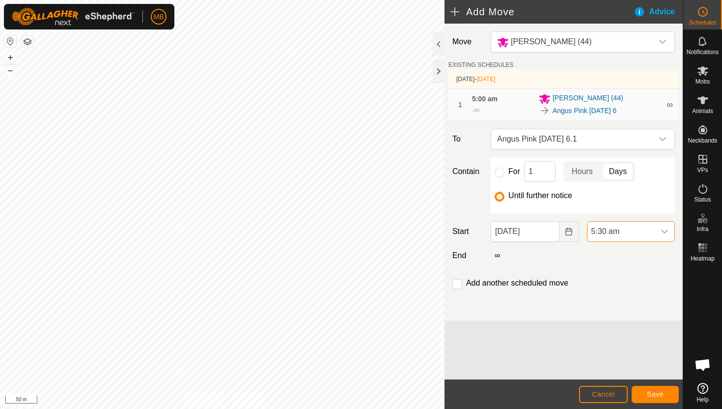
scroll to position [227, 0]
click at [656, 396] on span "Save" at bounding box center [655, 394] width 17 height 8
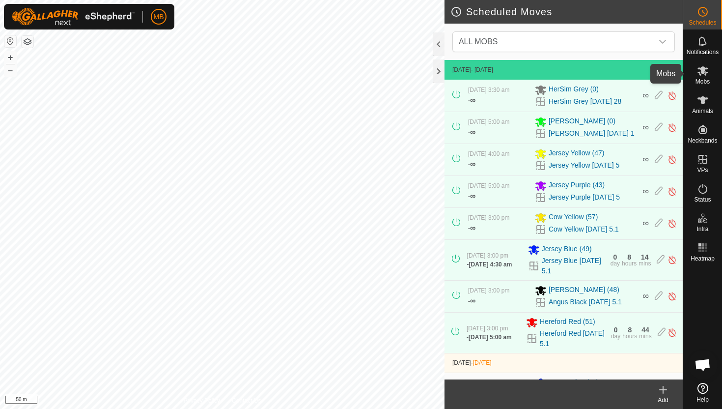
click at [704, 70] on icon at bounding box center [703, 70] width 11 height 9
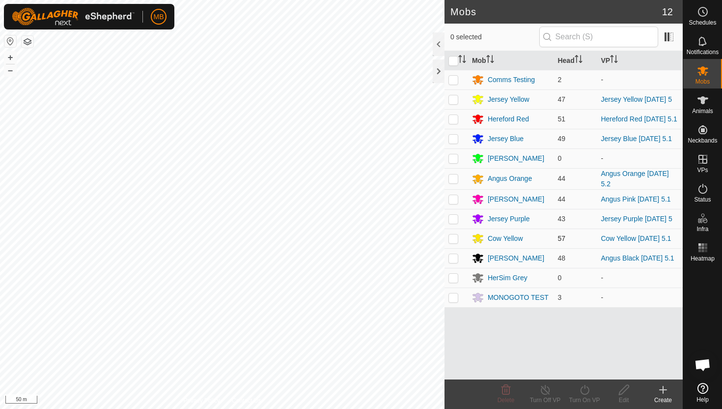
click at [455, 240] on p-checkbox at bounding box center [453, 238] width 10 height 8
checkbox input "true"
click at [586, 389] on icon at bounding box center [585, 390] width 12 height 12
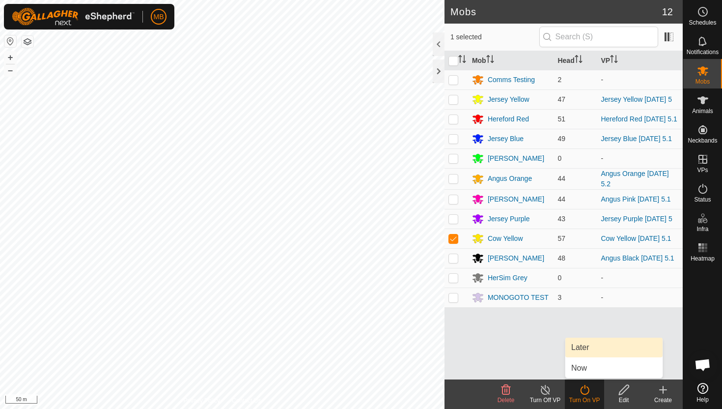
click at [588, 347] on link "Later" at bounding box center [613, 347] width 97 height 20
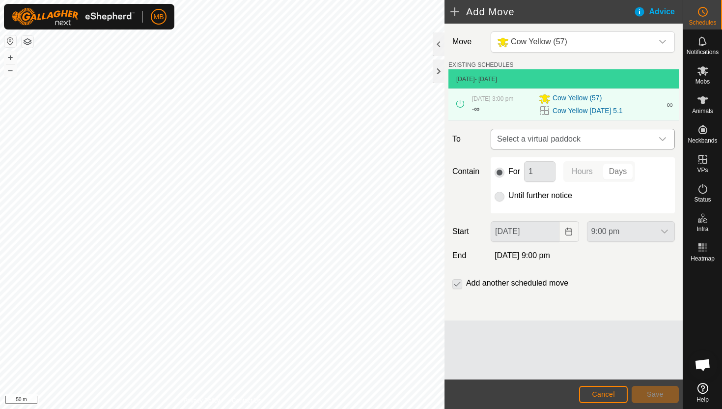
click at [663, 140] on icon "dropdown trigger" at bounding box center [662, 139] width 7 height 4
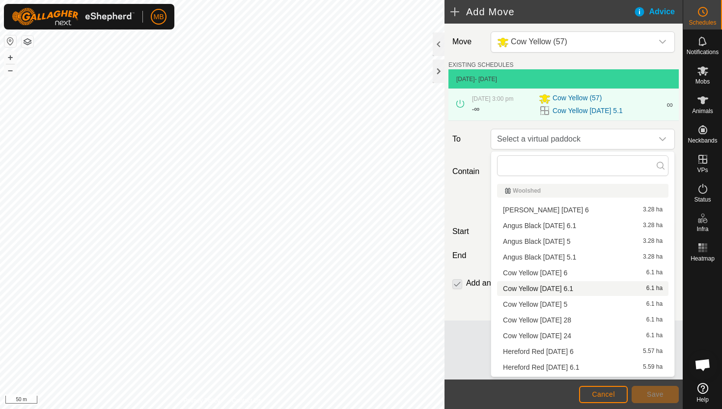
click at [572, 288] on li "Cow Yellow [DATE] 6.1 6.1 ha" at bounding box center [582, 288] width 171 height 15
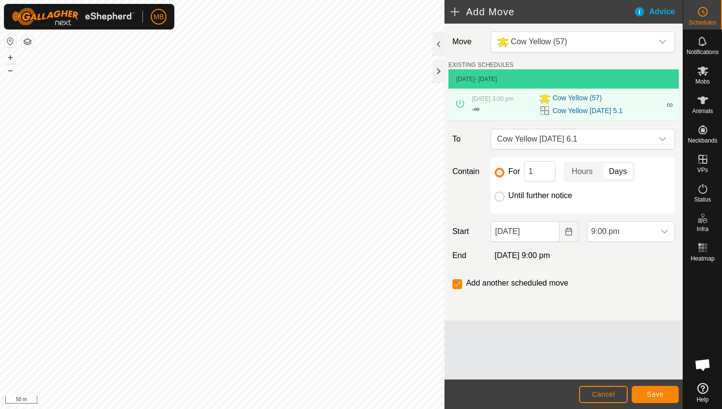
click at [500, 195] on input "Until further notice" at bounding box center [500, 197] width 10 height 10
radio input "true"
checkbox input "false"
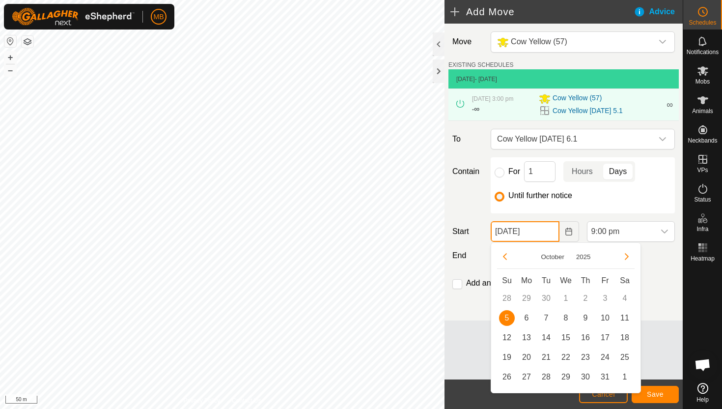
click at [547, 234] on input "[DATE]" at bounding box center [525, 231] width 68 height 21
click at [527, 316] on span "6" at bounding box center [527, 318] width 16 height 16
type input "[DATE]"
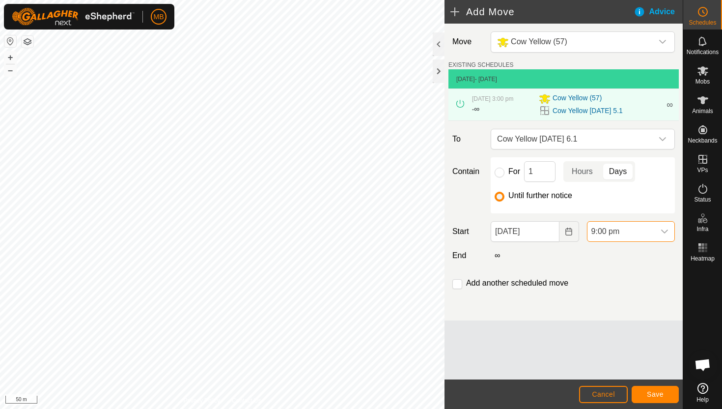
click at [636, 229] on span "9:00 pm" at bounding box center [620, 232] width 67 height 20
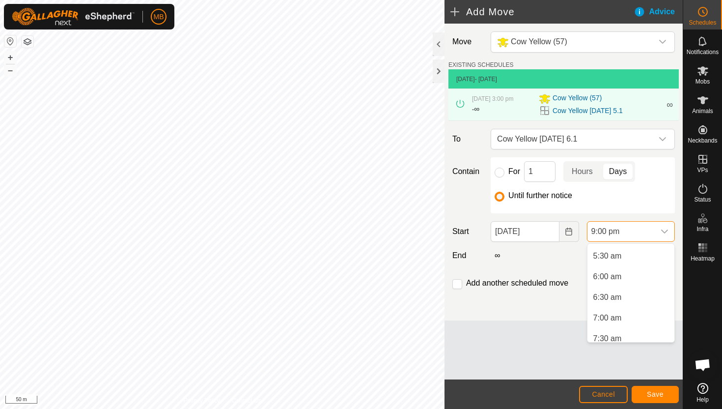
scroll to position [221, 0]
click at [639, 262] on li "5:30 am" at bounding box center [630, 260] width 87 height 20
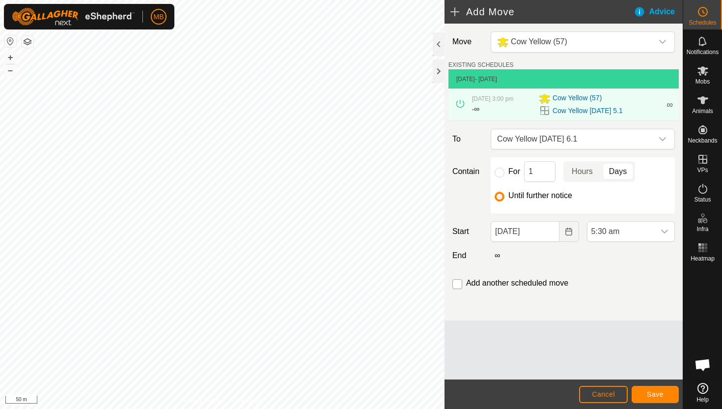
click at [455, 287] on input "checkbox" at bounding box center [457, 284] width 10 height 10
checkbox input "true"
click at [648, 395] on span "Save" at bounding box center [655, 394] width 17 height 8
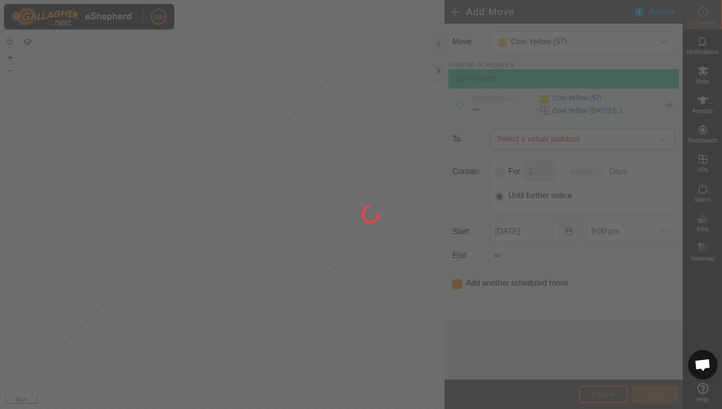
type input "[DATE]"
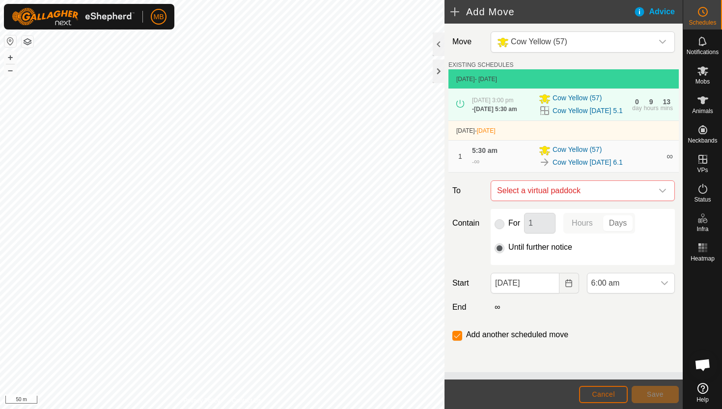
click at [612, 394] on span "Cancel" at bounding box center [603, 394] width 23 height 8
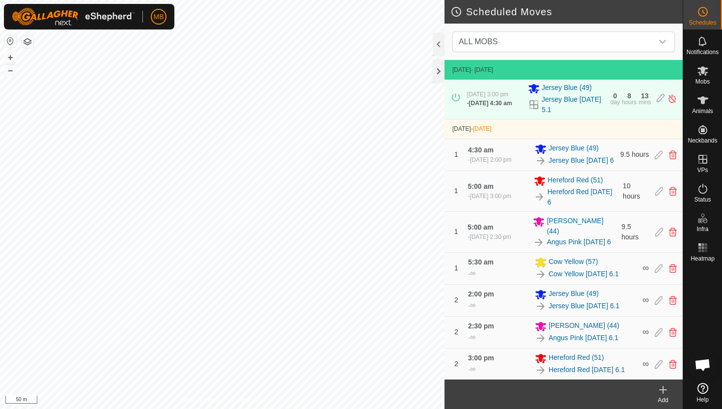
scroll to position [255, 0]
click at [660, 267] on icon at bounding box center [659, 267] width 8 height 9
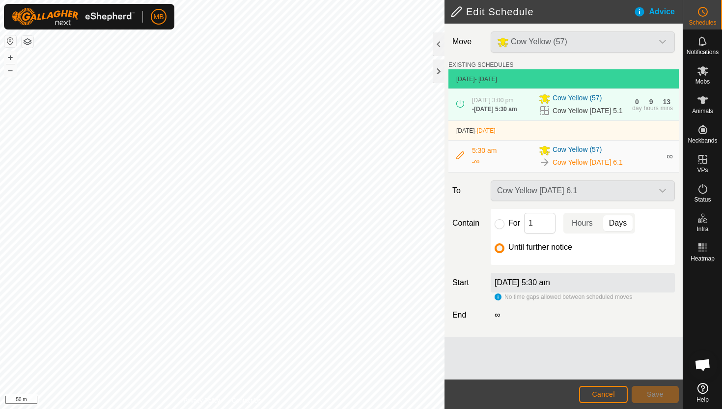
click at [661, 190] on div "Cow Yellow [DATE] 6.1" at bounding box center [583, 190] width 192 height 21
click at [611, 392] on span "Cancel" at bounding box center [603, 394] width 23 height 8
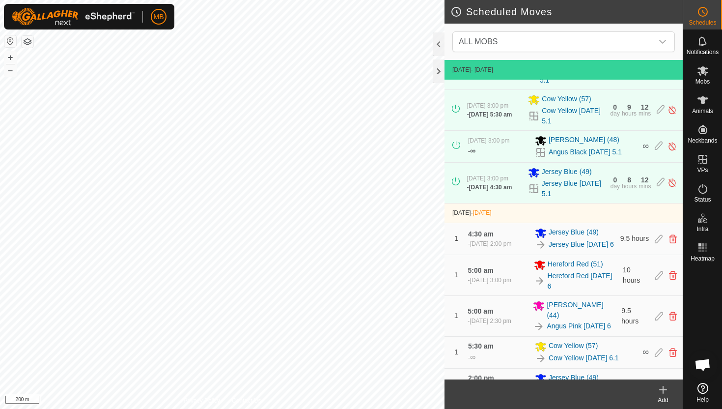
scroll to position [255, 0]
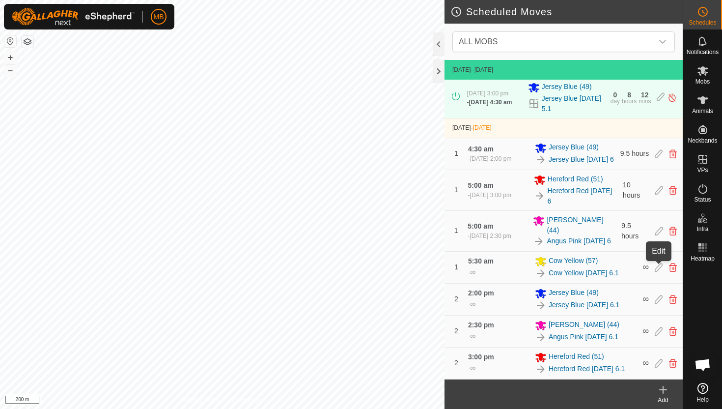
click at [659, 266] on icon at bounding box center [659, 267] width 8 height 9
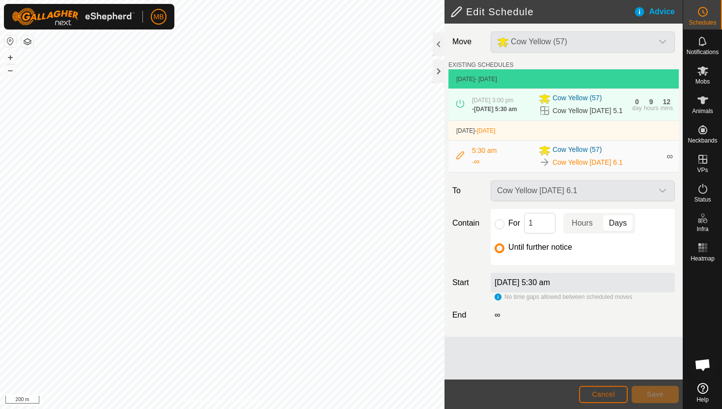
click at [609, 391] on span "Cancel" at bounding box center [603, 394] width 23 height 8
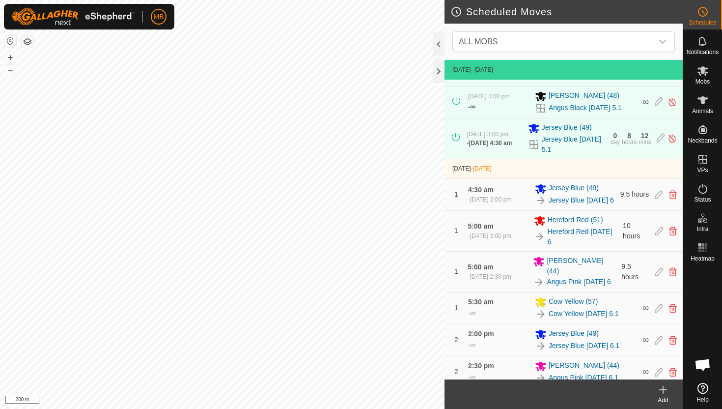
scroll to position [255, 0]
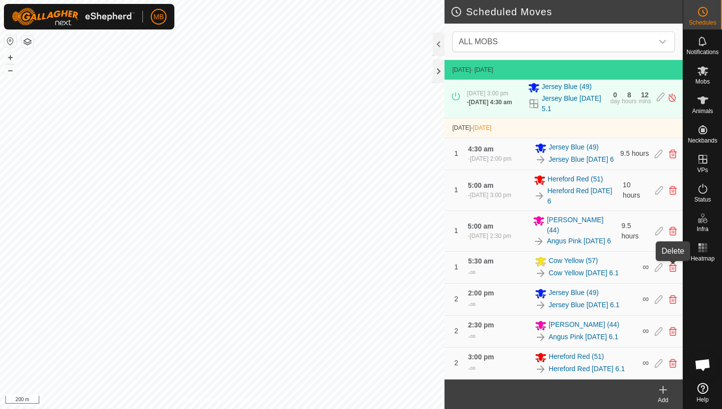
click at [672, 266] on icon at bounding box center [673, 267] width 8 height 9
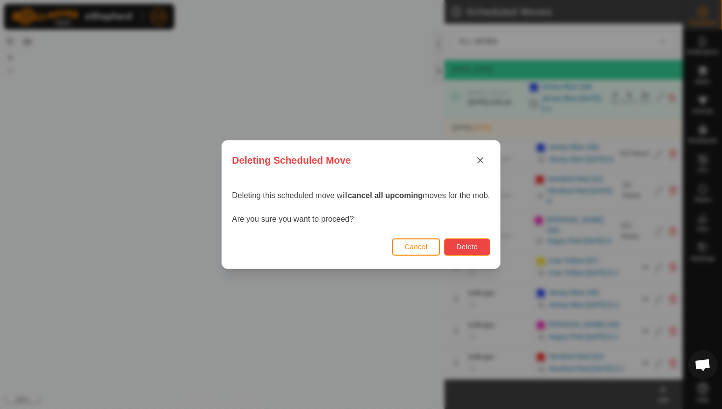
click at [467, 244] on span "Delete" at bounding box center [466, 247] width 21 height 8
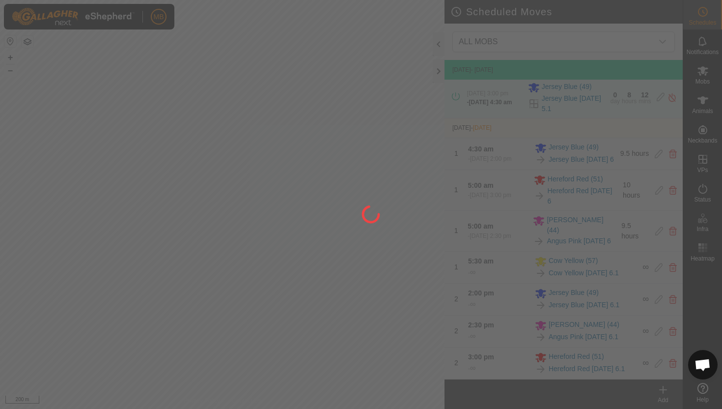
scroll to position [223, 0]
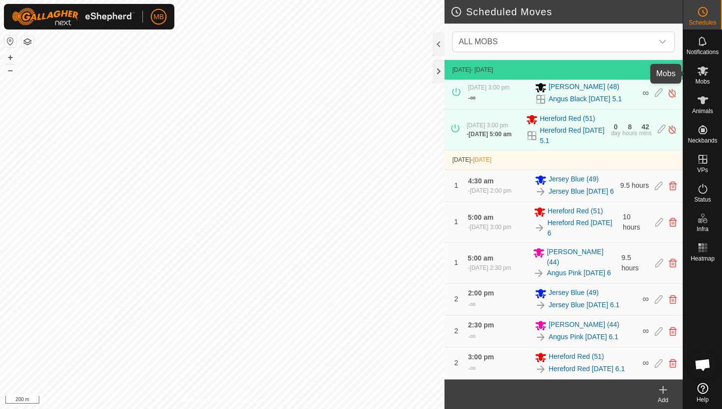
click at [703, 75] on icon at bounding box center [703, 71] width 12 height 12
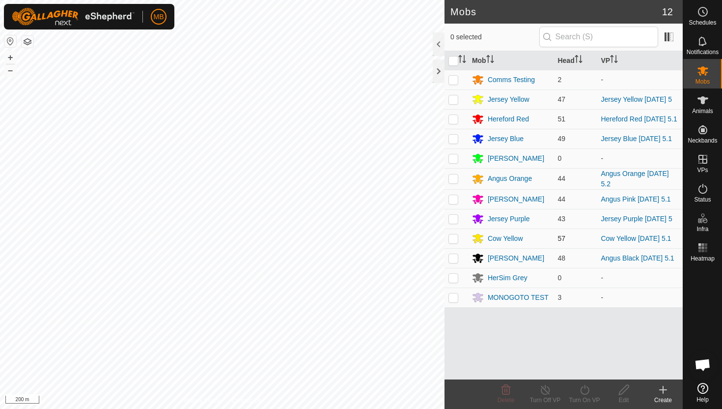
click at [454, 239] on p-checkbox at bounding box center [453, 238] width 10 height 8
checkbox input "true"
click at [586, 389] on icon at bounding box center [585, 390] width 12 height 12
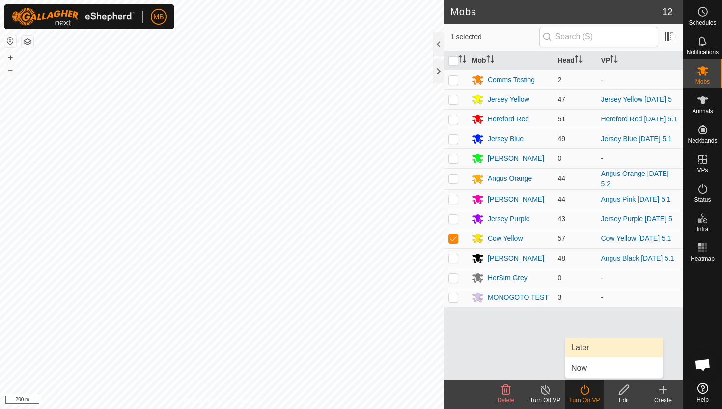
click at [589, 344] on link "Later" at bounding box center [613, 347] width 97 height 20
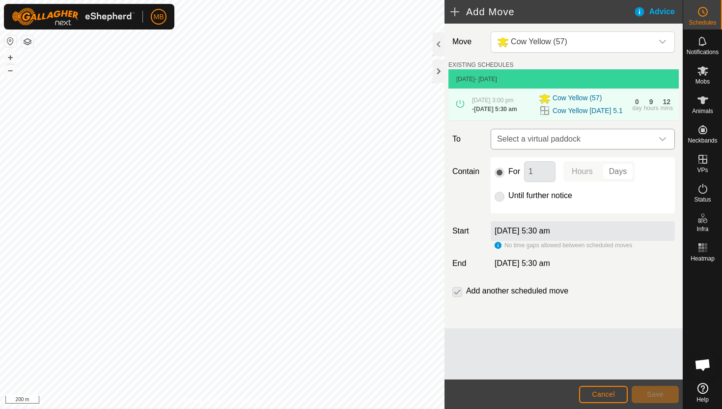
click at [662, 139] on icon "dropdown trigger" at bounding box center [663, 139] width 8 height 8
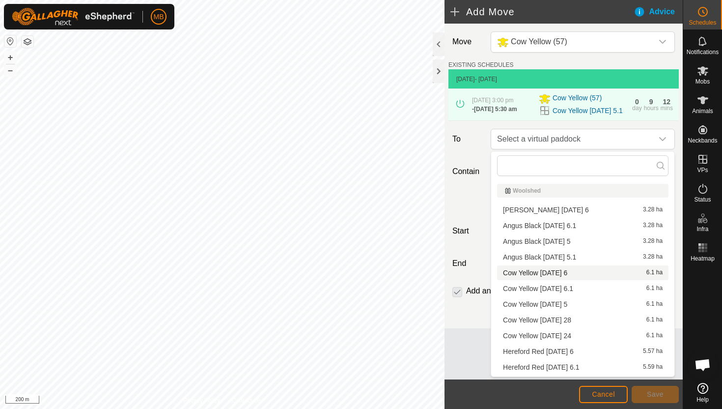
click at [570, 276] on li "Cow Yellow [DATE] 6 6.1 ha" at bounding box center [582, 272] width 171 height 15
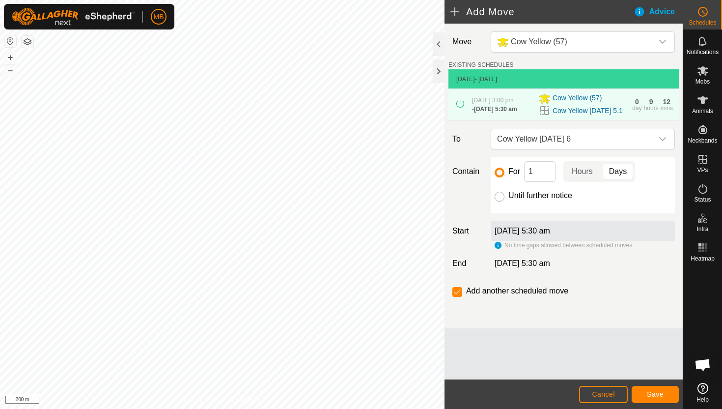
click at [497, 196] on input "Until further notice" at bounding box center [500, 197] width 10 height 10
radio input "true"
click at [456, 293] on input "checkbox" at bounding box center [457, 292] width 10 height 10
click at [660, 394] on span "Save" at bounding box center [655, 394] width 17 height 8
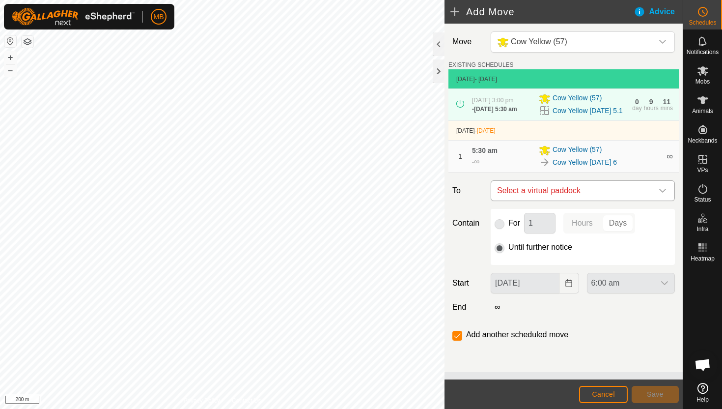
click at [662, 188] on icon "dropdown trigger" at bounding box center [663, 191] width 8 height 8
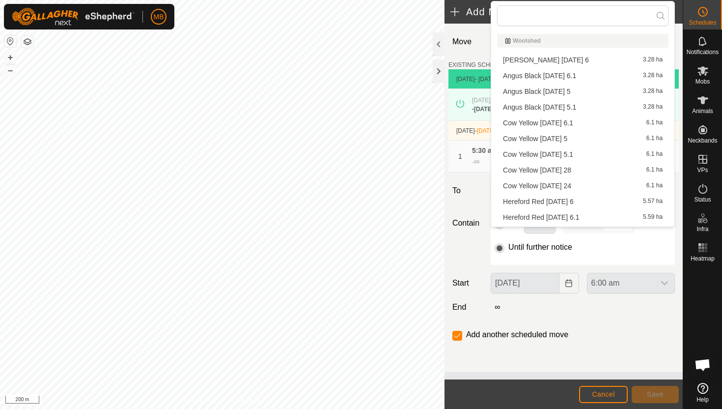
click at [572, 121] on li "Cow Yellow [DATE] 6.1 6.1 ha" at bounding box center [582, 122] width 171 height 15
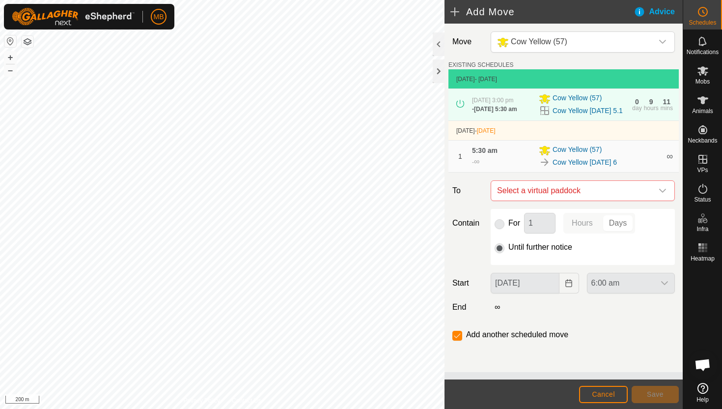
checkbox input "false"
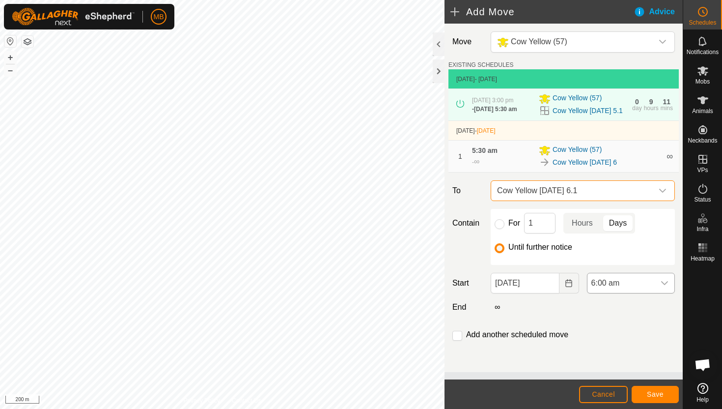
click at [634, 287] on span "6:00 am" at bounding box center [620, 283] width 67 height 20
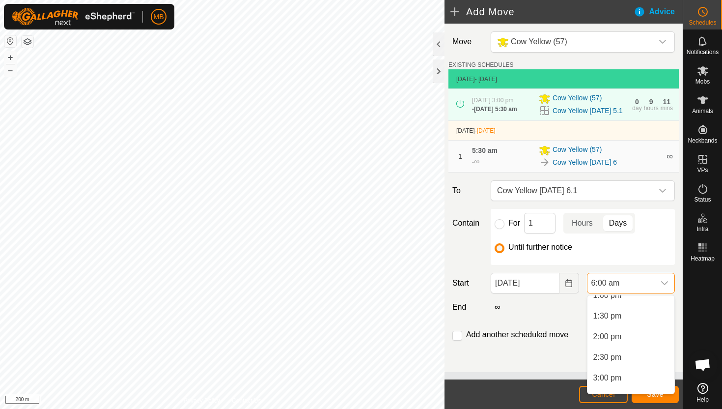
scroll to position [549, 0]
click at [627, 379] on li "3:00 pm" at bounding box center [630, 375] width 87 height 20
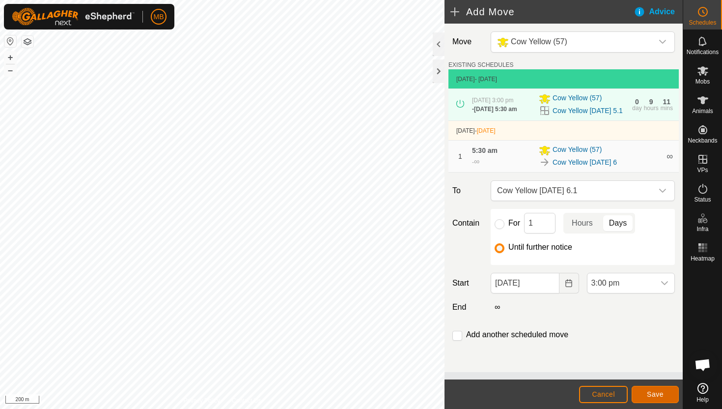
click at [666, 393] on button "Save" at bounding box center [655, 394] width 47 height 17
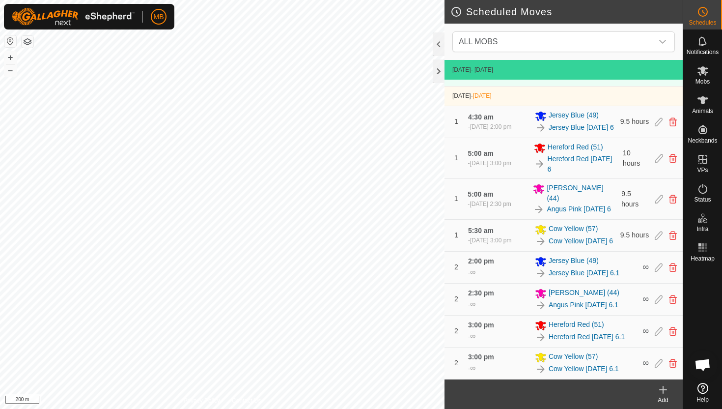
scroll to position [296, 0]
click at [702, 72] on icon at bounding box center [703, 70] width 11 height 9
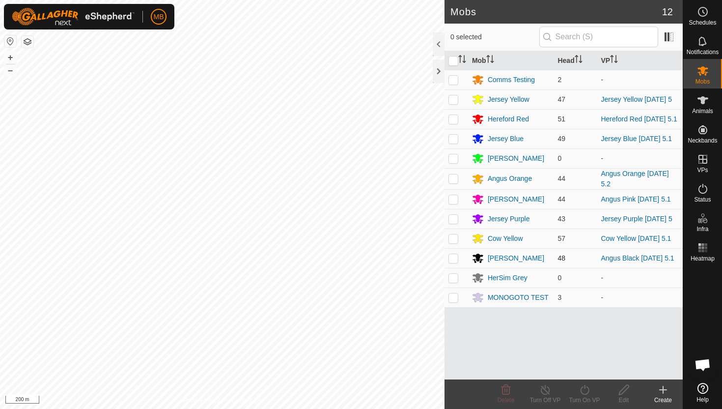
click at [450, 260] on p-checkbox at bounding box center [453, 258] width 10 height 8
checkbox input "true"
click at [585, 389] on icon at bounding box center [585, 390] width 12 height 12
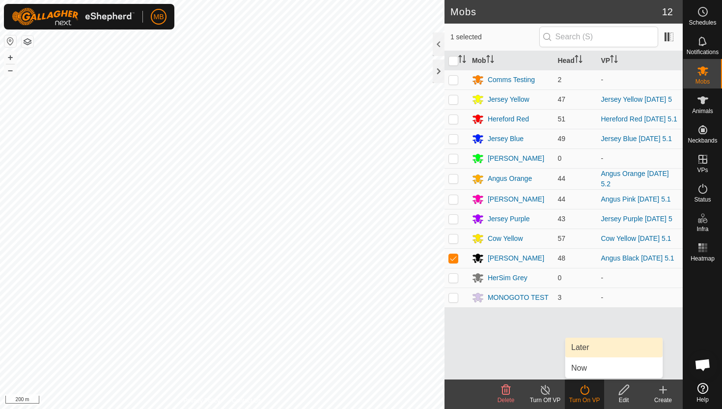
click at [587, 347] on link "Later" at bounding box center [613, 347] width 97 height 20
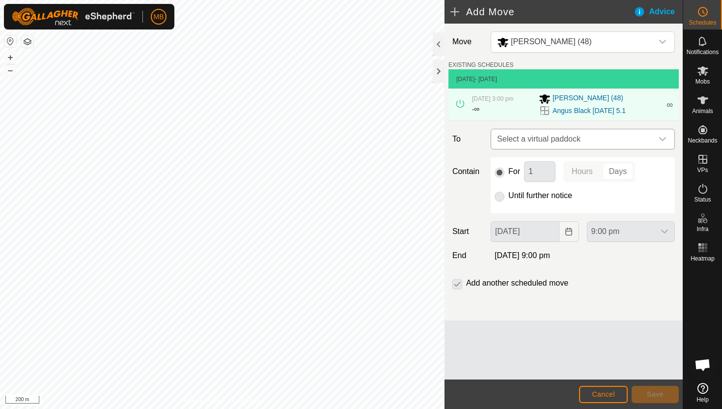
click at [662, 137] on icon "dropdown trigger" at bounding box center [663, 139] width 8 height 8
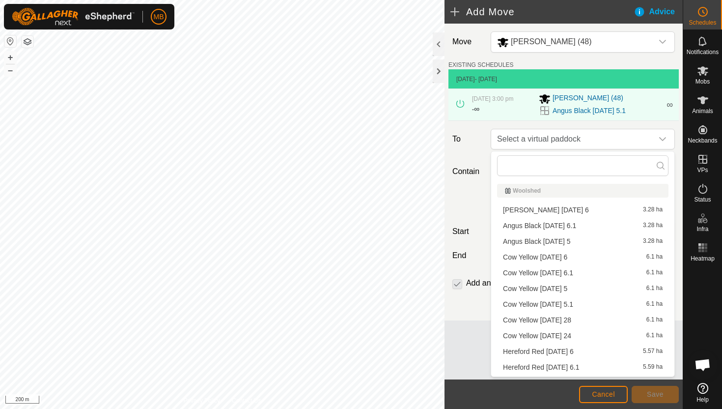
click at [558, 209] on li "Angus Black [DATE] 6 3.28 ha" at bounding box center [582, 209] width 171 height 15
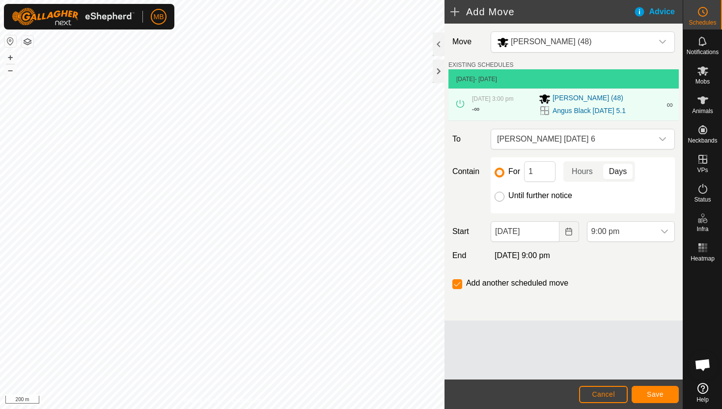
click at [500, 197] on input "Until further notice" at bounding box center [500, 197] width 10 height 10
radio input "true"
checkbox input "false"
click at [550, 229] on input "[DATE]" at bounding box center [525, 231] width 68 height 21
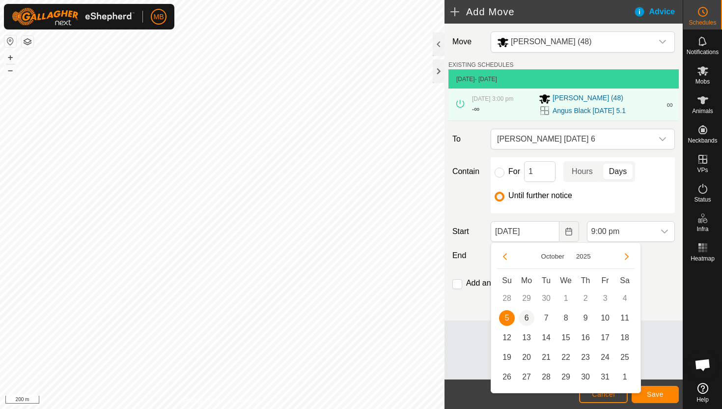
click at [522, 317] on span "6" at bounding box center [527, 318] width 16 height 16
type input "[DATE]"
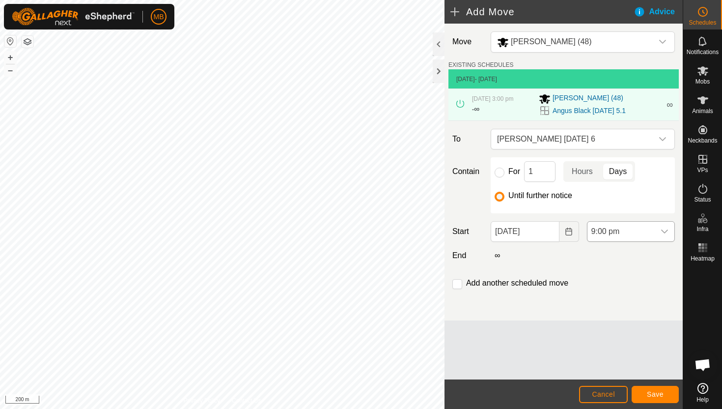
click at [654, 232] on span "9:00 pm" at bounding box center [620, 232] width 67 height 20
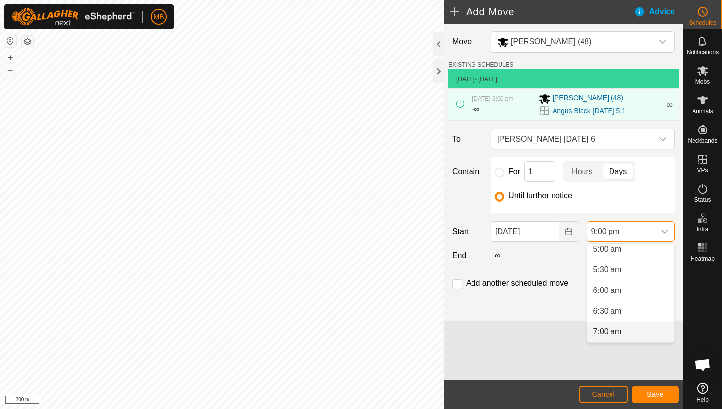
scroll to position [203, 0]
click at [629, 256] on li "5:00 am" at bounding box center [630, 257] width 87 height 20
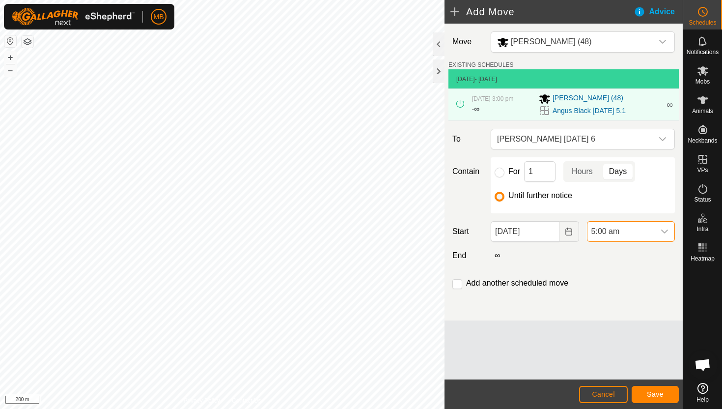
scroll to position [788, 0]
click at [455, 282] on input "checkbox" at bounding box center [457, 284] width 10 height 10
checkbox input "true"
click at [665, 395] on button "Save" at bounding box center [655, 394] width 47 height 17
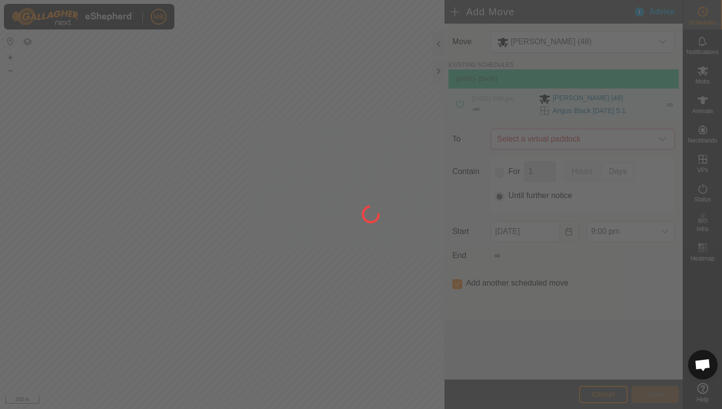
type input "[DATE]"
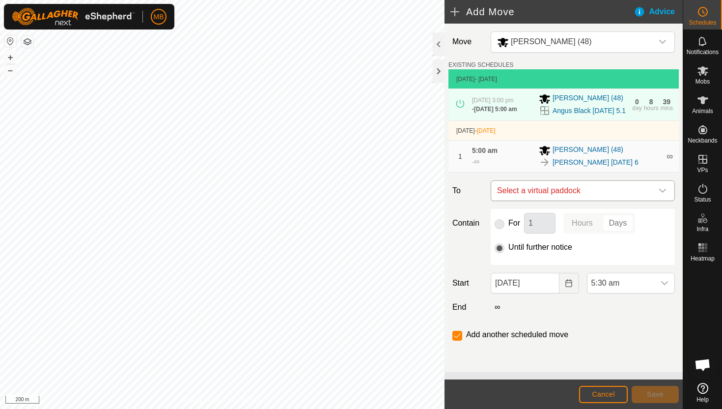
click at [660, 195] on icon "dropdown trigger" at bounding box center [663, 191] width 8 height 8
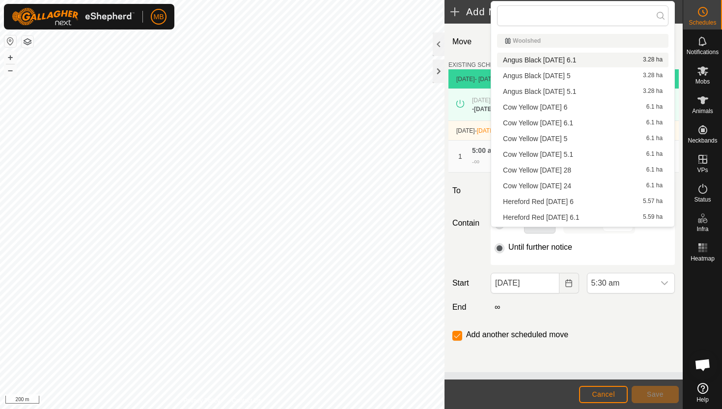
click at [573, 60] on li "Angus Black [DATE] 6.1 3.28 ha" at bounding box center [582, 60] width 171 height 15
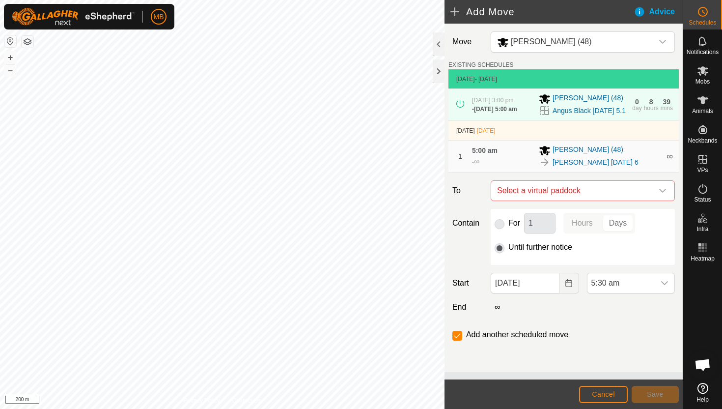
checkbox input "false"
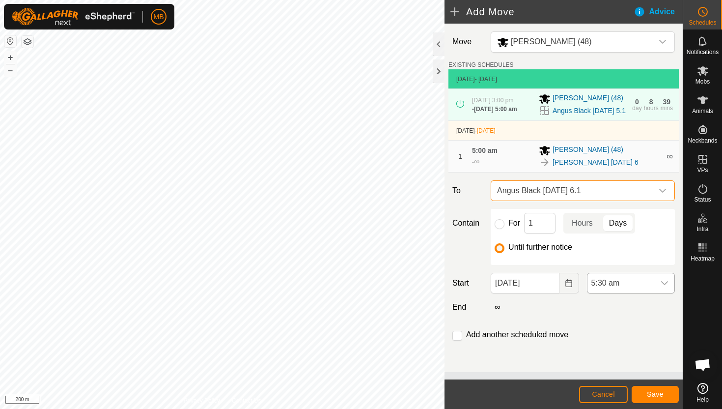
click at [641, 287] on span "5:30 am" at bounding box center [620, 283] width 67 height 20
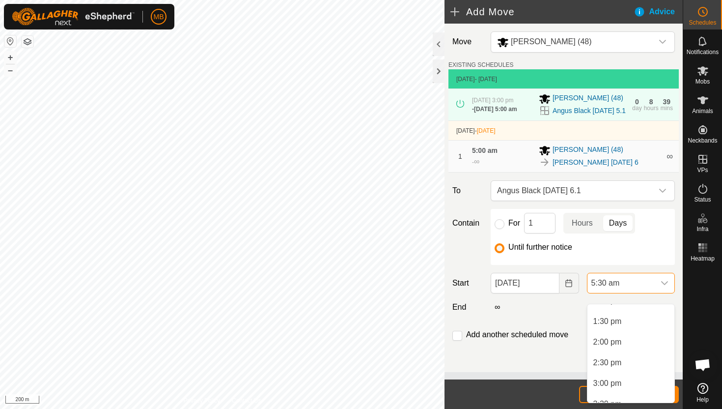
scroll to position [551, 0]
click at [631, 382] on li "3:00 pm" at bounding box center [630, 382] width 87 height 20
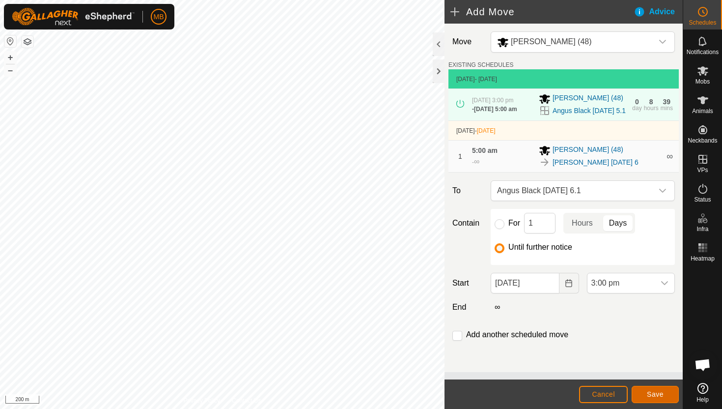
click at [659, 392] on span "Save" at bounding box center [655, 394] width 17 height 8
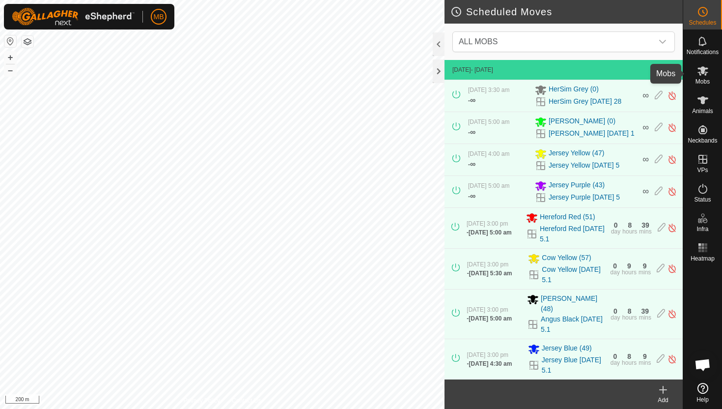
click at [701, 72] on icon at bounding box center [703, 70] width 11 height 9
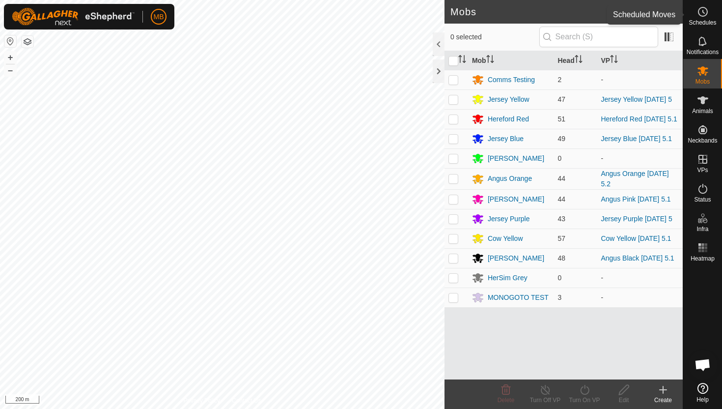
click at [706, 12] on icon at bounding box center [703, 12] width 12 height 12
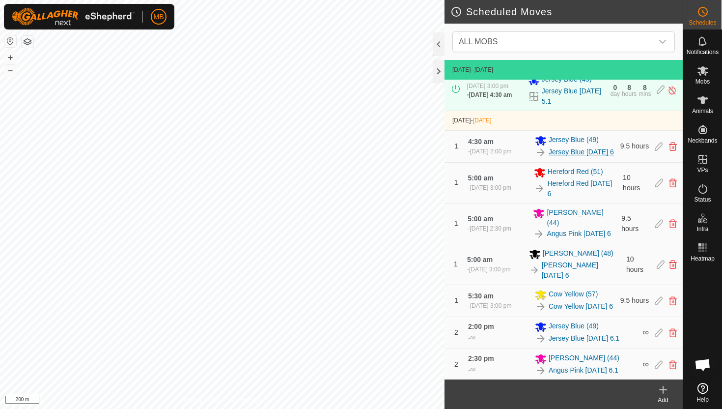
scroll to position [278, 0]
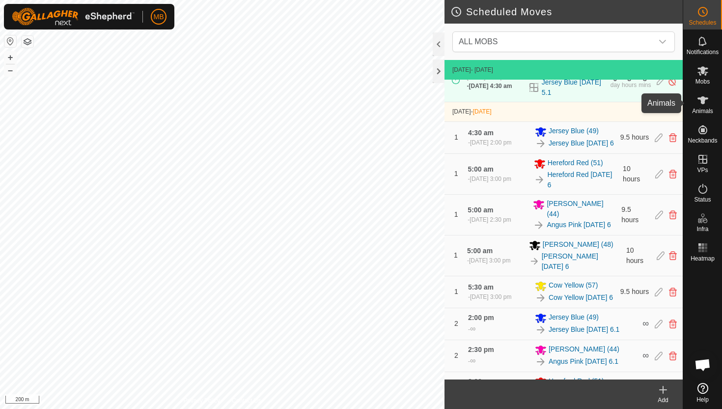
click at [700, 100] on icon at bounding box center [703, 100] width 12 height 12
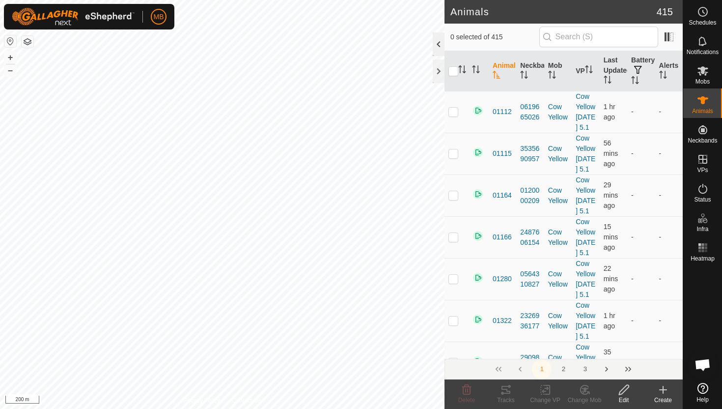
click at [439, 47] on div at bounding box center [439, 44] width 12 height 24
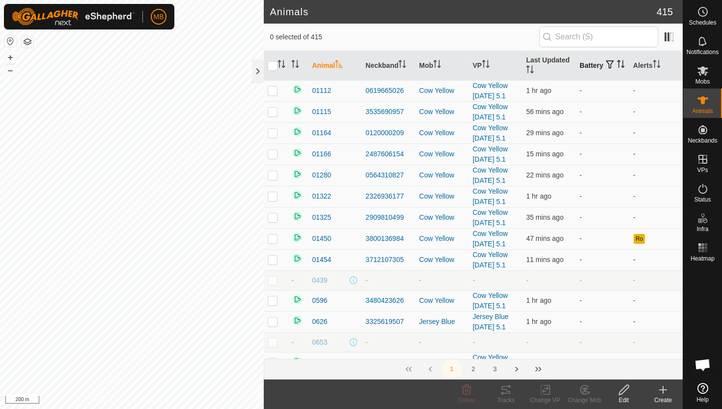
click at [617, 68] on icon "Activate to sort" at bounding box center [621, 64] width 8 height 8
click at [617, 68] on icon "Activate to sort" at bounding box center [620, 64] width 7 height 8
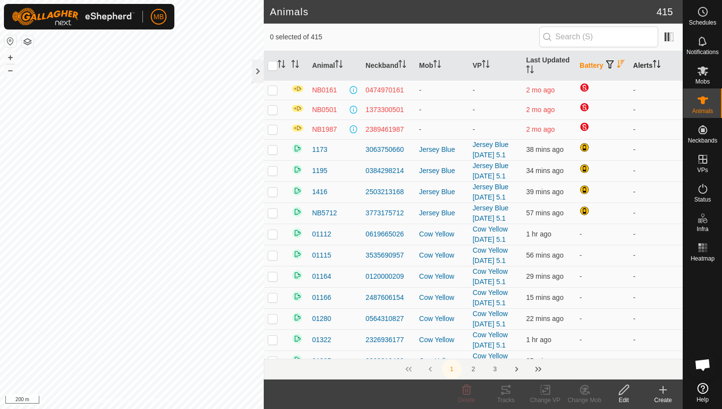
click at [655, 61] on icon "Activate to sort" at bounding box center [657, 64] width 8 height 8
